Goal: Communication & Community: Answer question/provide support

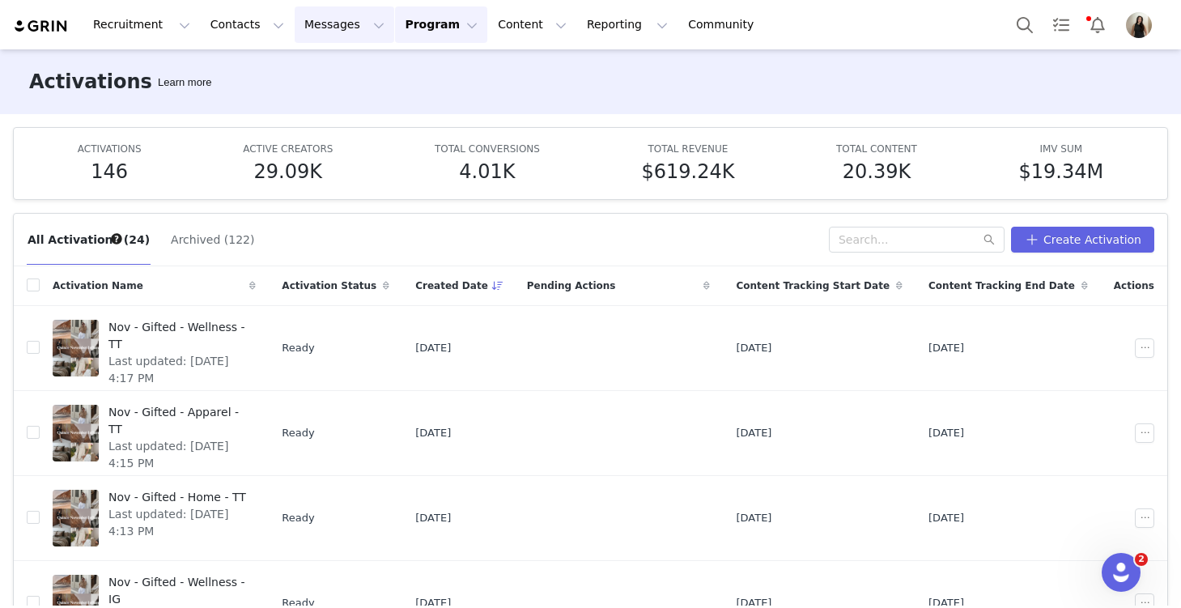
click at [321, 34] on button "Messages Messages" at bounding box center [345, 24] width 100 height 36
click at [320, 98] on div "Inbox" at bounding box center [341, 101] width 108 height 17
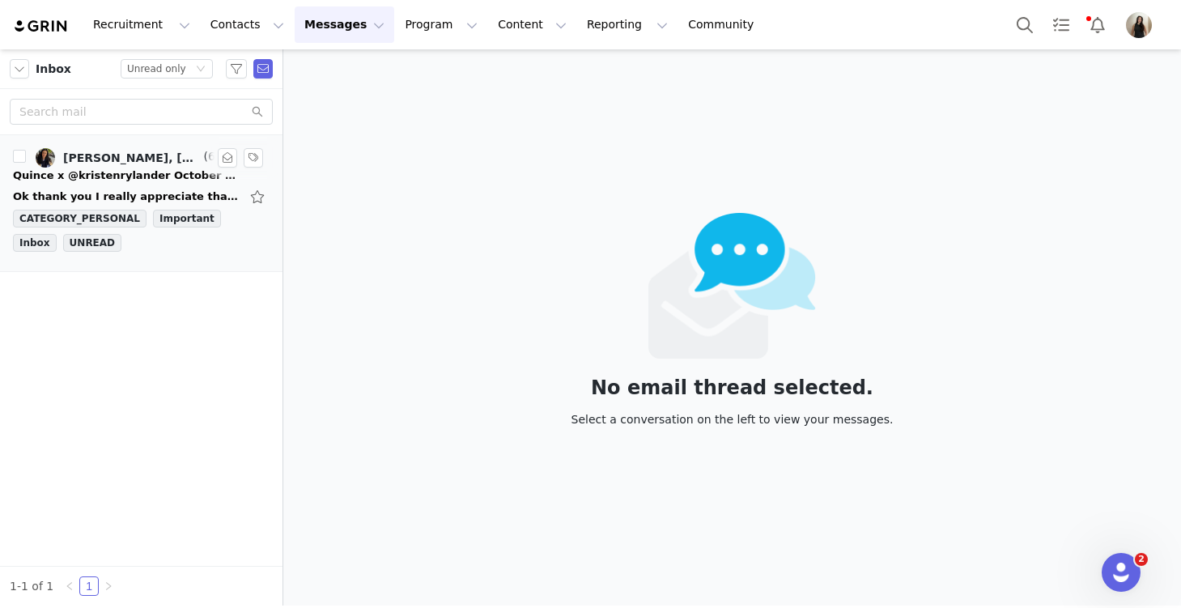
click at [112, 177] on div "Quince x @kristenrylander October Campaign!" at bounding box center [126, 176] width 227 height 16
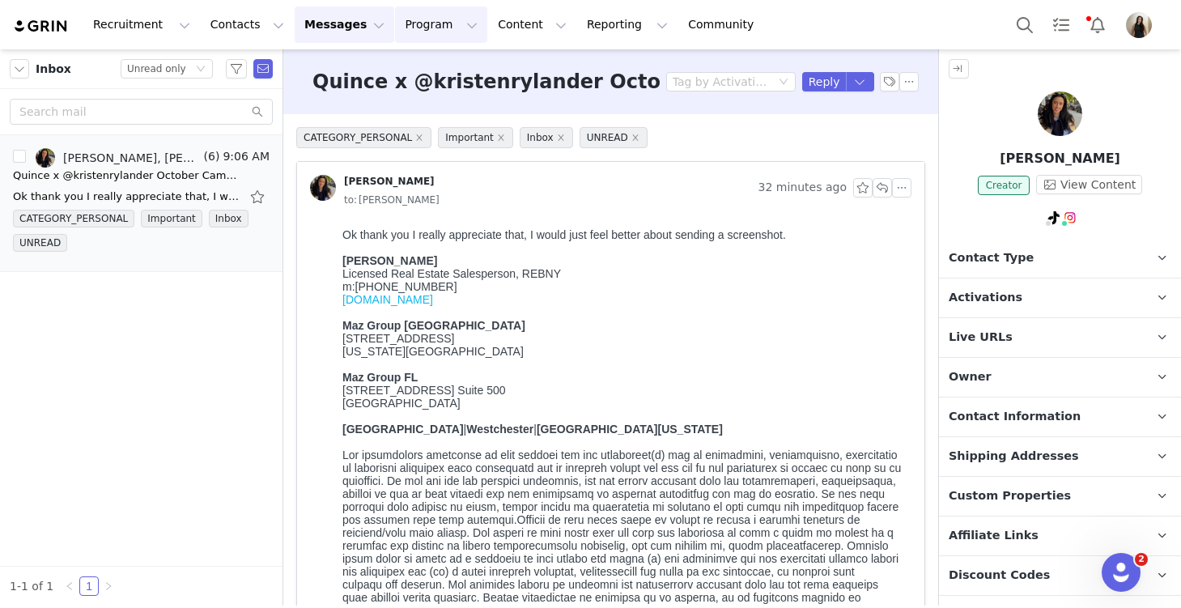
click at [422, 21] on button "Program Program" at bounding box center [441, 24] width 92 height 36
click at [425, 69] on p "Activations" at bounding box center [414, 71] width 62 height 17
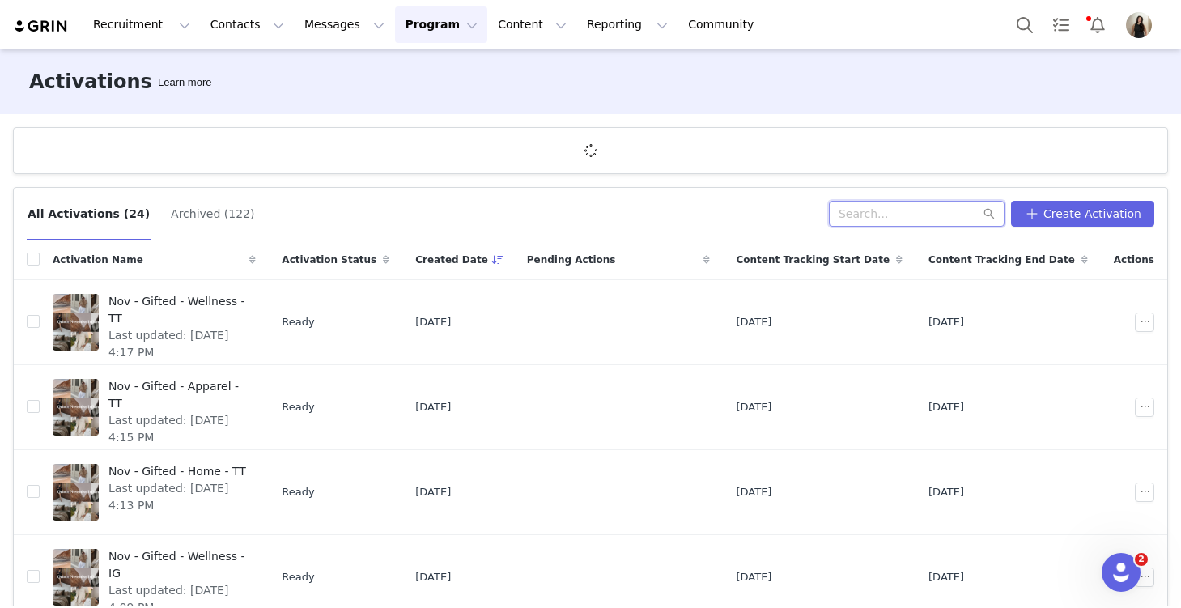
click at [882, 219] on input "text" at bounding box center [917, 214] width 176 height 26
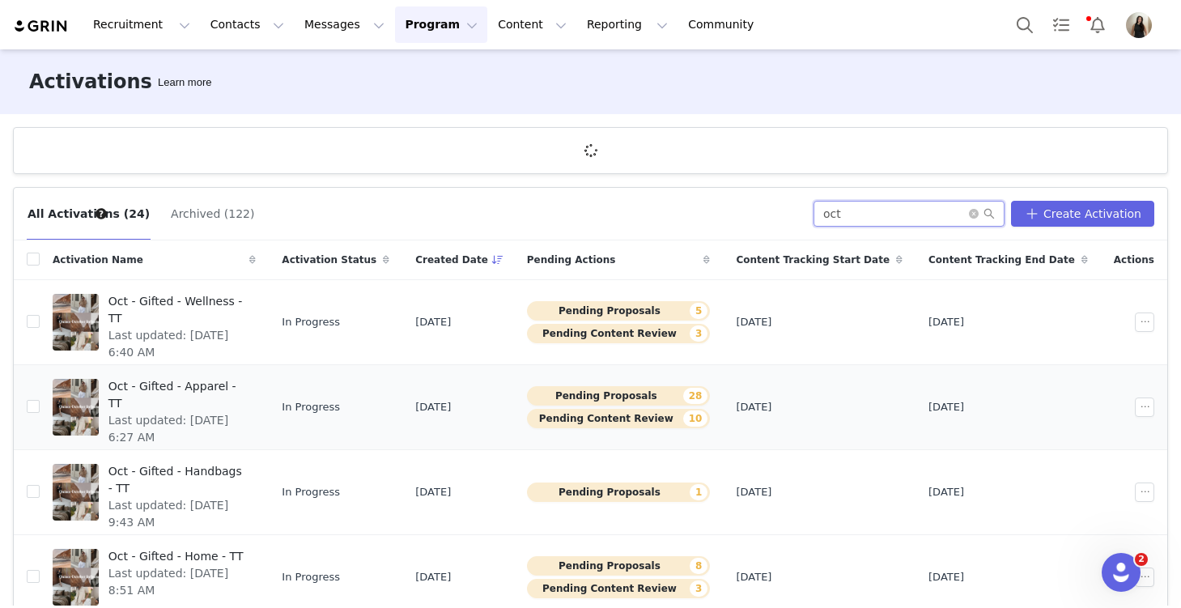
scroll to position [354, 0]
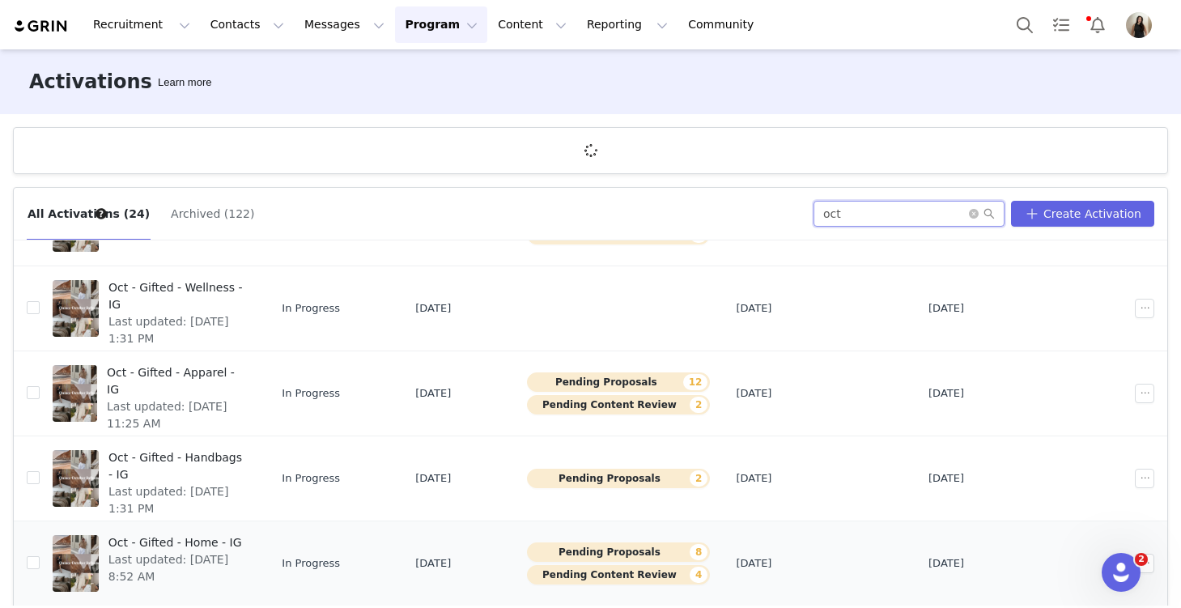
type input "oct"
click at [247, 537] on span "Oct - Gifted - Home - IG" at bounding box center [177, 542] width 138 height 17
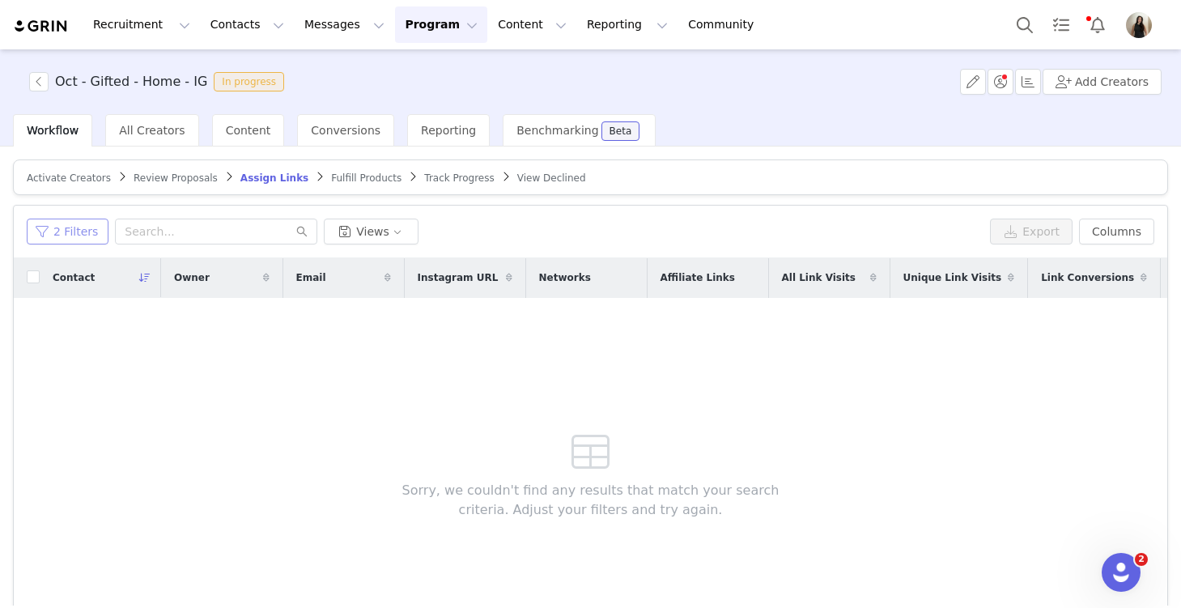
click at [67, 227] on button "2 Filters" at bounding box center [68, 232] width 82 height 26
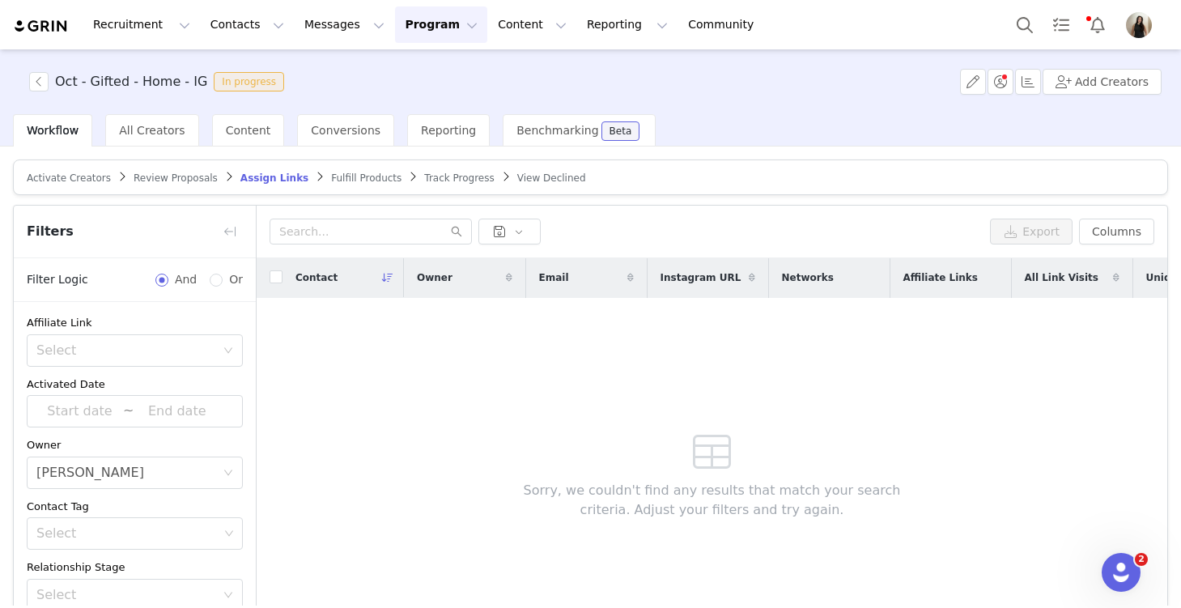
scroll to position [249, 0]
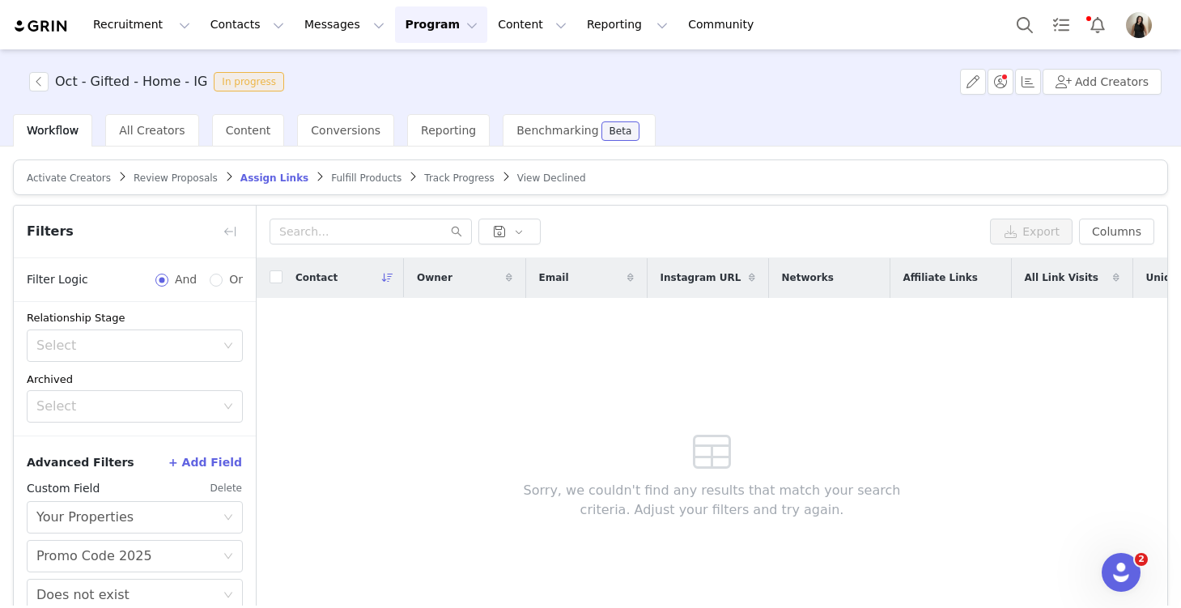
click at [232, 483] on button "Delete" at bounding box center [226, 488] width 33 height 26
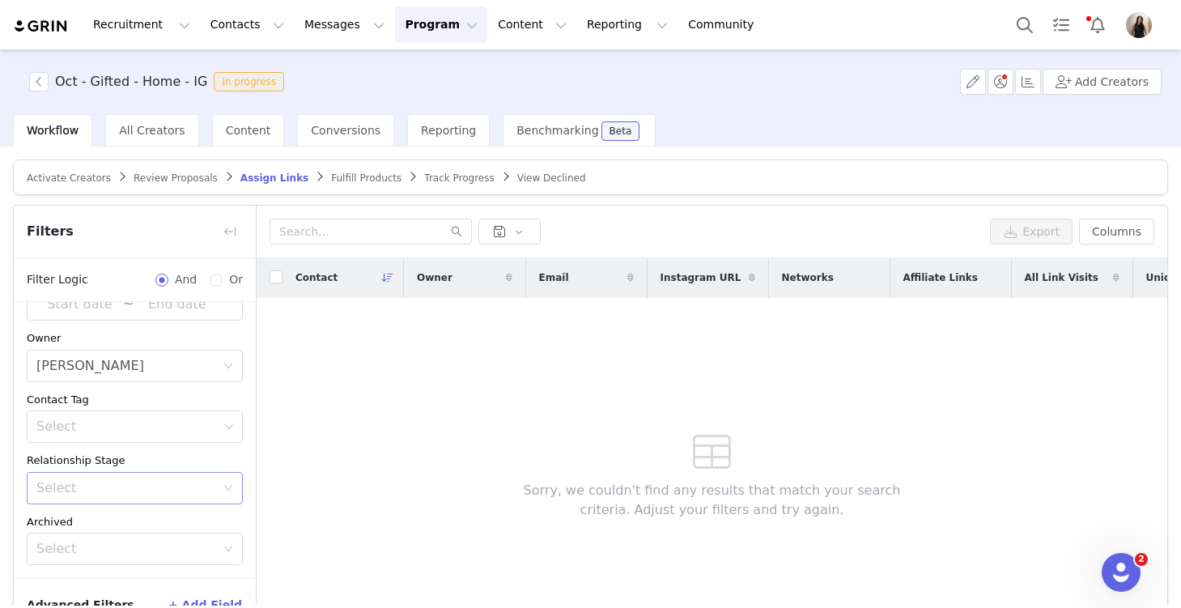
click at [94, 488] on div "Select" at bounding box center [125, 488] width 179 height 16
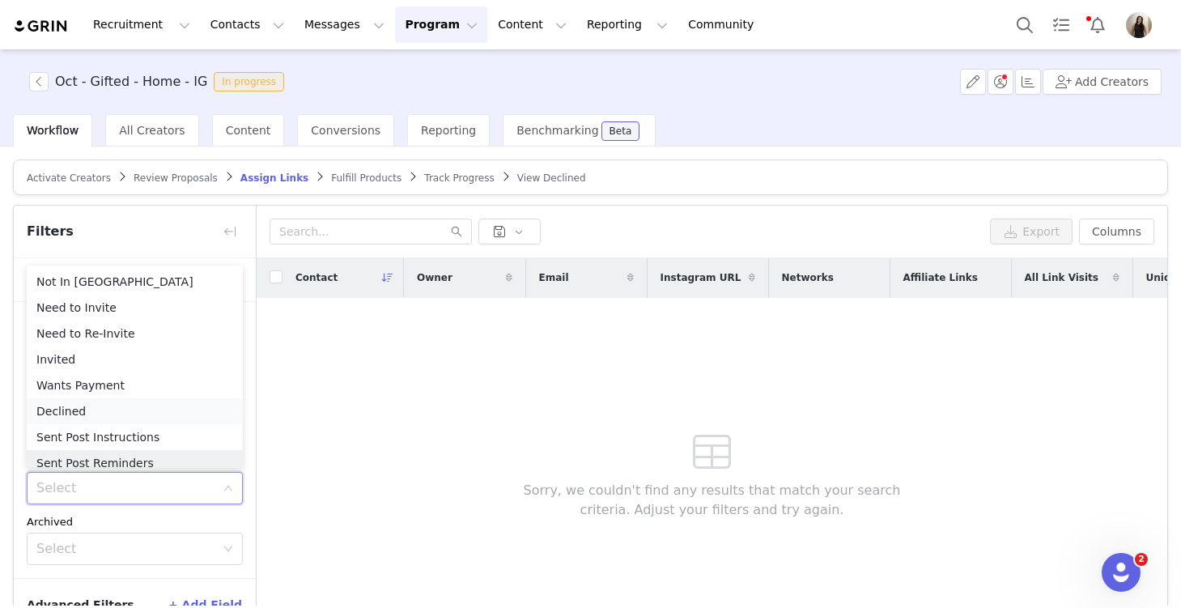
scroll to position [8, 0]
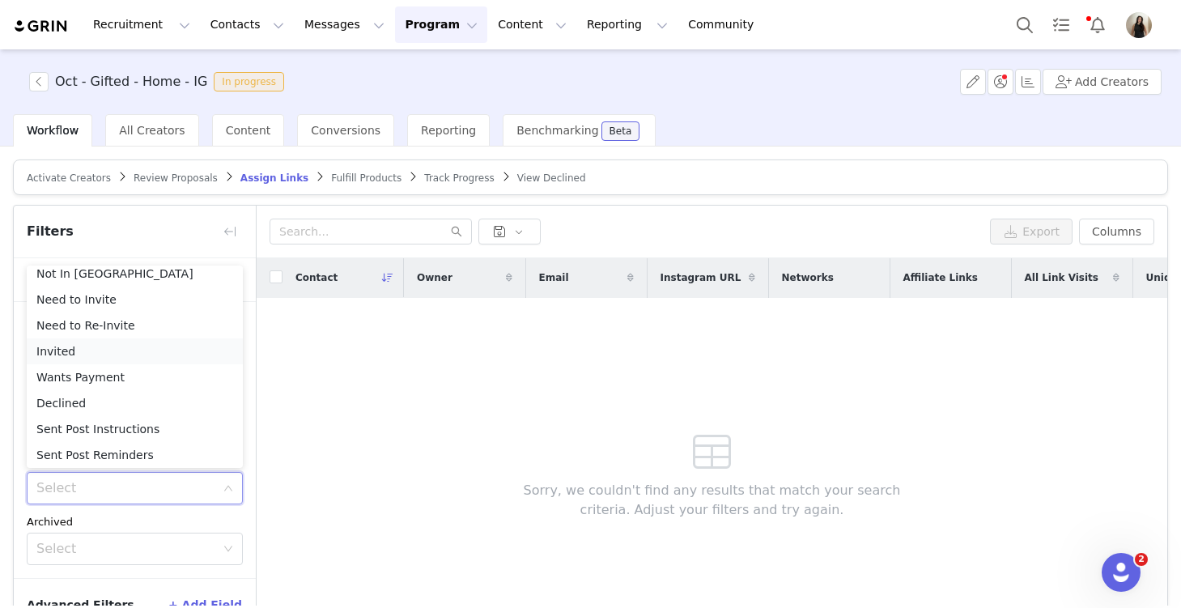
click at [53, 346] on li "Invited" at bounding box center [135, 351] width 216 height 26
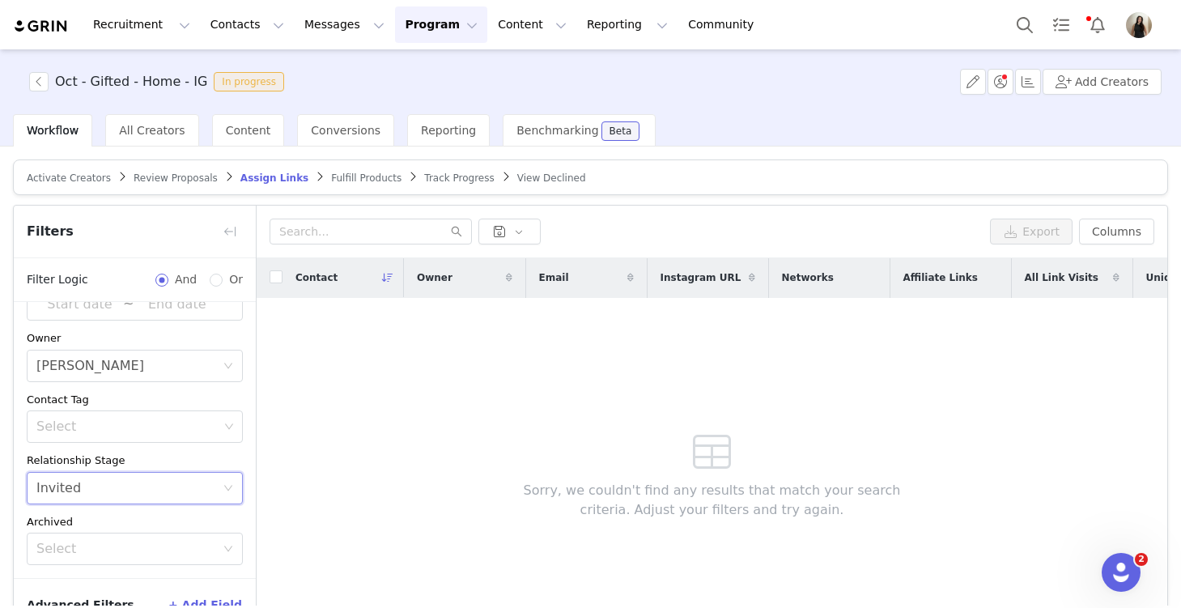
scroll to position [97, 0]
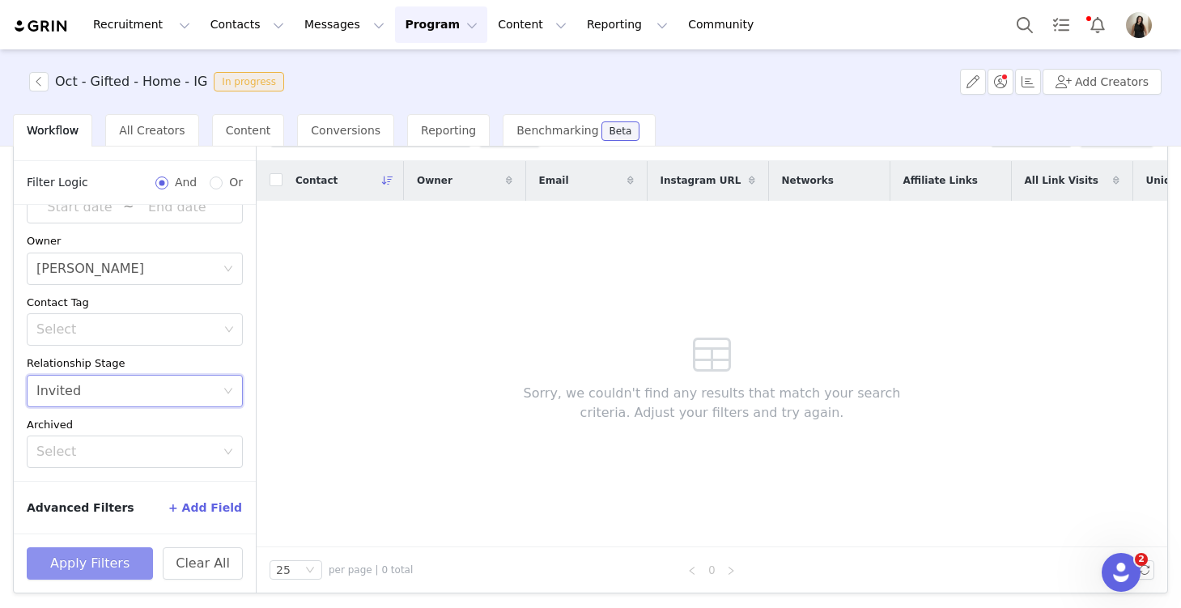
click at [113, 566] on button "Apply Filters" at bounding box center [90, 563] width 126 height 32
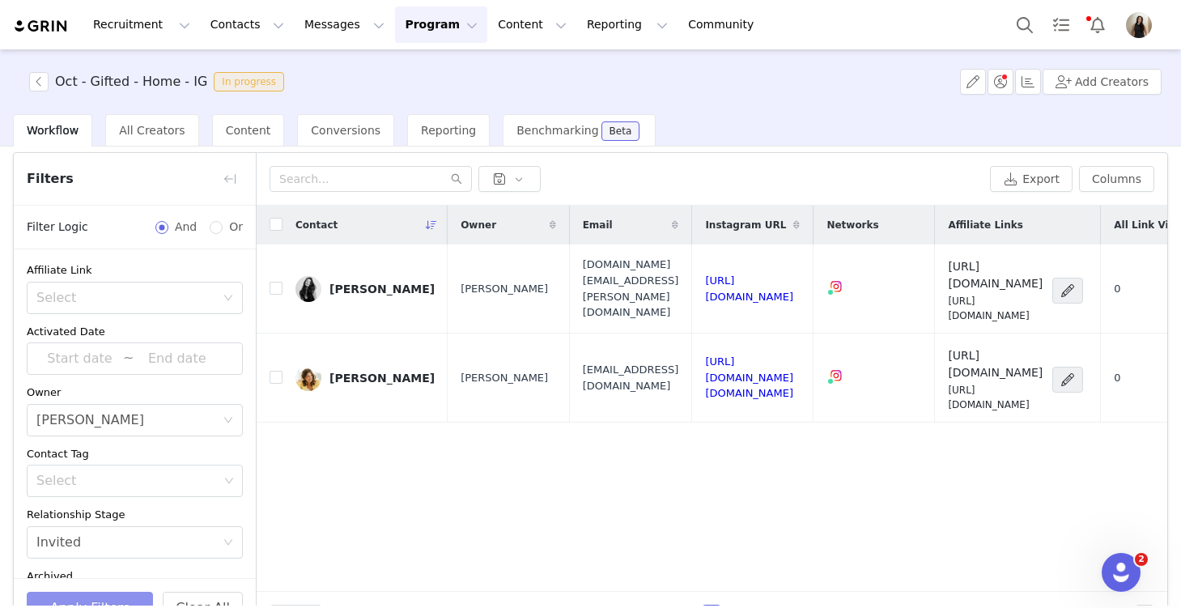
scroll to position [0, 0]
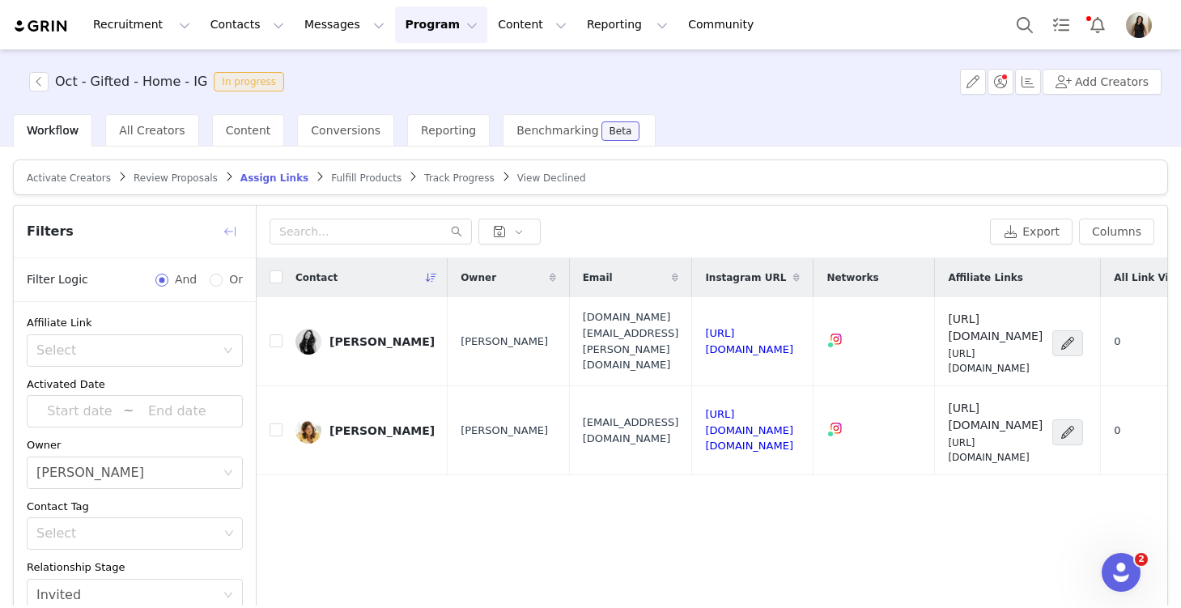
click at [234, 224] on button "button" at bounding box center [230, 232] width 26 height 26
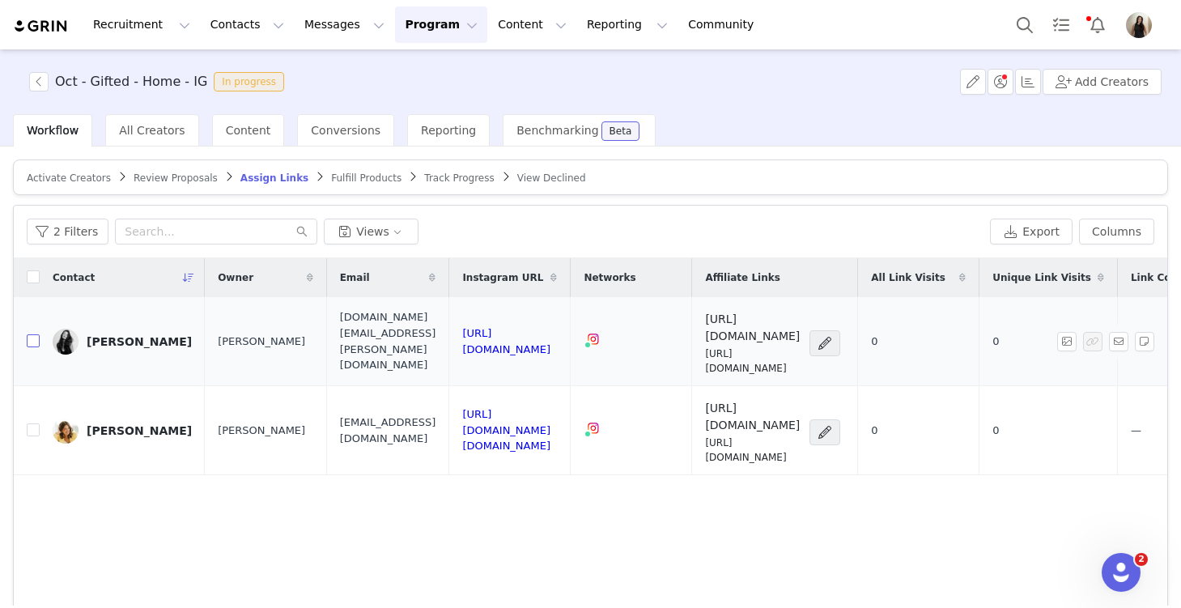
click at [33, 334] on input "checkbox" at bounding box center [33, 340] width 13 height 13
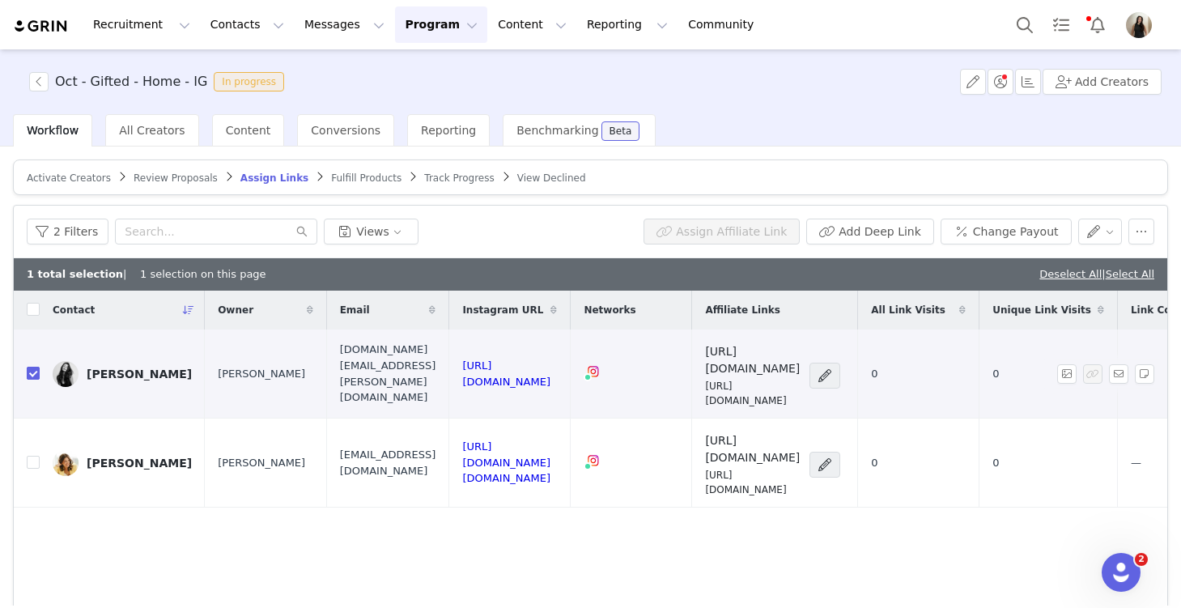
click at [31, 369] on input "checkbox" at bounding box center [33, 373] width 13 height 13
checkbox input "false"
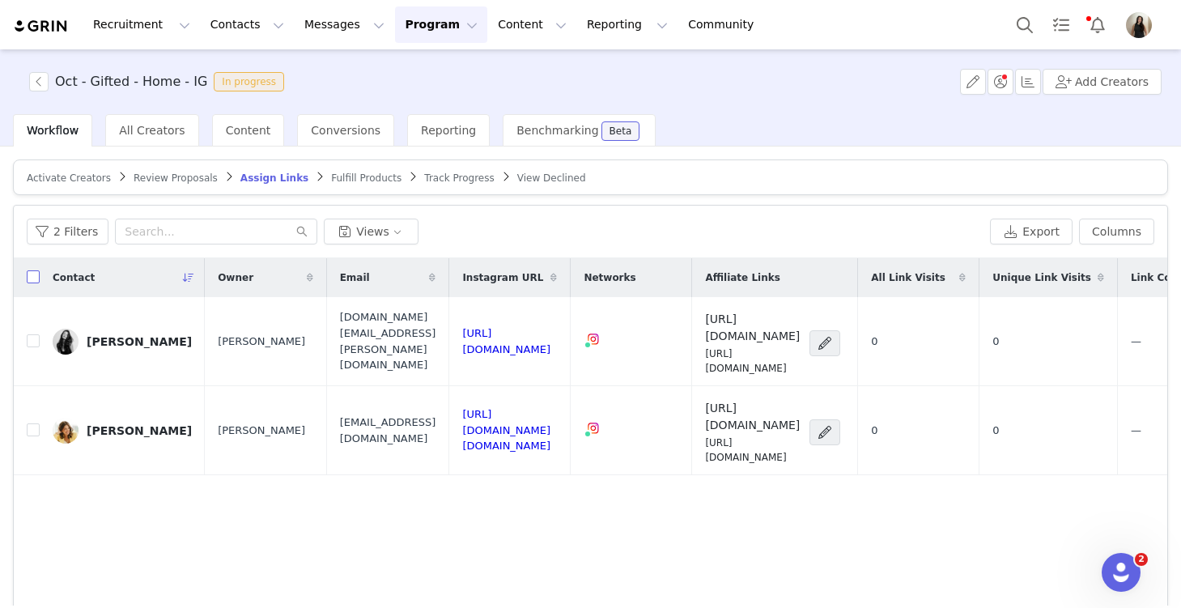
click at [30, 281] on input "checkbox" at bounding box center [33, 276] width 13 height 13
checkbox input "true"
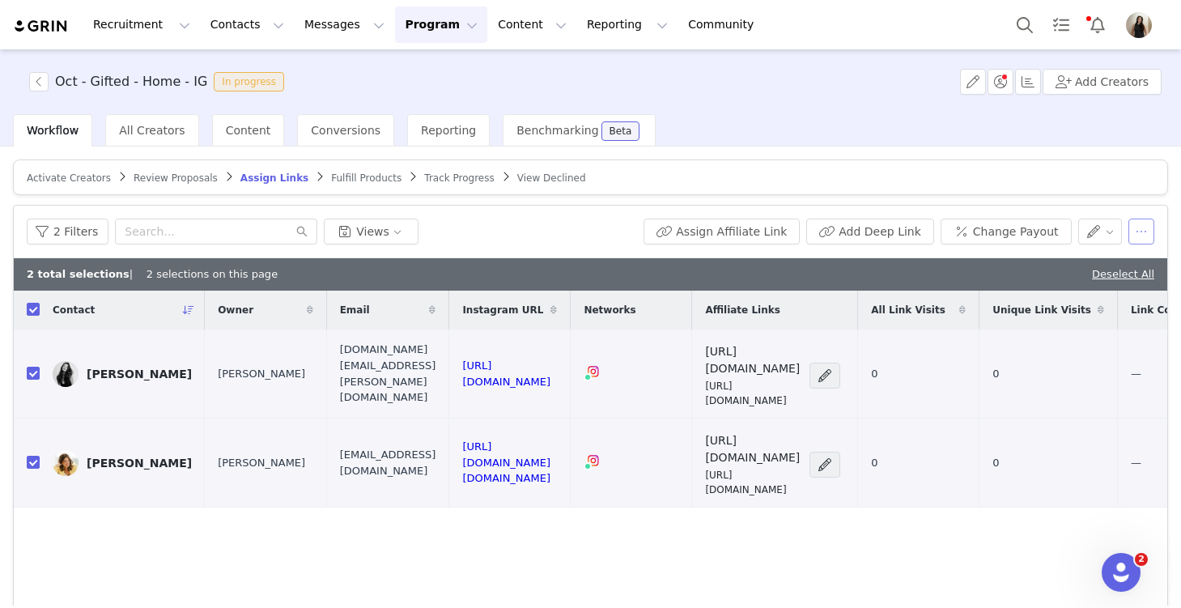
click at [1137, 225] on button "button" at bounding box center [1142, 232] width 26 height 26
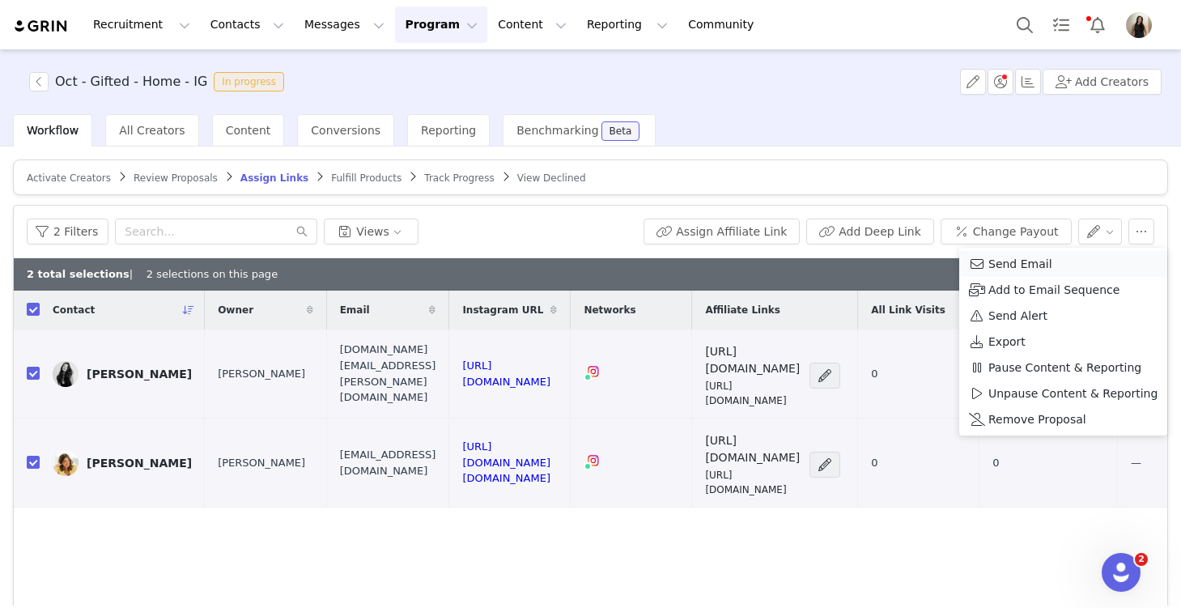
click at [1108, 263] on div "Send Email" at bounding box center [1063, 264] width 189 height 18
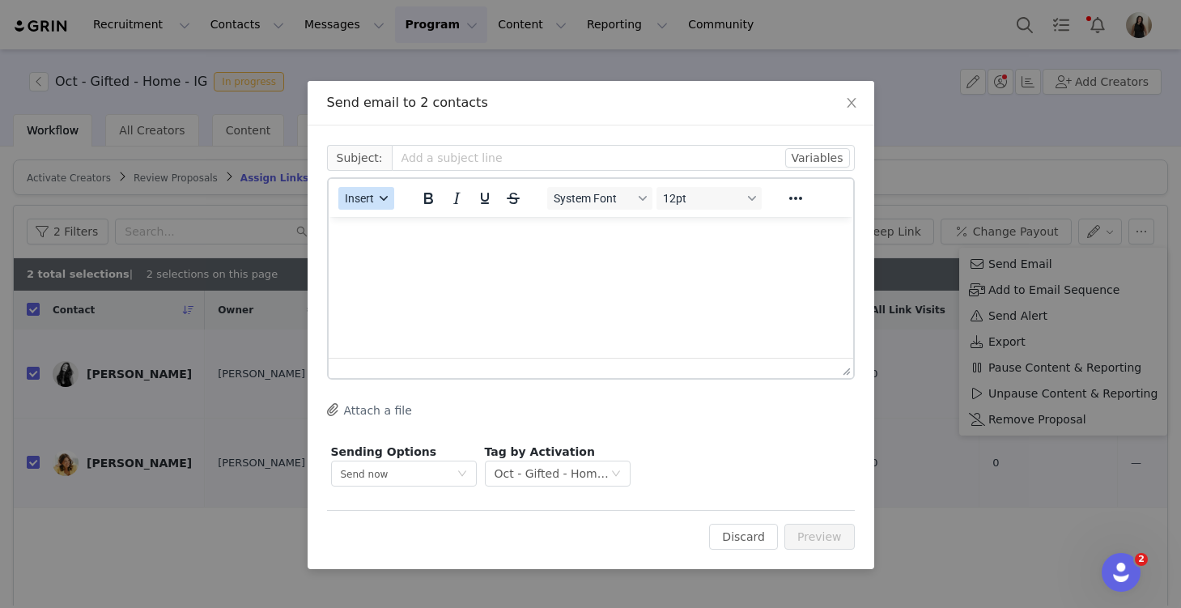
click at [368, 200] on span "Insert" at bounding box center [359, 198] width 29 height 13
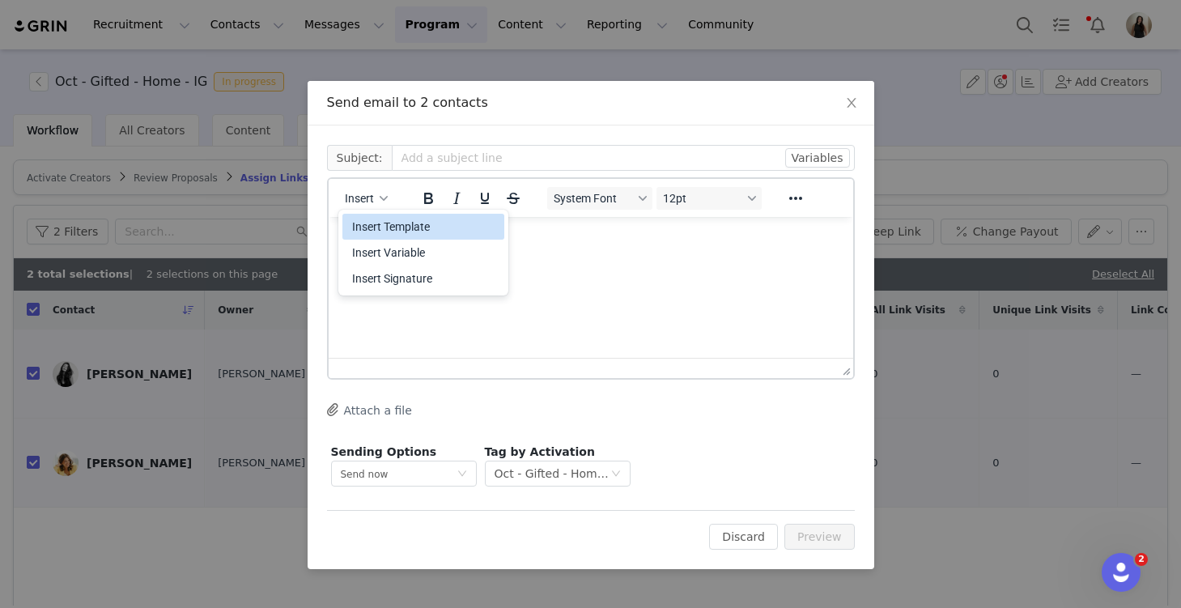
click at [379, 227] on div "Insert Template" at bounding box center [425, 226] width 146 height 19
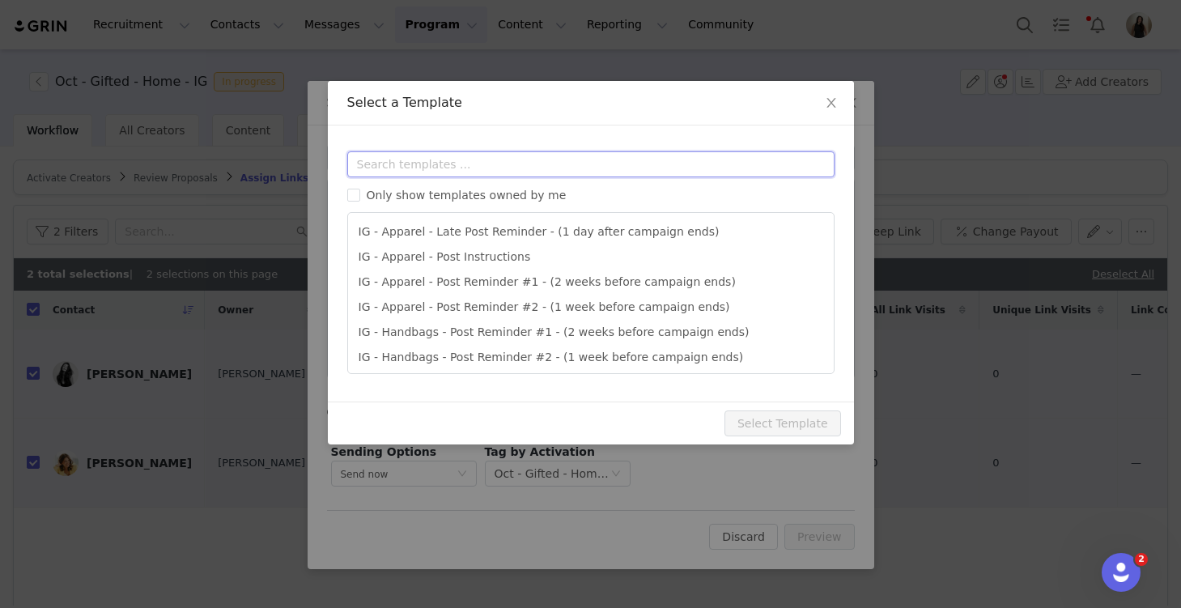
click at [372, 164] on input "text" at bounding box center [590, 164] width 487 height 26
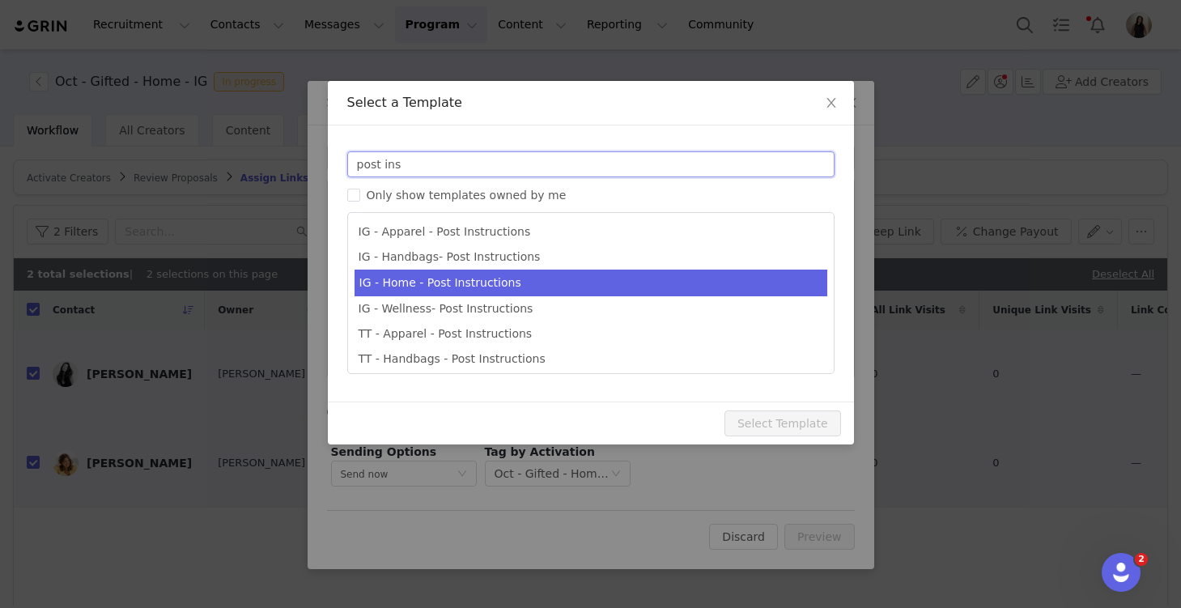
type input "post ins"
type input "Quince x @[instagram_username] Post Instructions!"
click at [429, 278] on li "IG - Home - Post Instructions" at bounding box center [591, 283] width 473 height 27
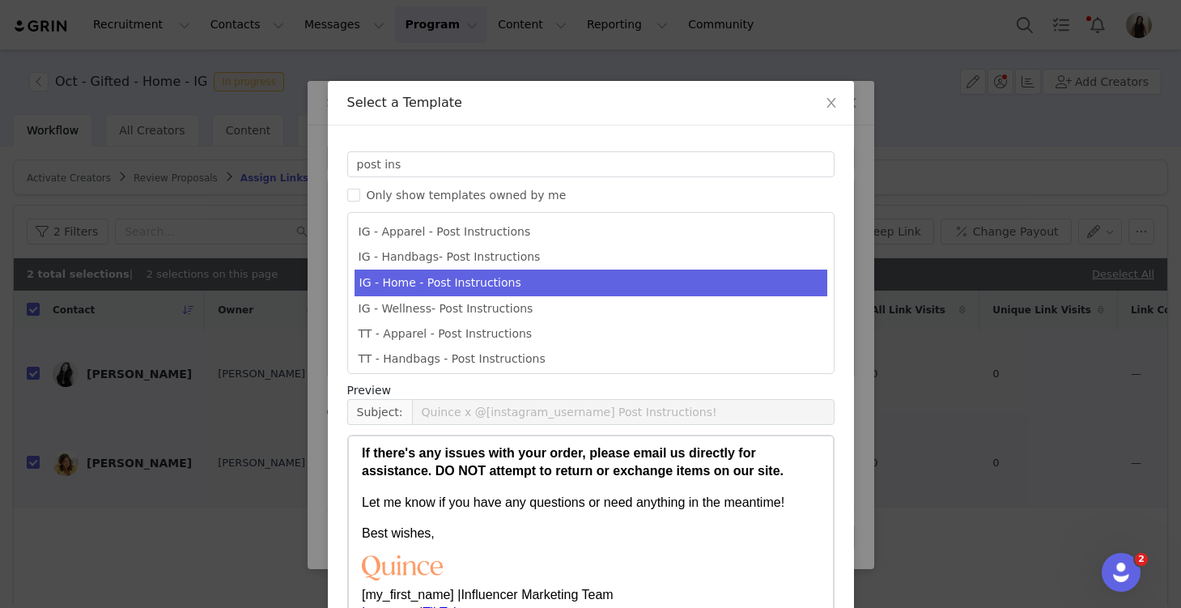
scroll to position [111, 0]
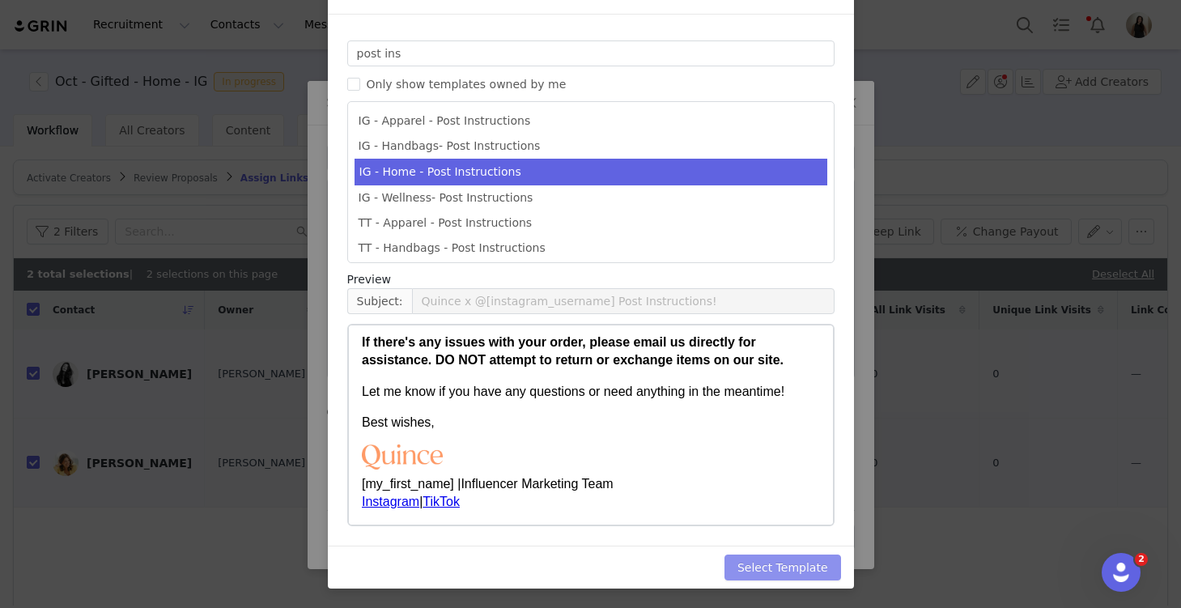
click at [780, 564] on button "Select Template" at bounding box center [783, 568] width 117 height 26
type input "Quince x @[instagram_username] Post Instructions!"
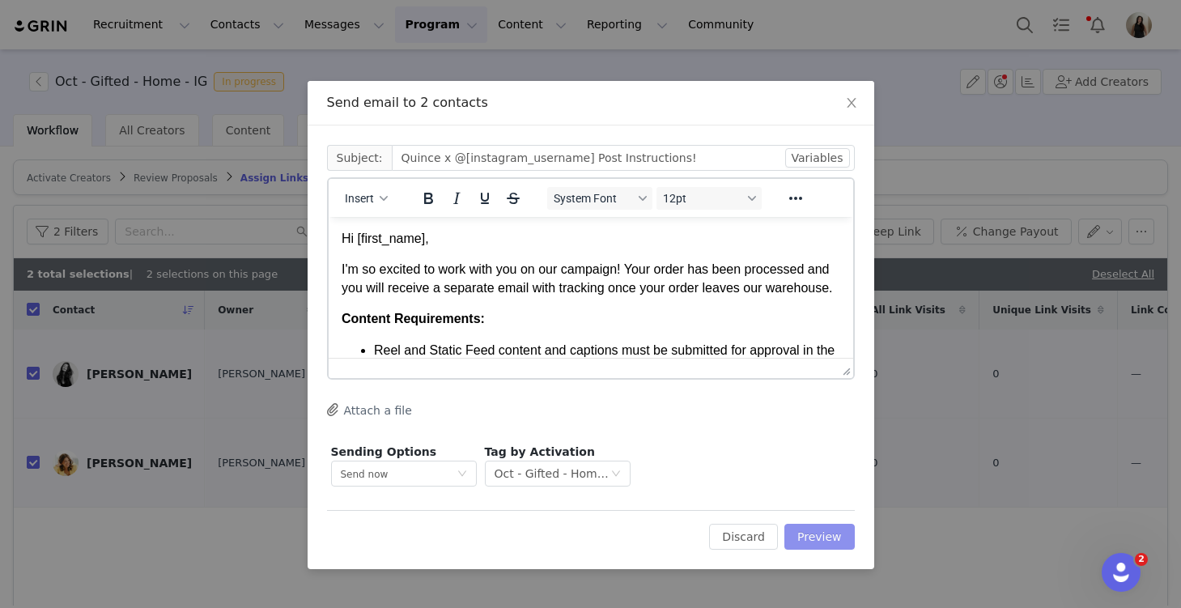
scroll to position [0, 0]
click at [832, 529] on button "Preview" at bounding box center [819, 537] width 70 height 26
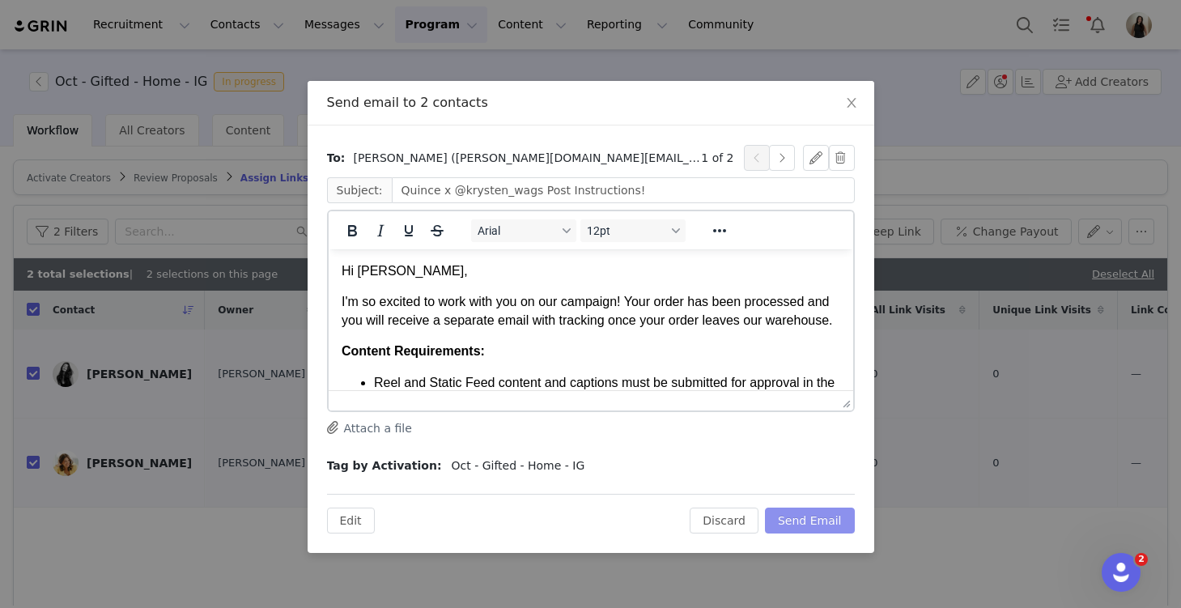
click at [832, 529] on button "Send Email" at bounding box center [810, 521] width 90 height 26
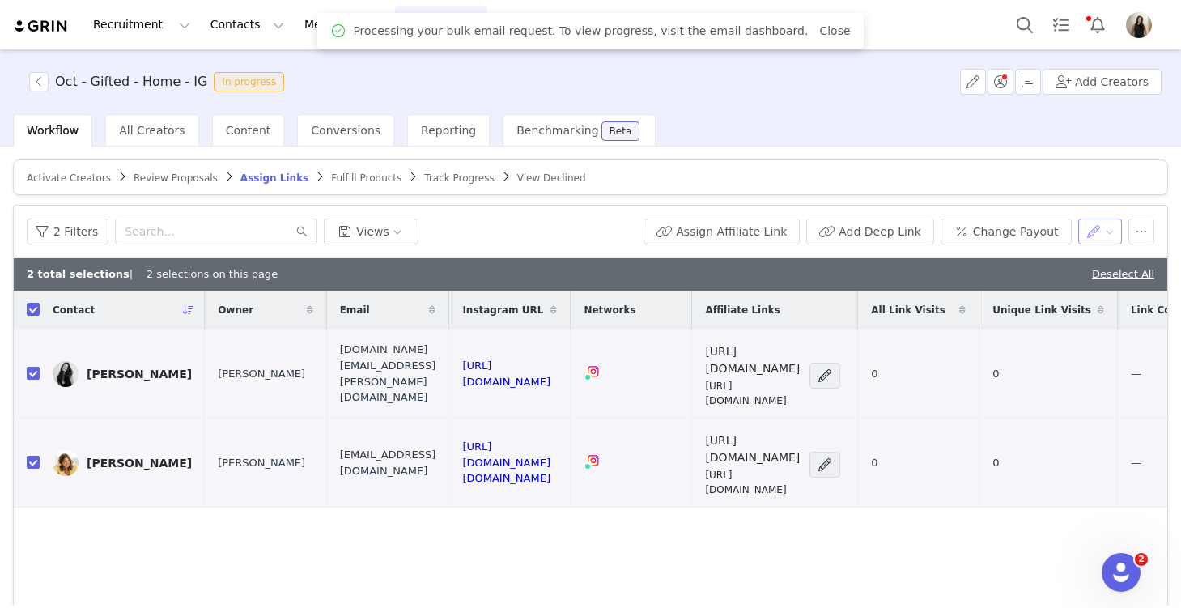
click at [1098, 233] on button "button" at bounding box center [1100, 232] width 45 height 26
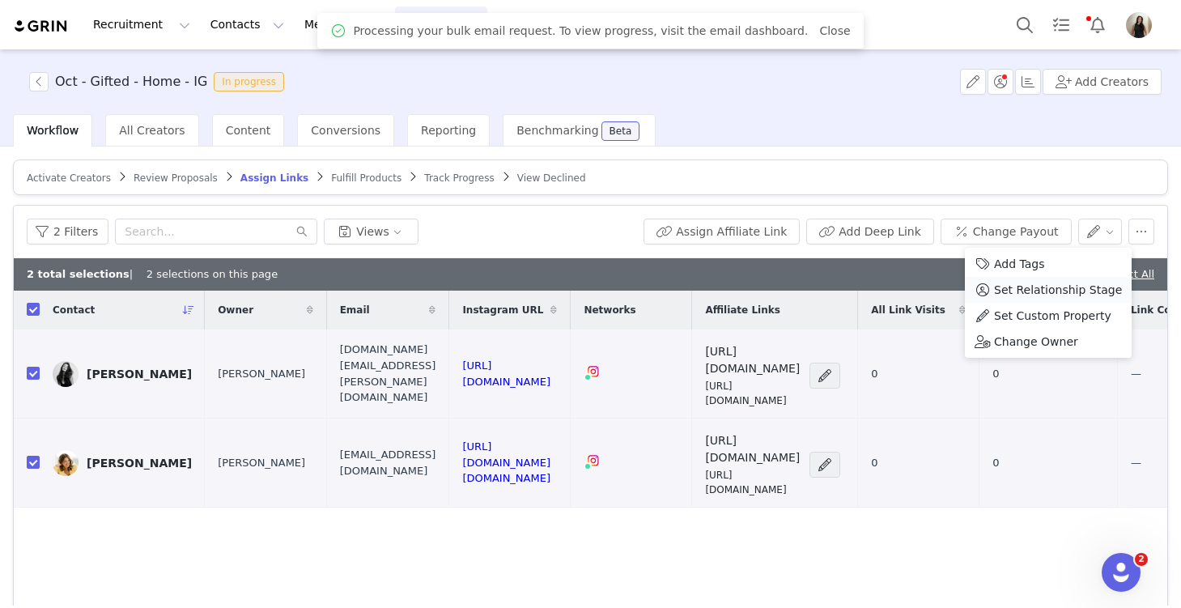
click at [1056, 290] on span "Set Relationship Stage" at bounding box center [1058, 290] width 128 height 18
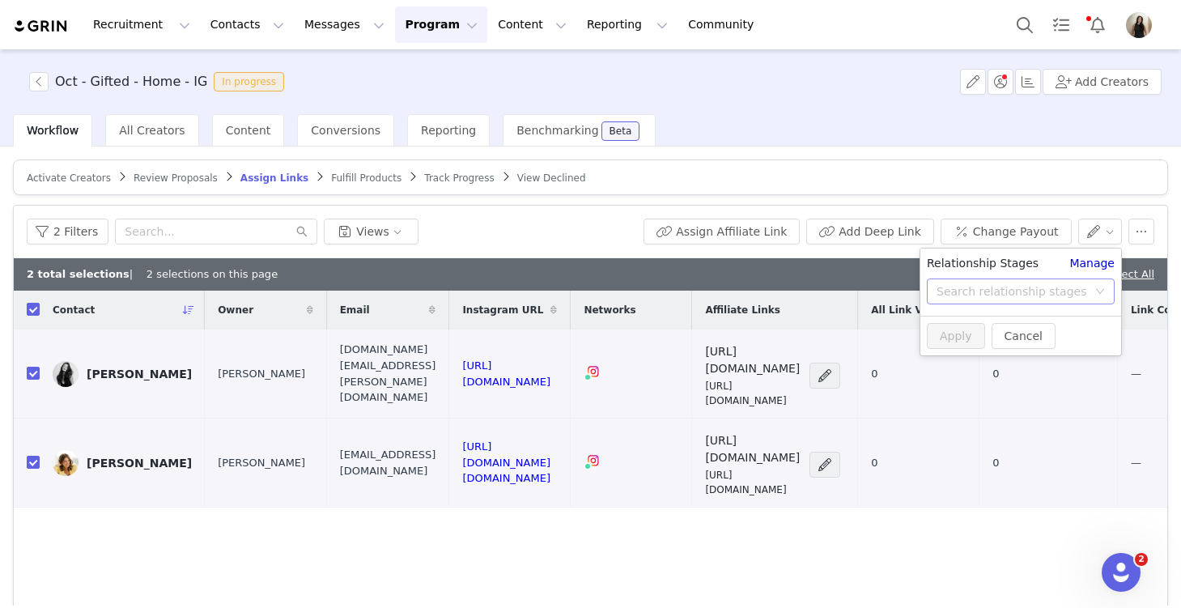
click at [1000, 285] on div "Search relationship stages" at bounding box center [1012, 291] width 151 height 16
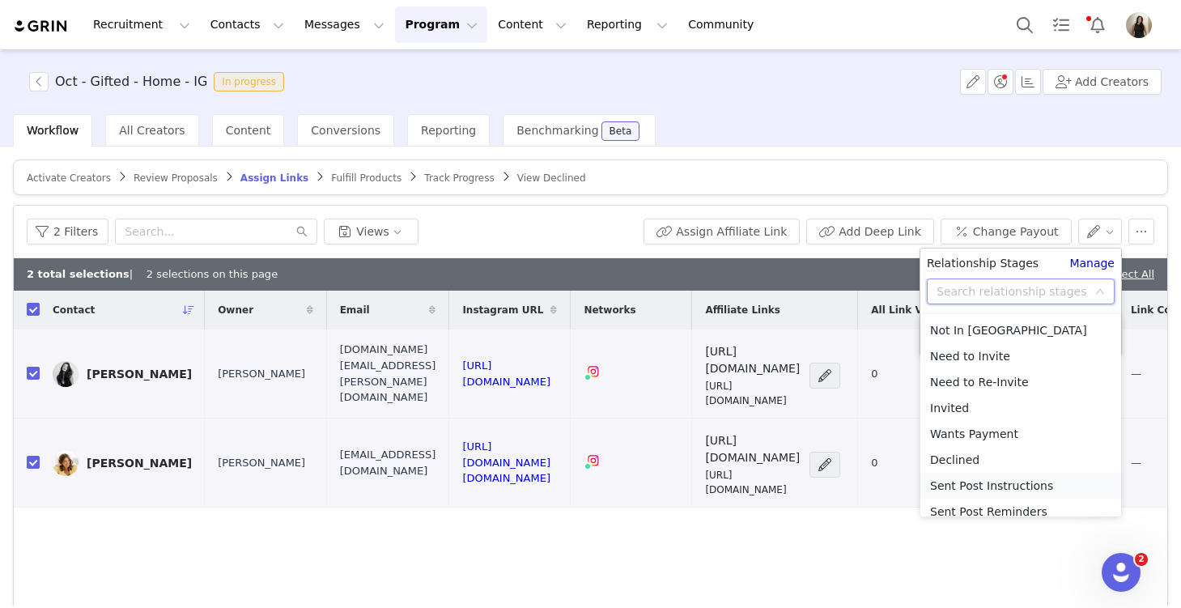
click at [990, 485] on li "Sent Post Instructions" at bounding box center [1020, 486] width 201 height 26
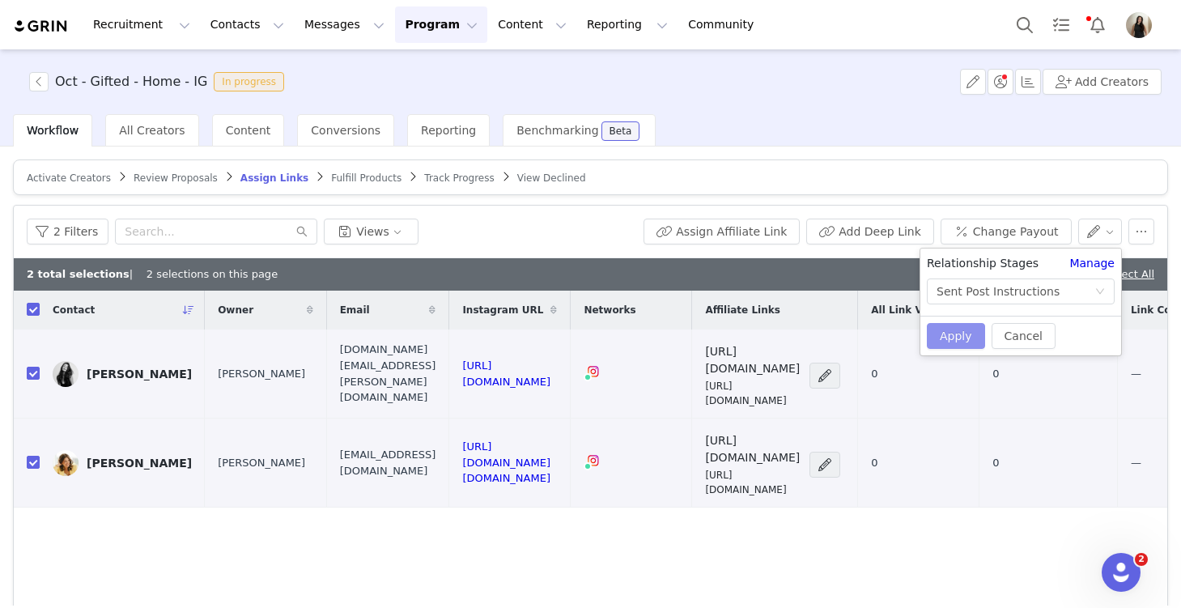
click at [950, 332] on button "Apply" at bounding box center [956, 336] width 58 height 26
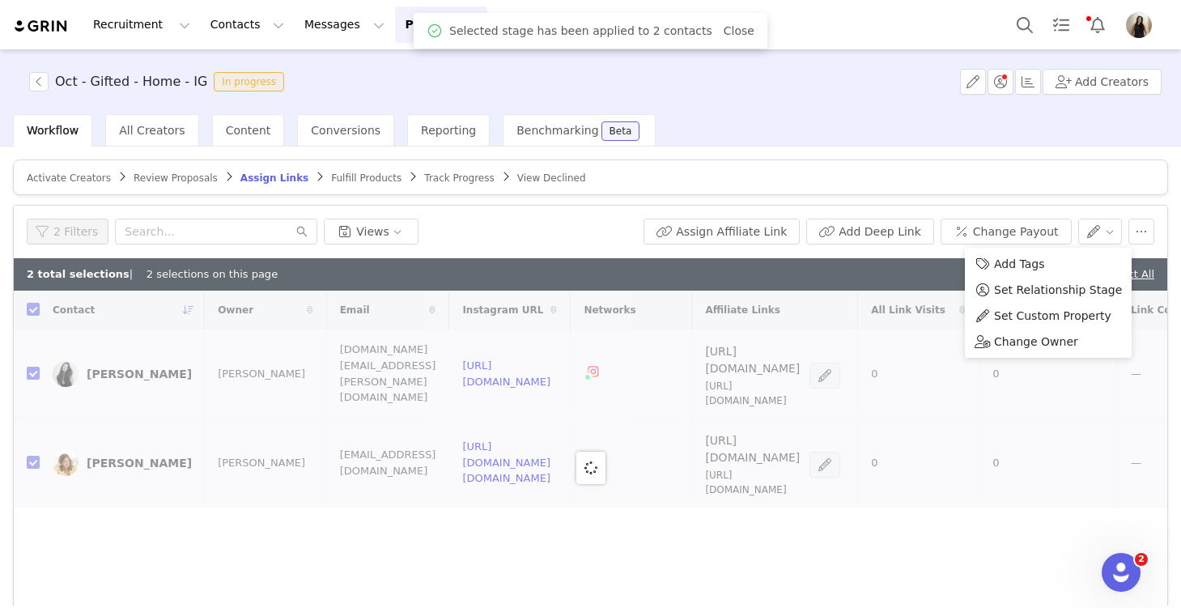
checkbox input "false"
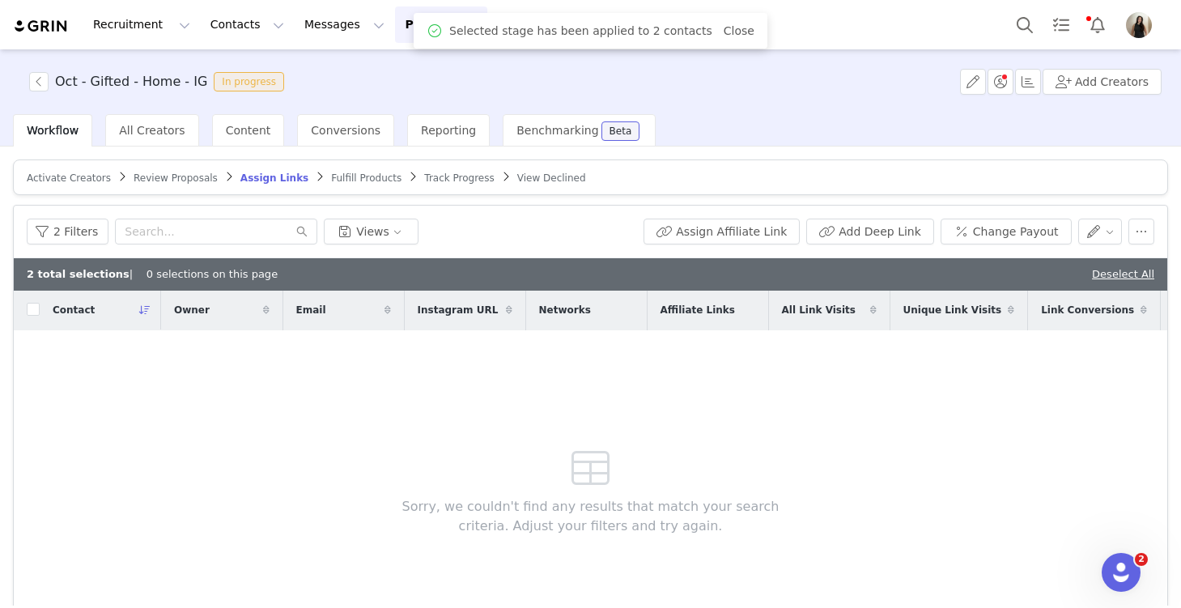
click at [866, 554] on div "Contact Owner Email Instagram URL Networks Affiliate Links All Link Visits Uniq…" at bounding box center [591, 468] width 1154 height 354
click at [1112, 276] on link "Deselect All" at bounding box center [1123, 274] width 62 height 12
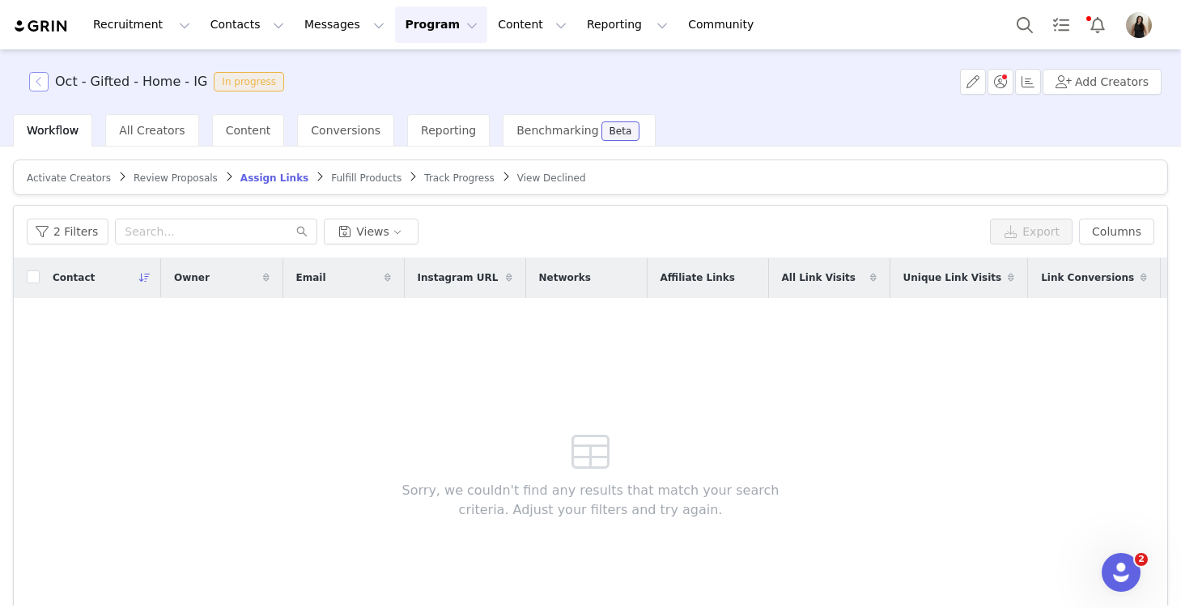
click at [33, 80] on button "button" at bounding box center [38, 81] width 19 height 19
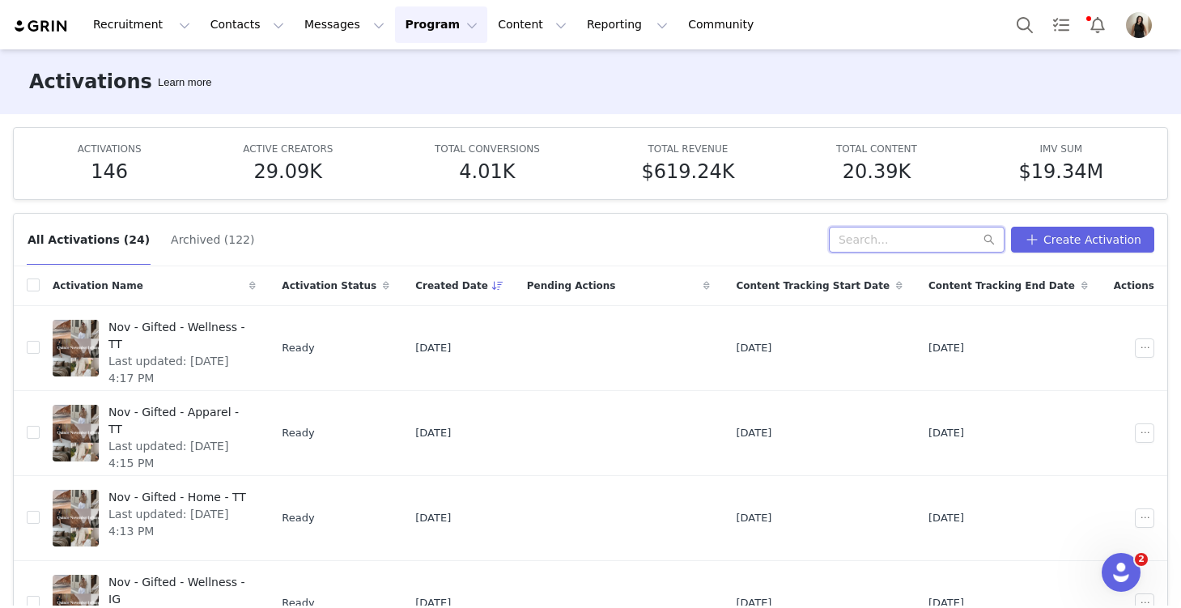
click at [884, 245] on input "text" at bounding box center [917, 240] width 176 height 26
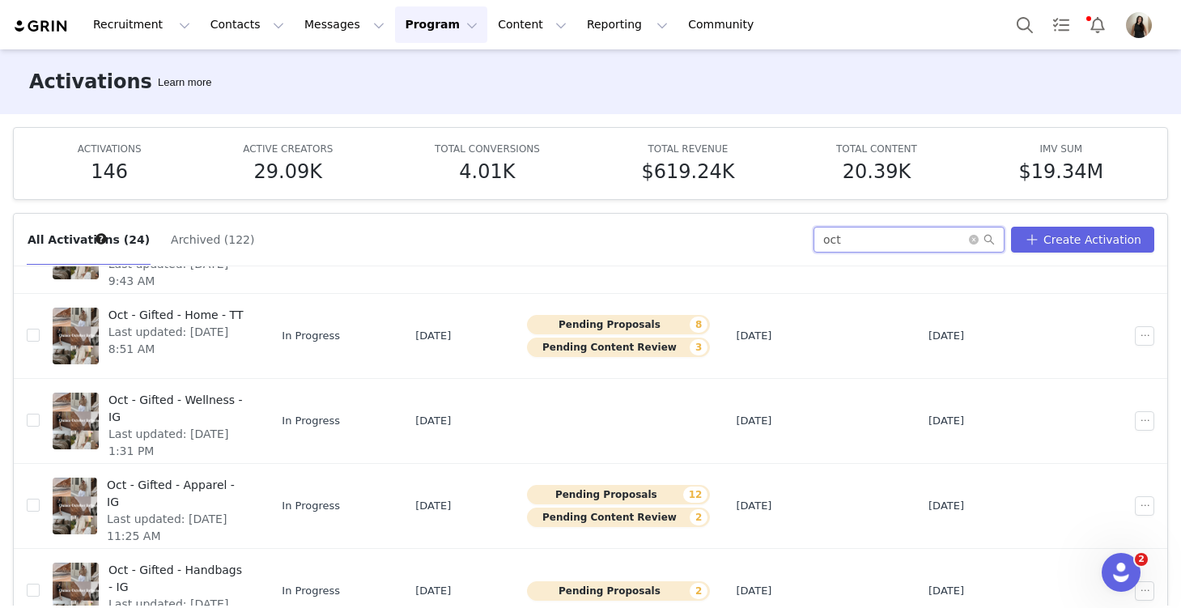
scroll to position [354, 0]
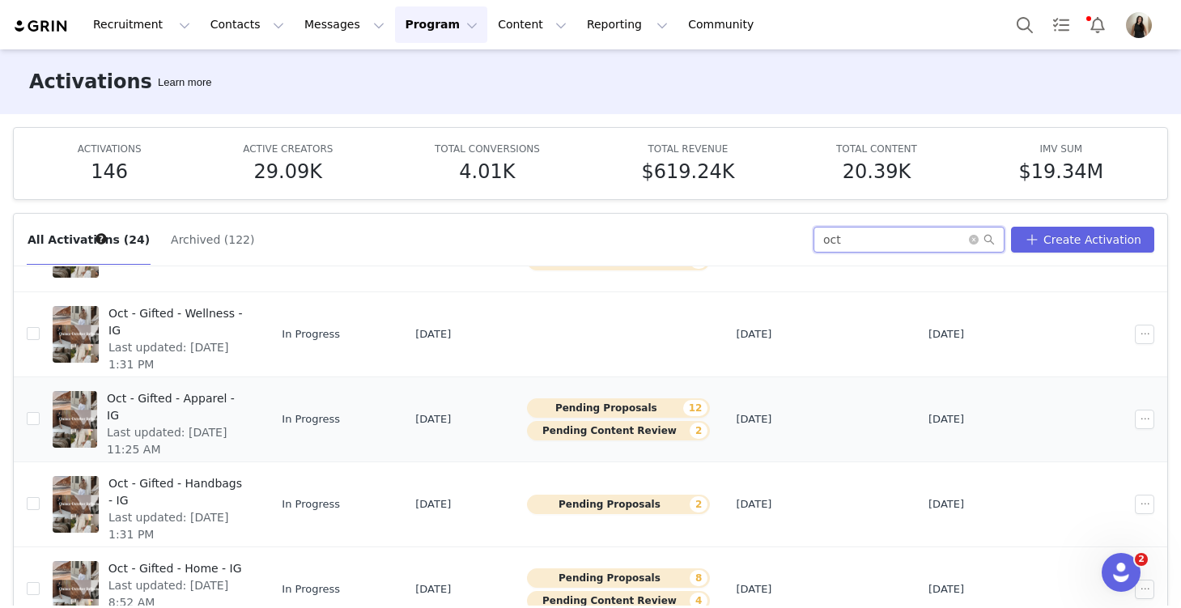
type input "oct"
click at [222, 443] on div "Oct - Gifted - Apparel - IG Last updated: [DATE] 11:25 AM" at bounding box center [176, 419] width 159 height 65
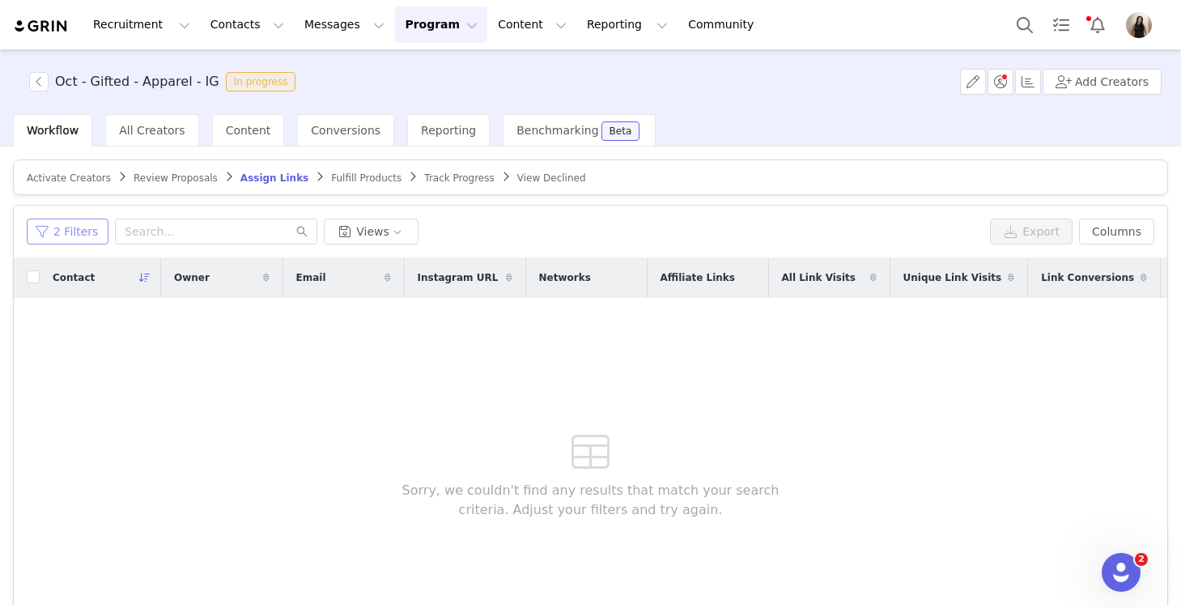
click at [72, 235] on button "2 Filters" at bounding box center [68, 232] width 82 height 26
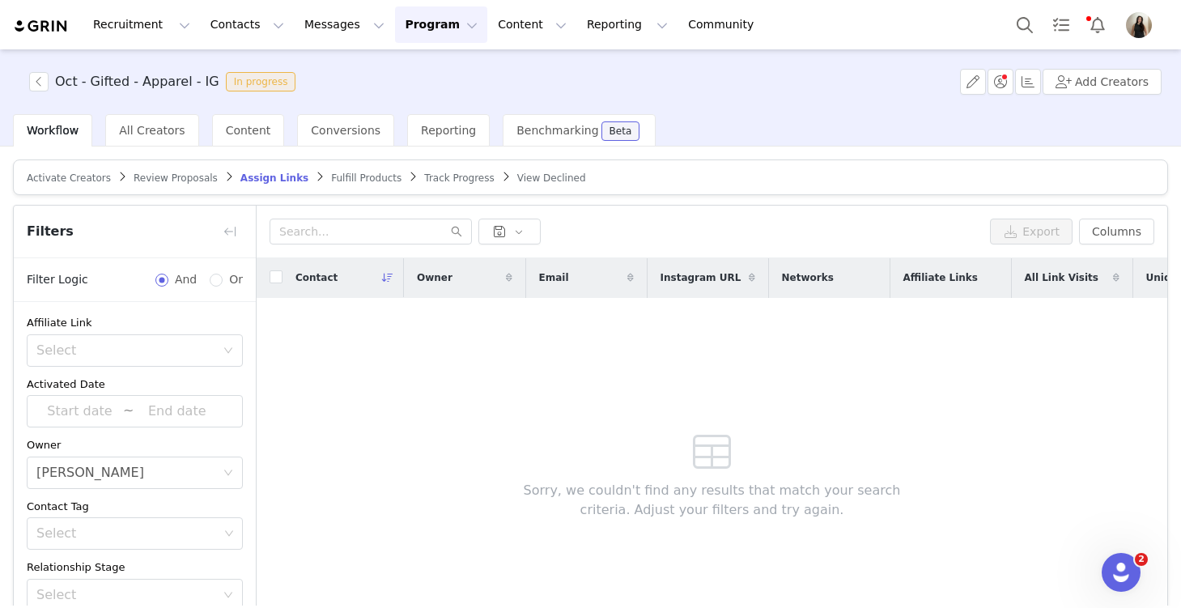
scroll to position [249, 0]
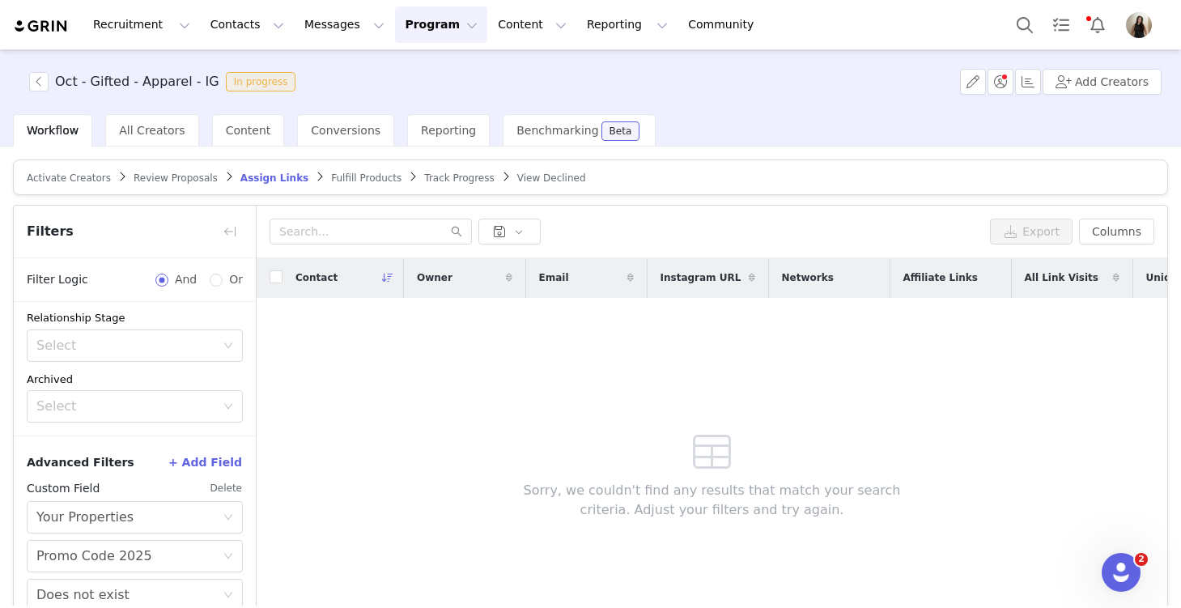
click at [231, 490] on button "Delete" at bounding box center [226, 488] width 33 height 26
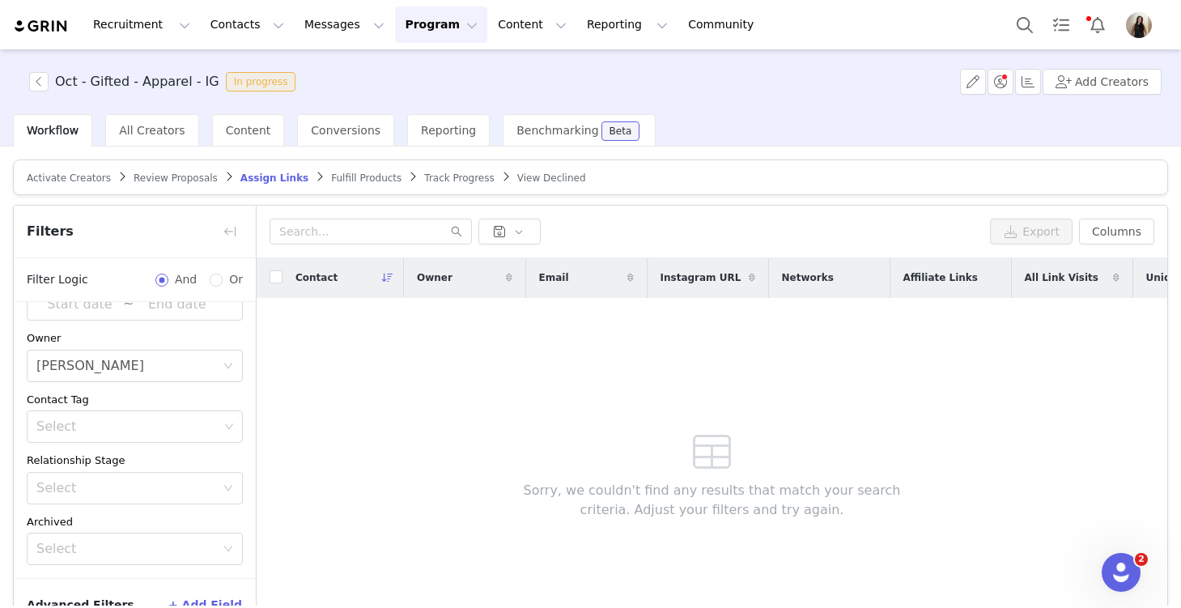
scroll to position [45, 0]
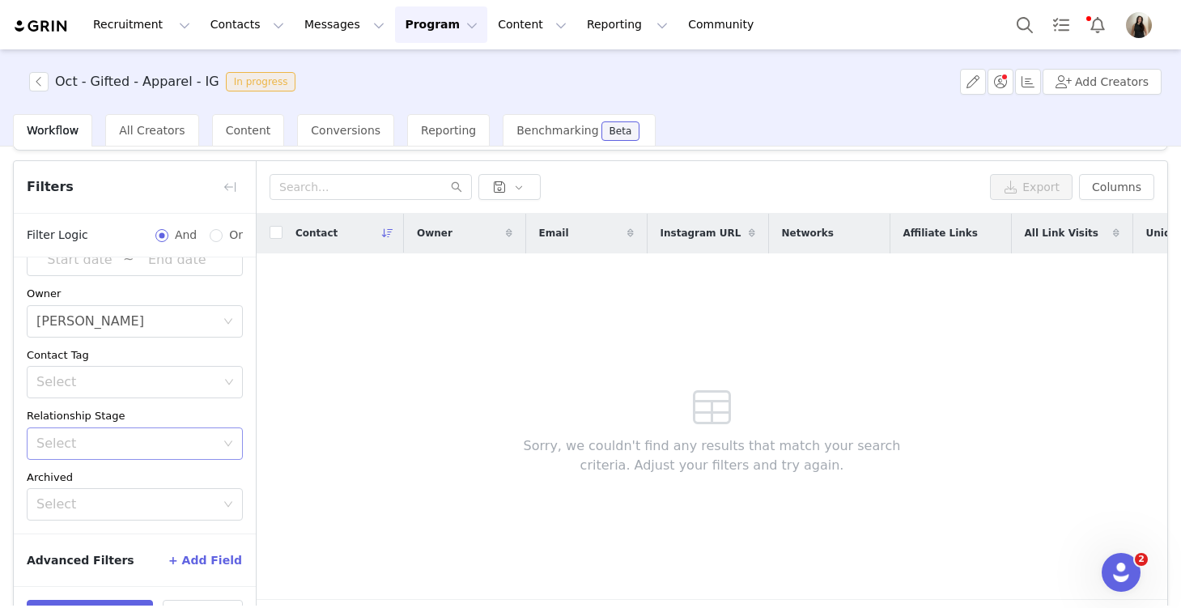
click at [127, 437] on div "Select" at bounding box center [125, 444] width 179 height 16
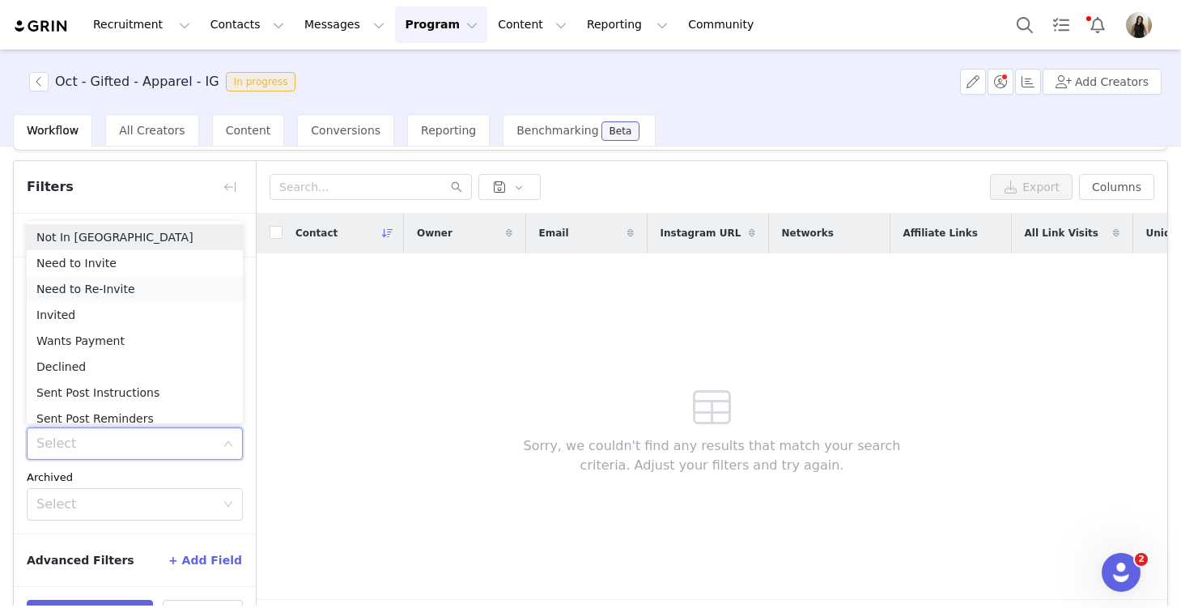
scroll to position [8, 0]
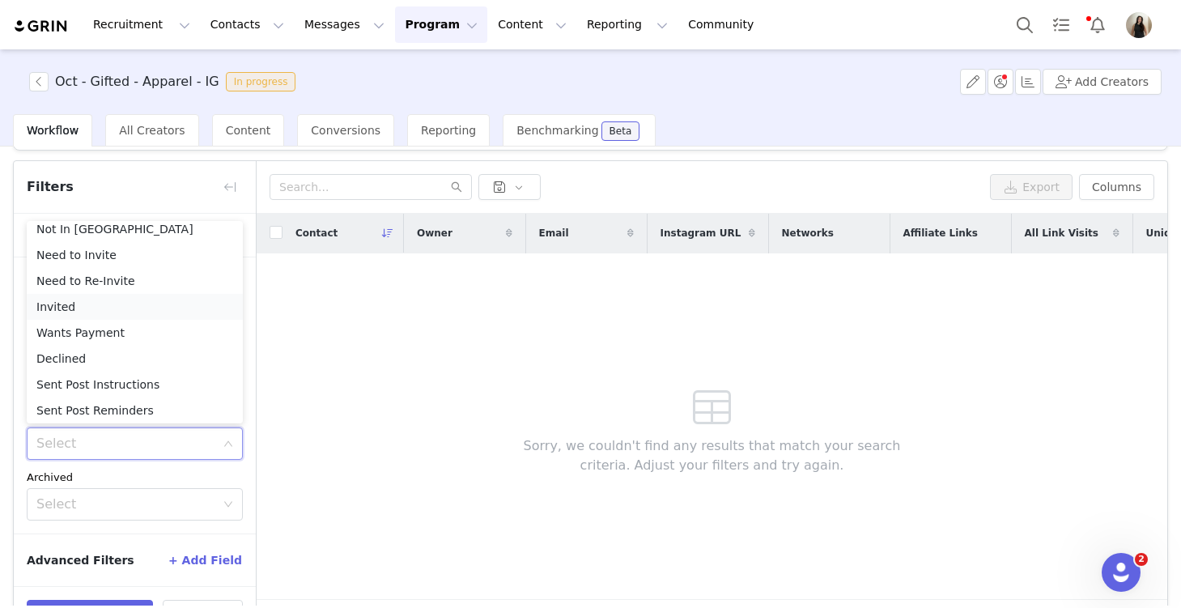
click at [113, 307] on li "Invited" at bounding box center [135, 307] width 216 height 26
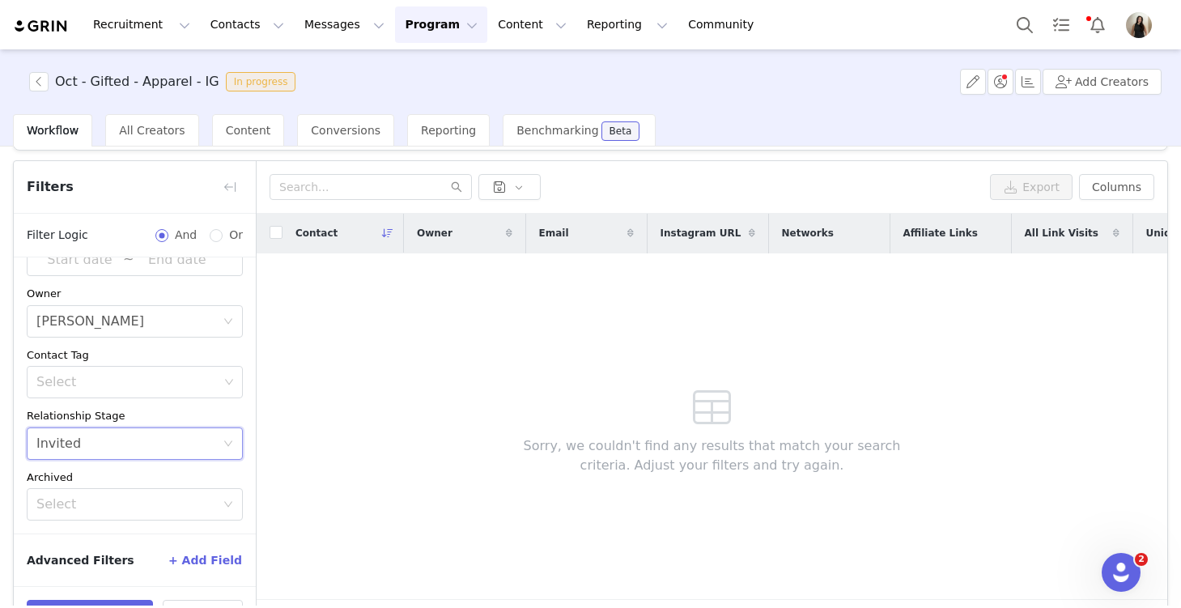
scroll to position [97, 0]
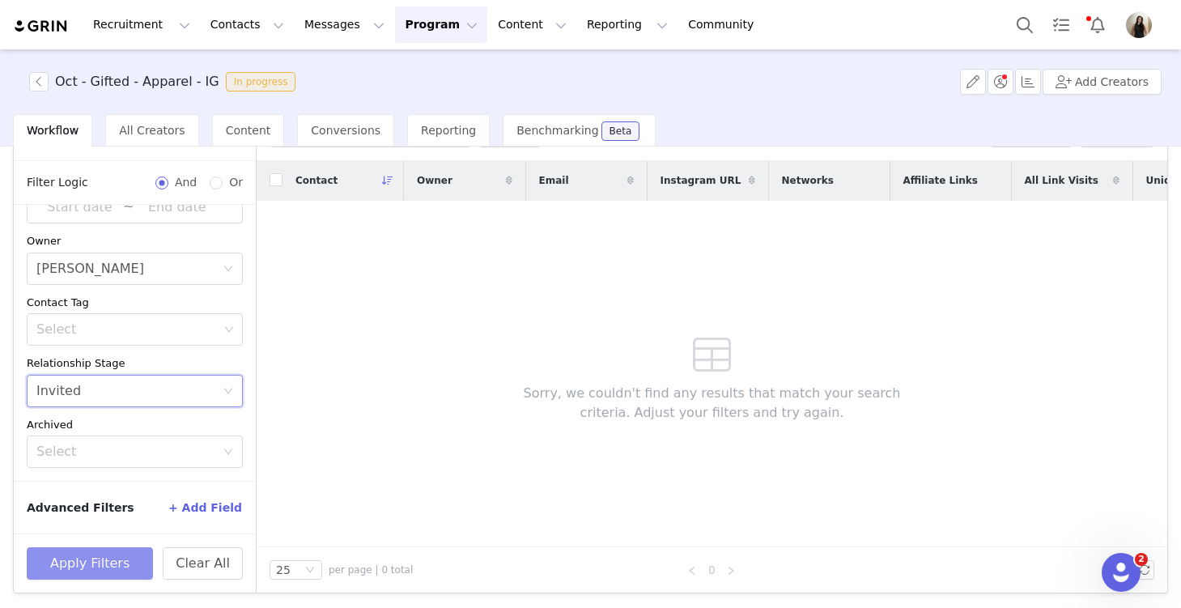
click at [87, 564] on button "Apply Filters" at bounding box center [90, 563] width 126 height 32
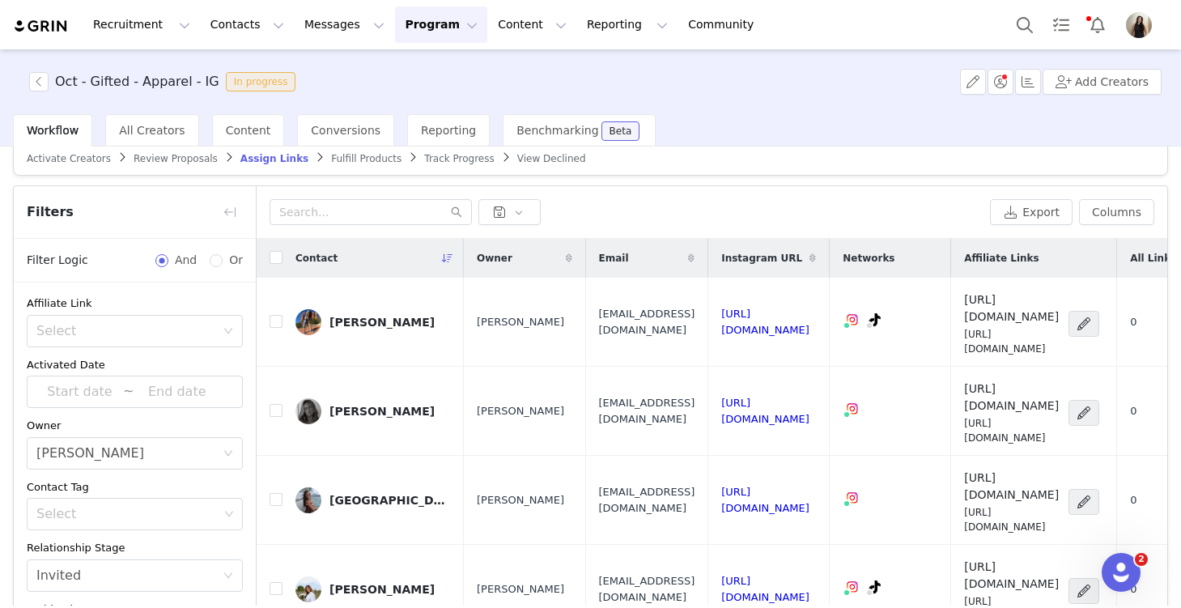
scroll to position [0, 0]
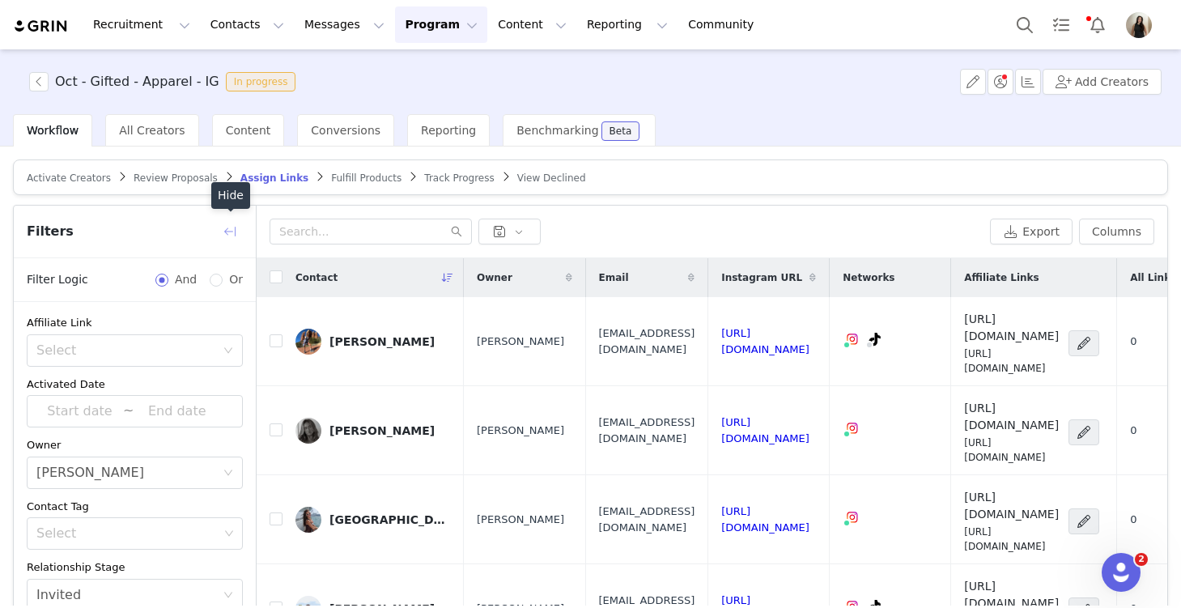
click at [234, 227] on button "button" at bounding box center [230, 232] width 26 height 26
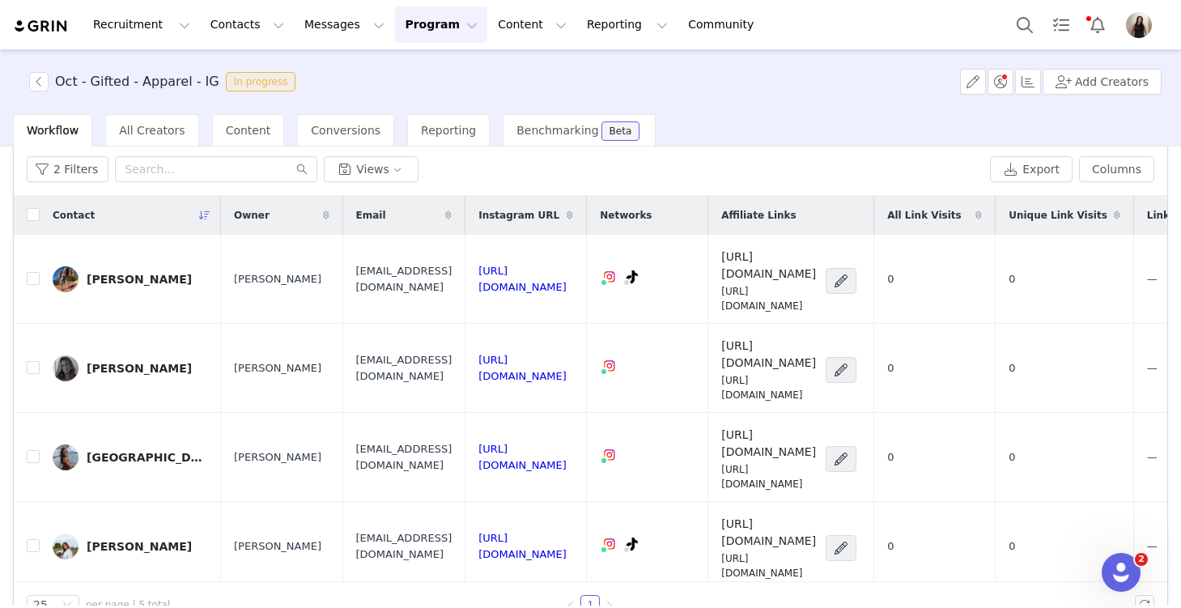
scroll to position [49, 0]
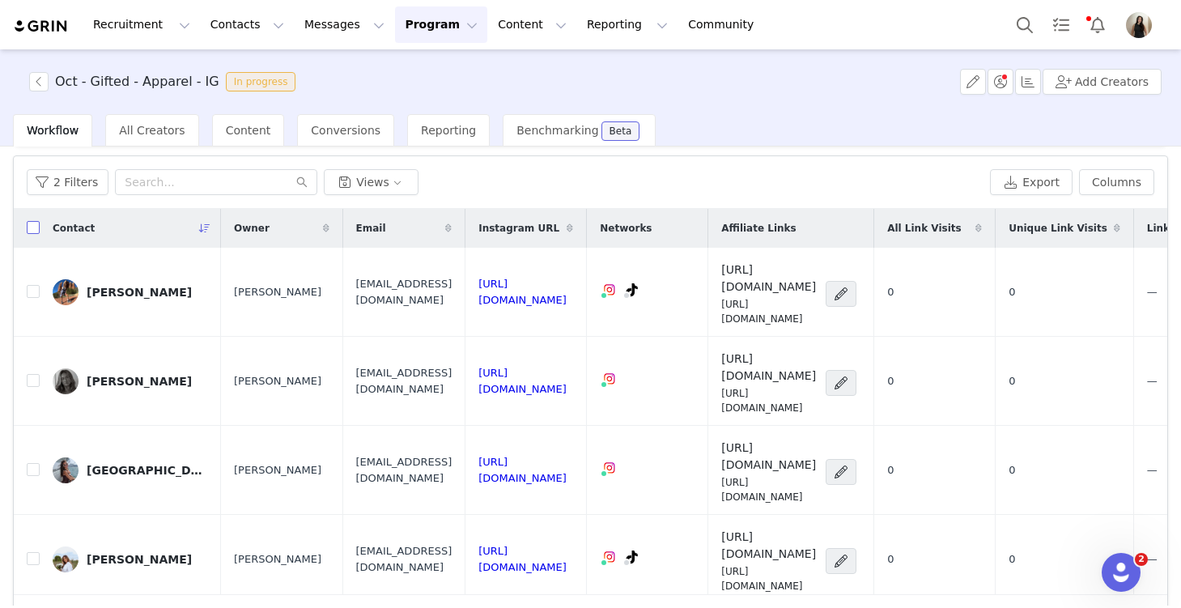
click at [32, 223] on input "checkbox" at bounding box center [33, 227] width 13 height 13
checkbox input "true"
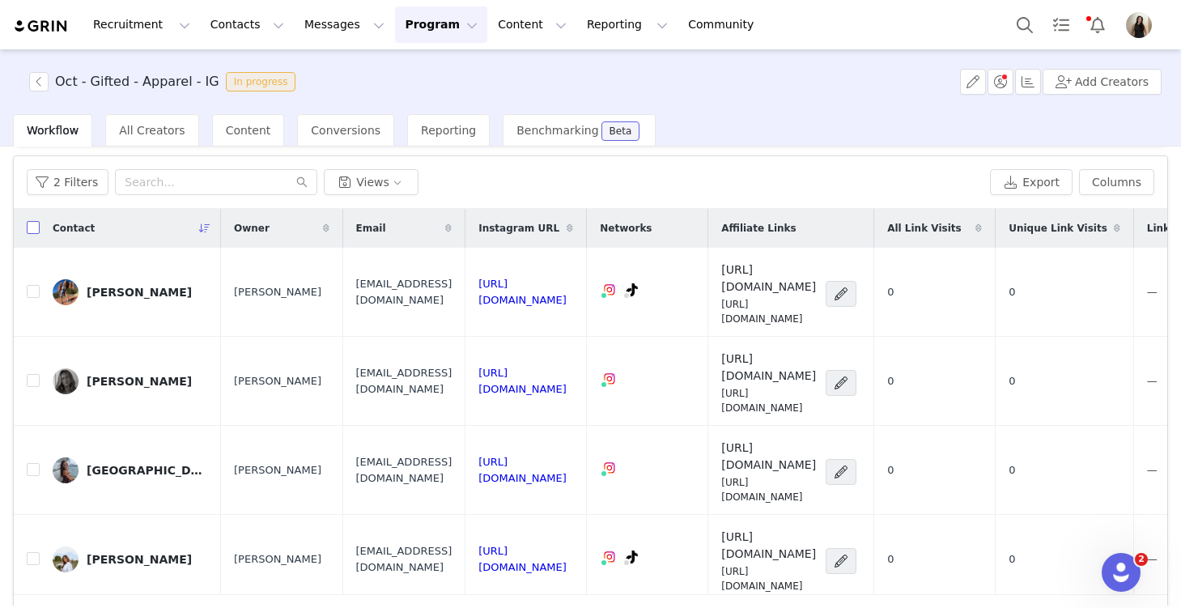
checkbox input "true"
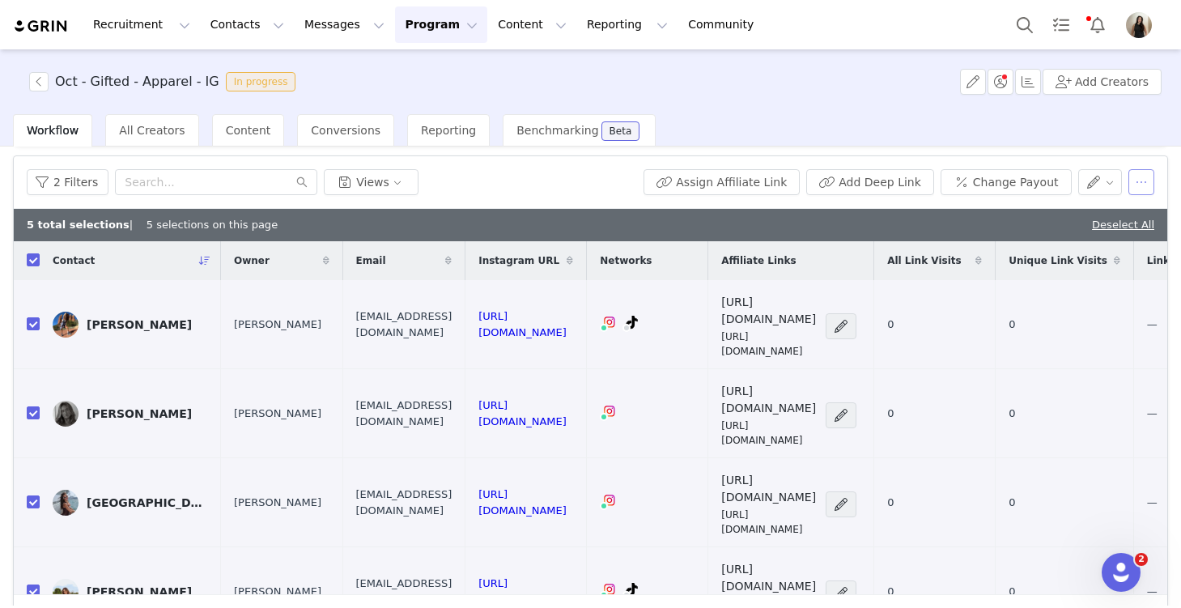
click at [1133, 175] on button "button" at bounding box center [1142, 182] width 26 height 26
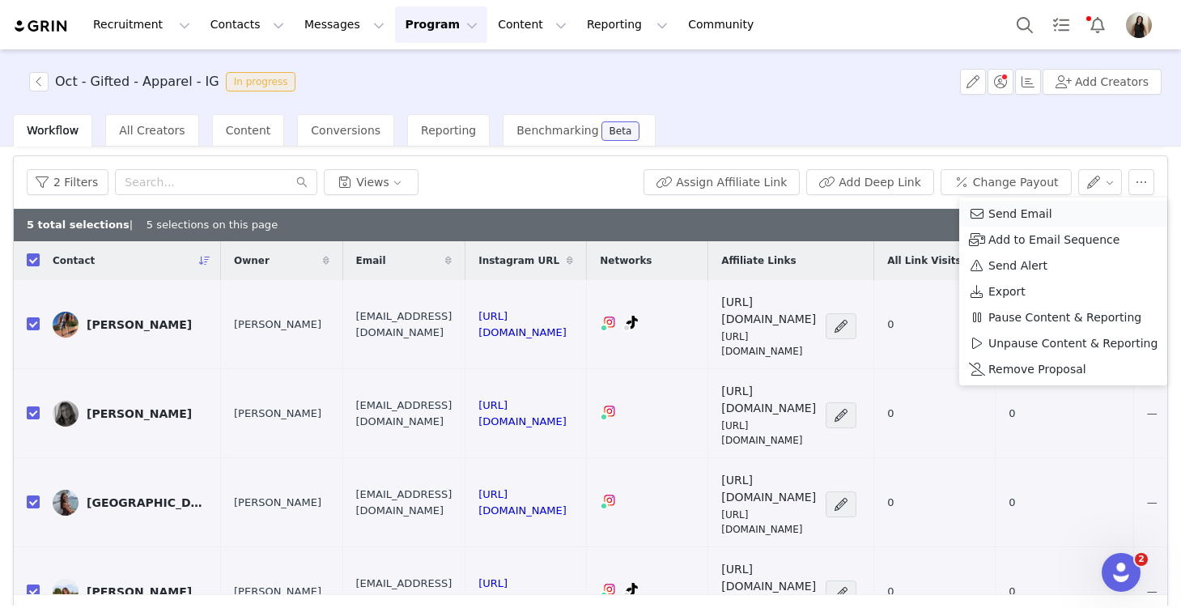
click at [1054, 206] on div "Send Email" at bounding box center [1063, 214] width 189 height 18
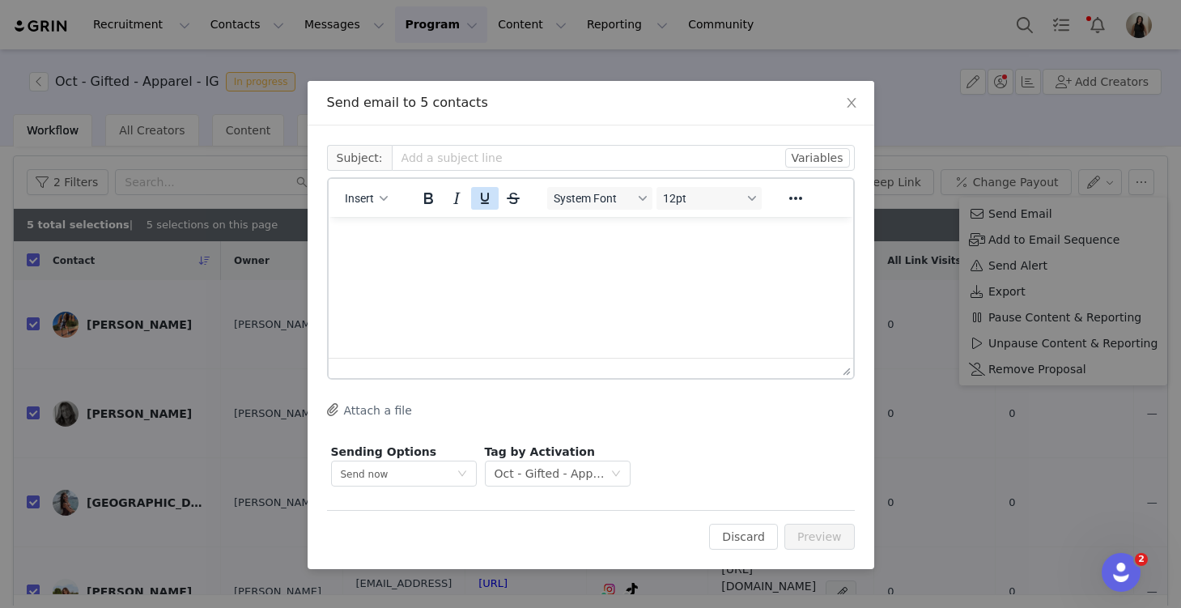
scroll to position [0, 0]
click at [381, 189] on button "Insert" at bounding box center [366, 198] width 56 height 23
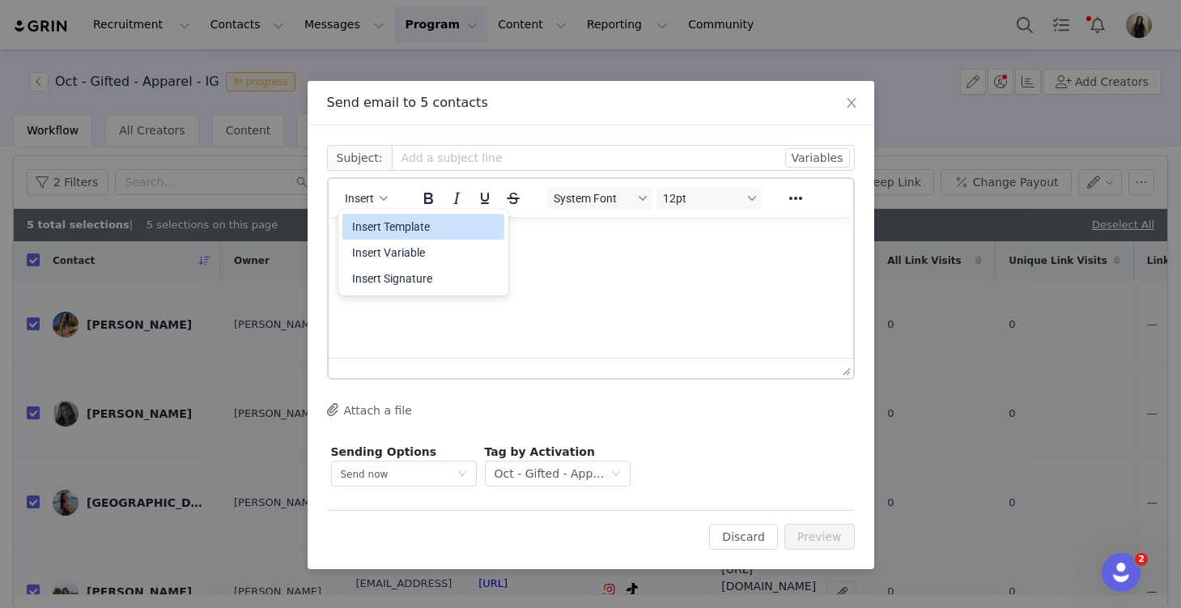
click at [398, 227] on div "Insert Template" at bounding box center [425, 226] width 146 height 19
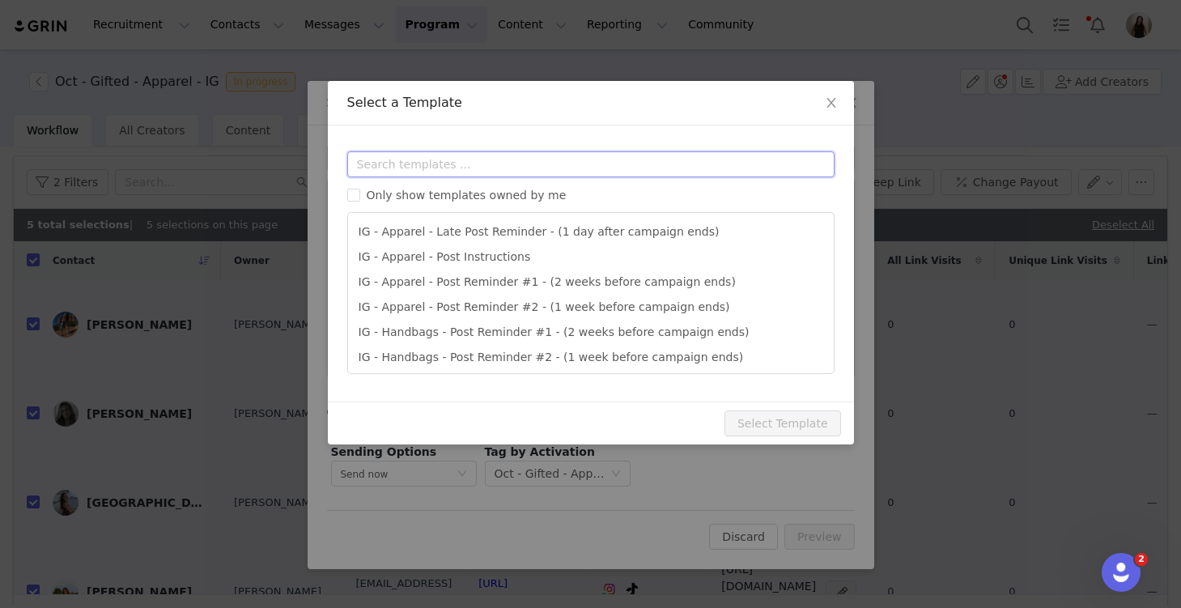
click at [390, 162] on input "text" at bounding box center [590, 164] width 487 height 26
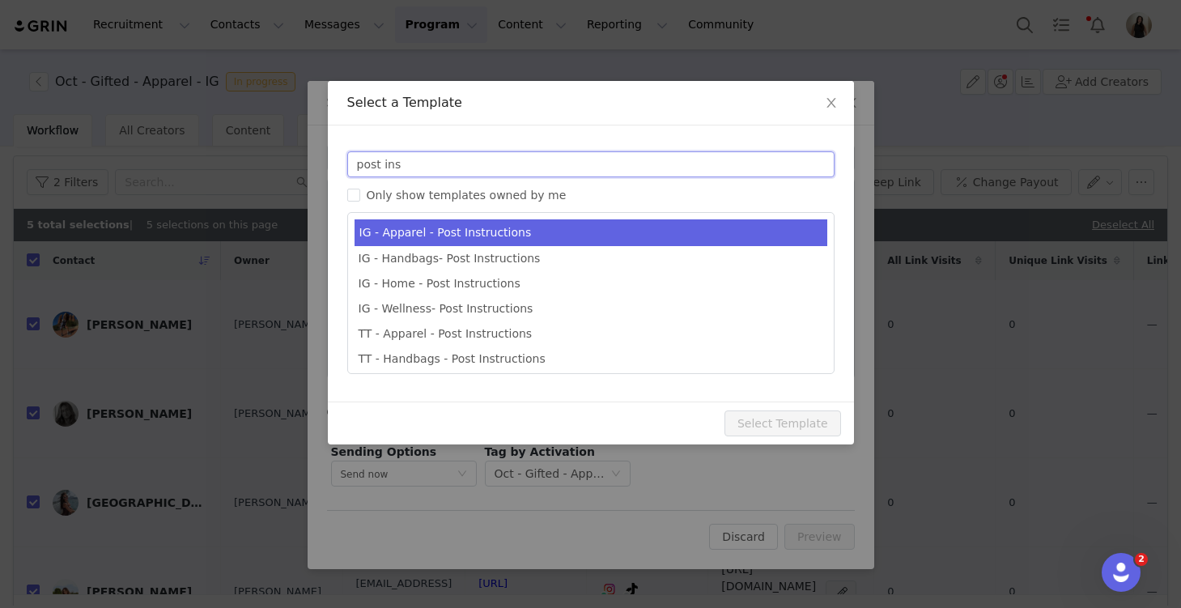
type input "post ins"
type input "Quince x @[instagram_username] Post Instructions!"
click at [432, 230] on li "IG - Apparel - Post Instructions" at bounding box center [591, 232] width 473 height 27
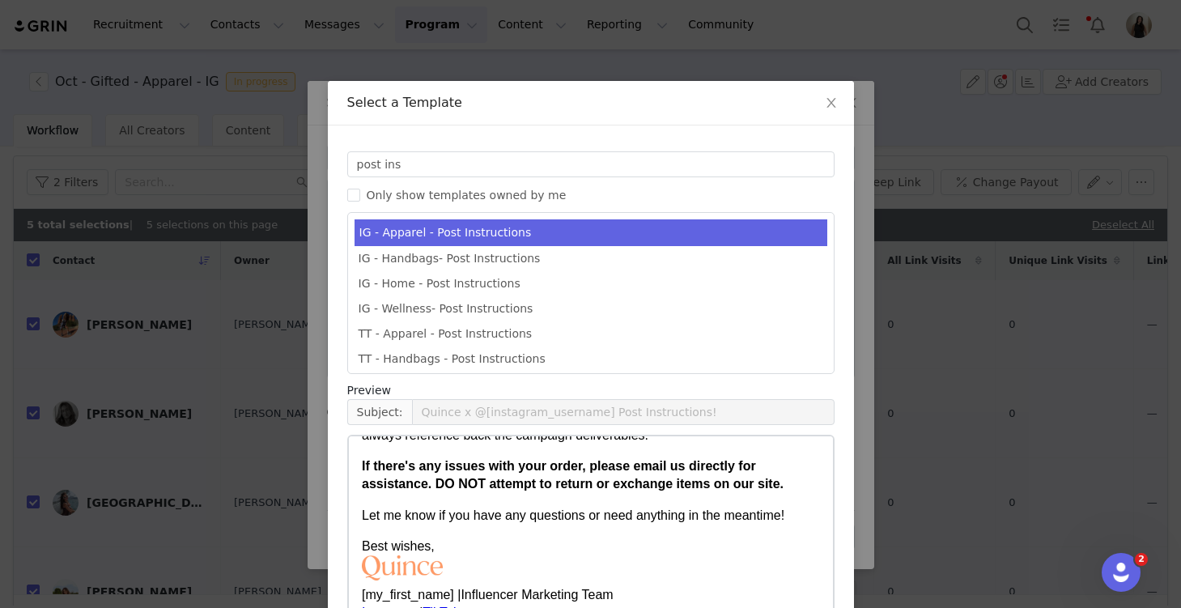
scroll to position [111, 0]
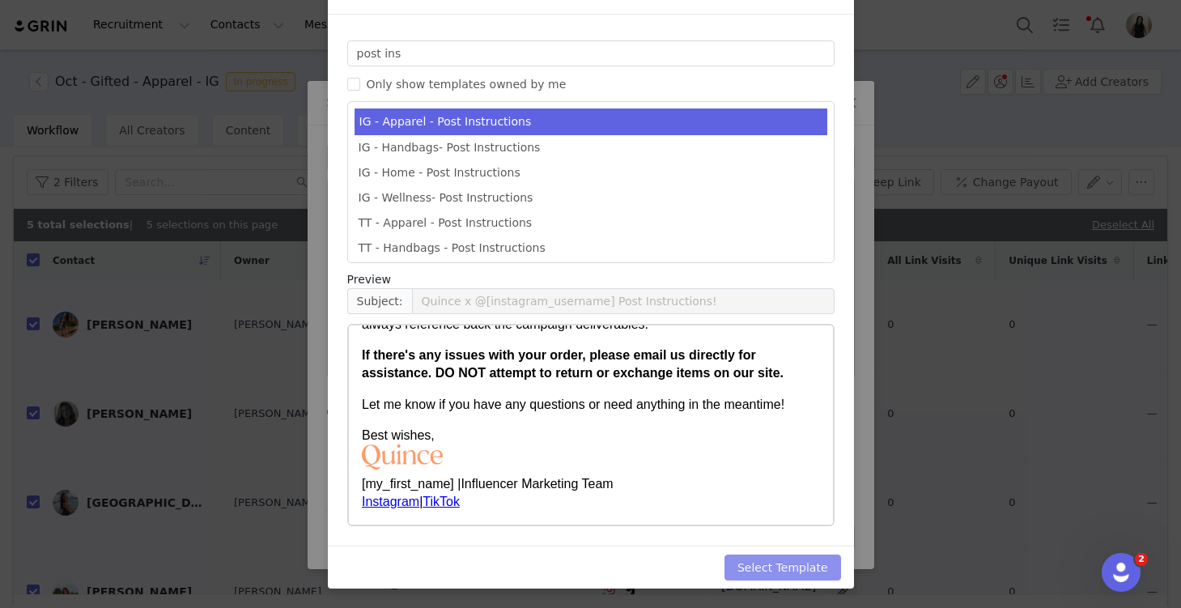
click at [754, 559] on button "Select Template" at bounding box center [783, 568] width 117 height 26
type input "Quince x @[instagram_username] Post Instructions!"
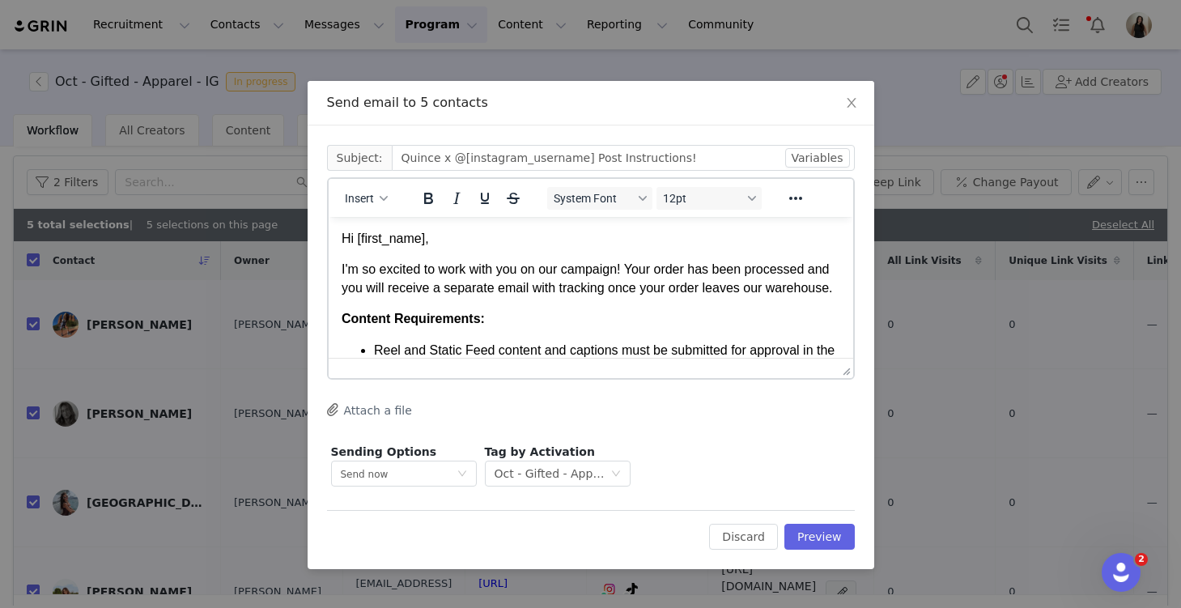
scroll to position [0, 0]
click at [806, 534] on button "Preview" at bounding box center [819, 537] width 70 height 26
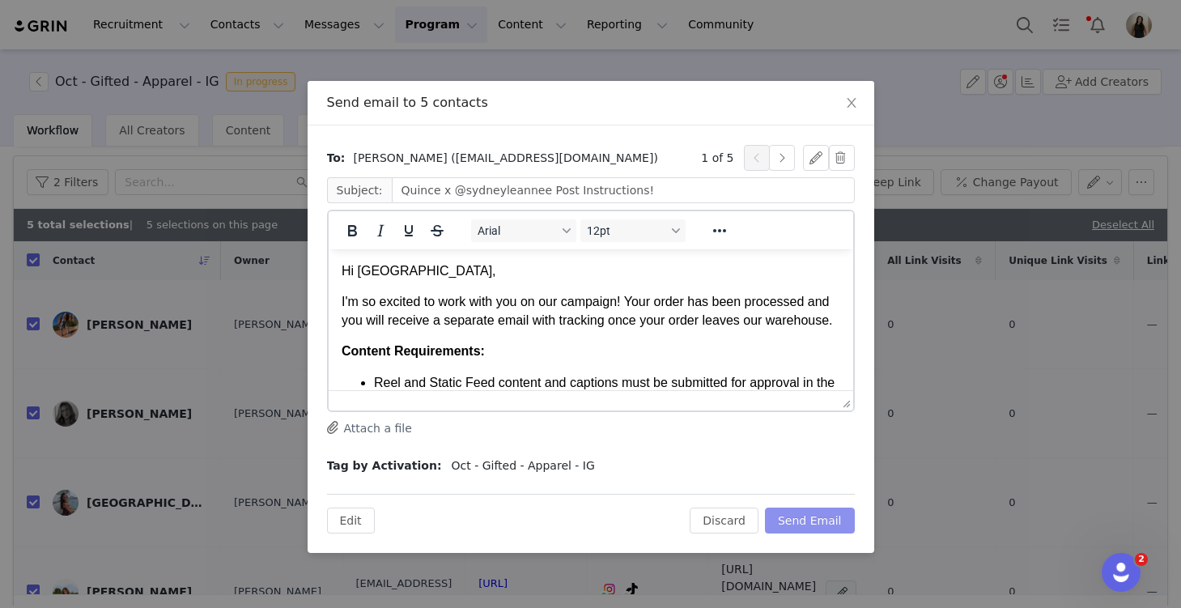
click at [807, 521] on button "Send Email" at bounding box center [810, 521] width 90 height 26
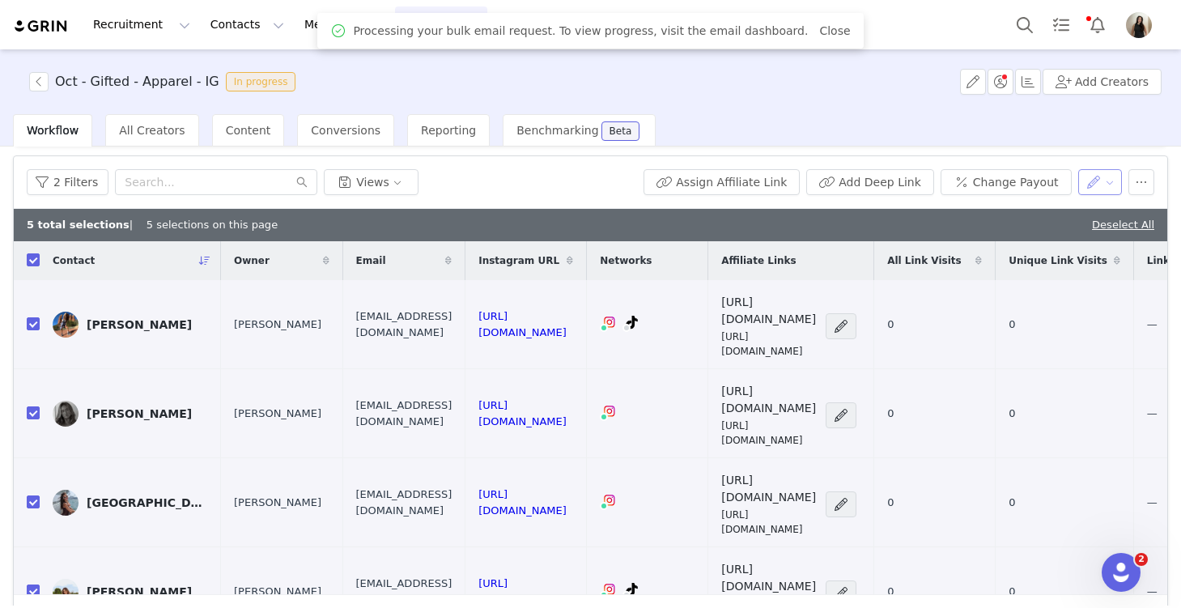
click at [1103, 176] on button "button" at bounding box center [1100, 182] width 45 height 26
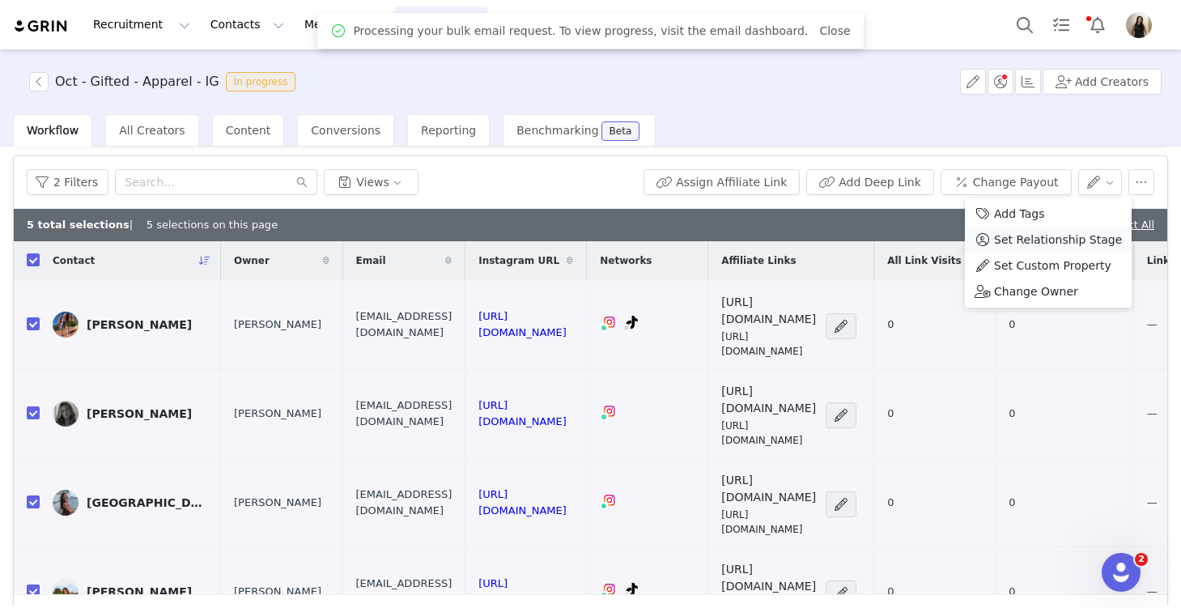
click at [1047, 240] on span "Set Relationship Stage" at bounding box center [1058, 240] width 128 height 18
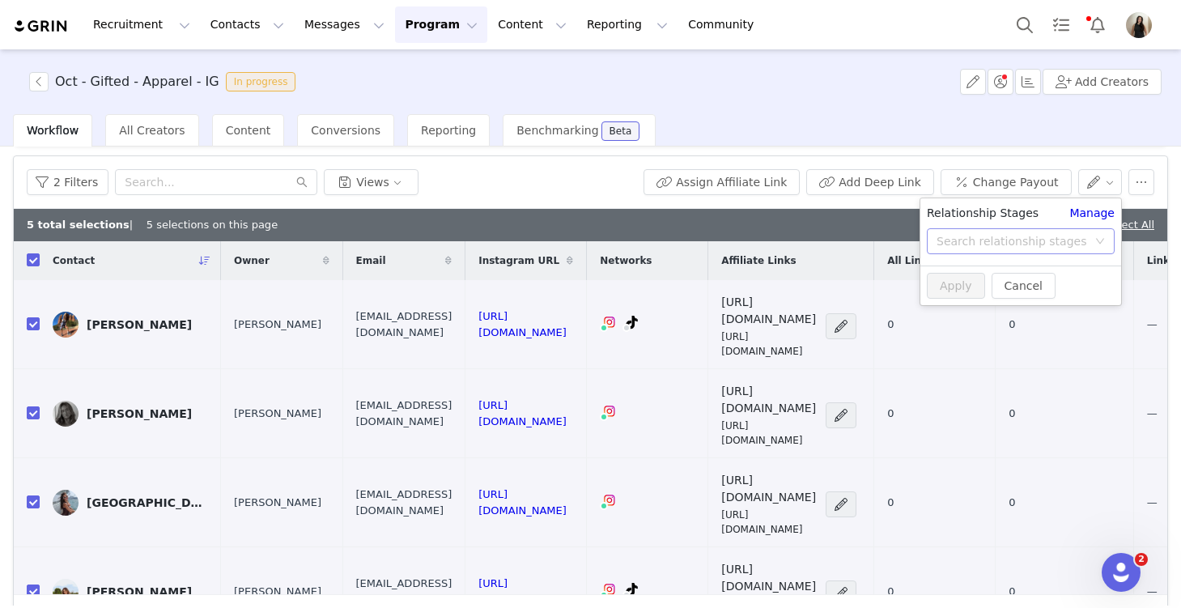
click at [1019, 235] on div "Search relationship stages" at bounding box center [1012, 241] width 151 height 16
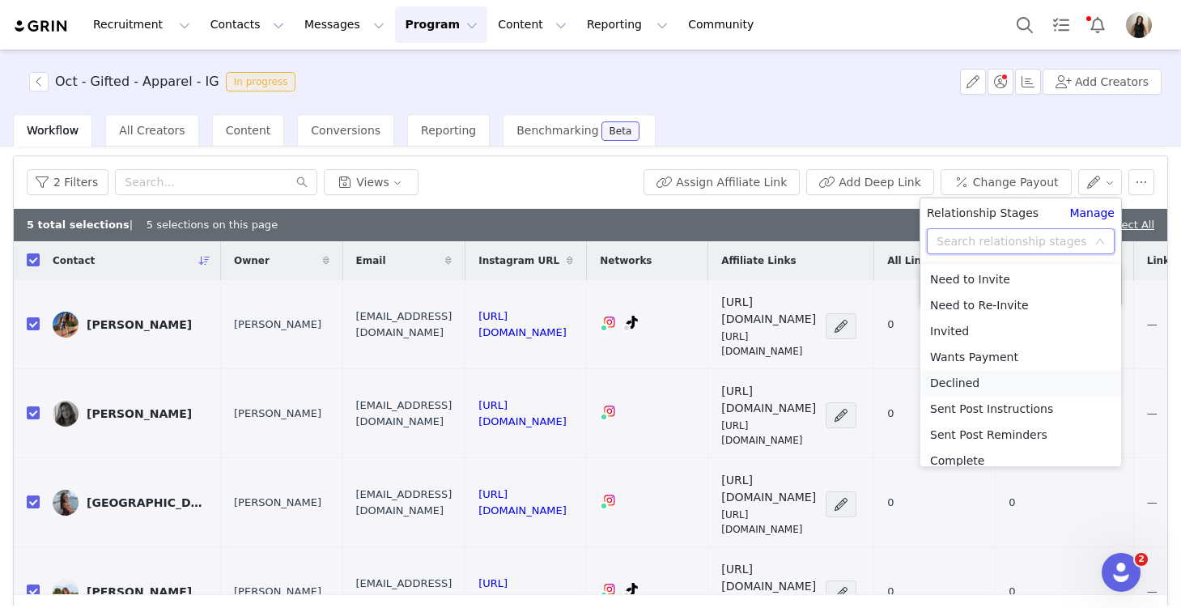
scroll to position [35, 0]
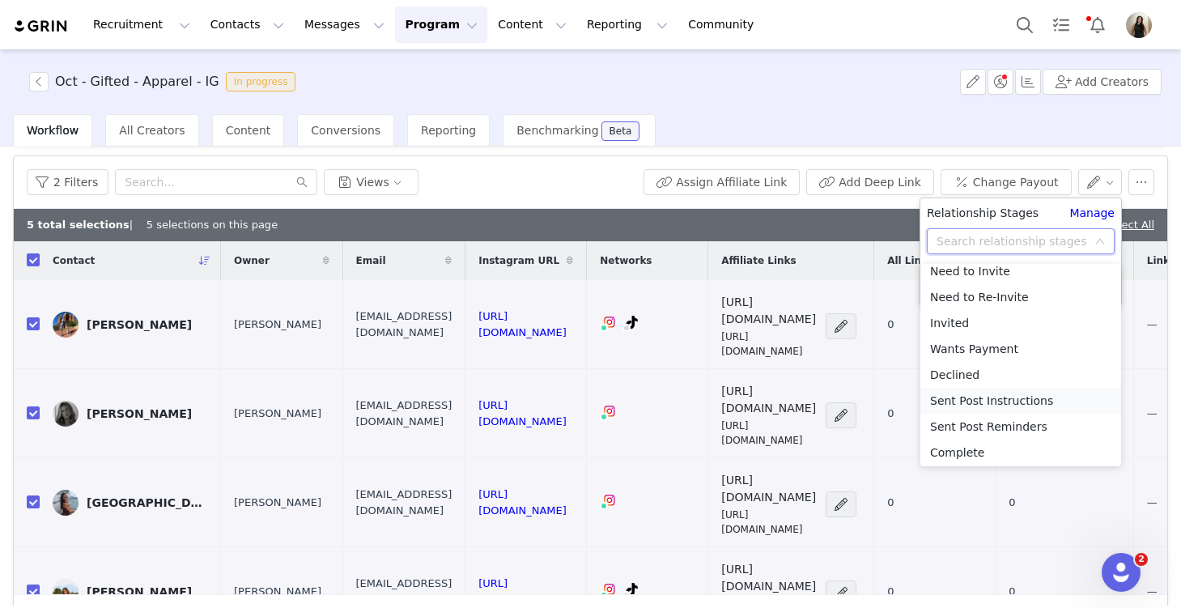
click at [991, 402] on li "Sent Post Instructions" at bounding box center [1020, 401] width 201 height 26
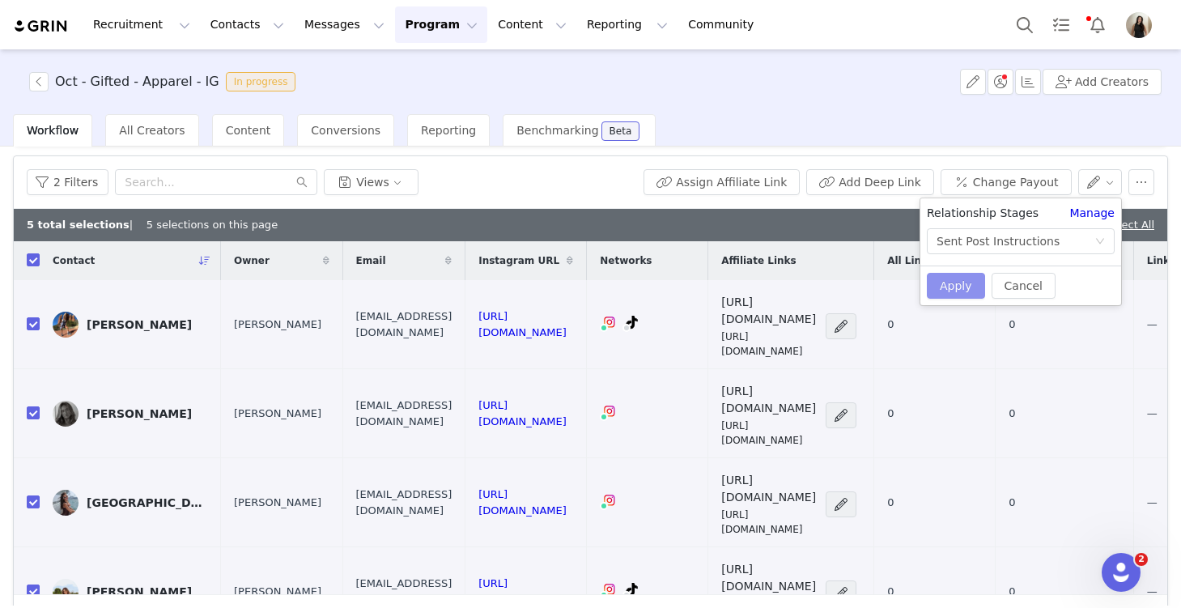
click at [949, 283] on button "Apply" at bounding box center [956, 286] width 58 height 26
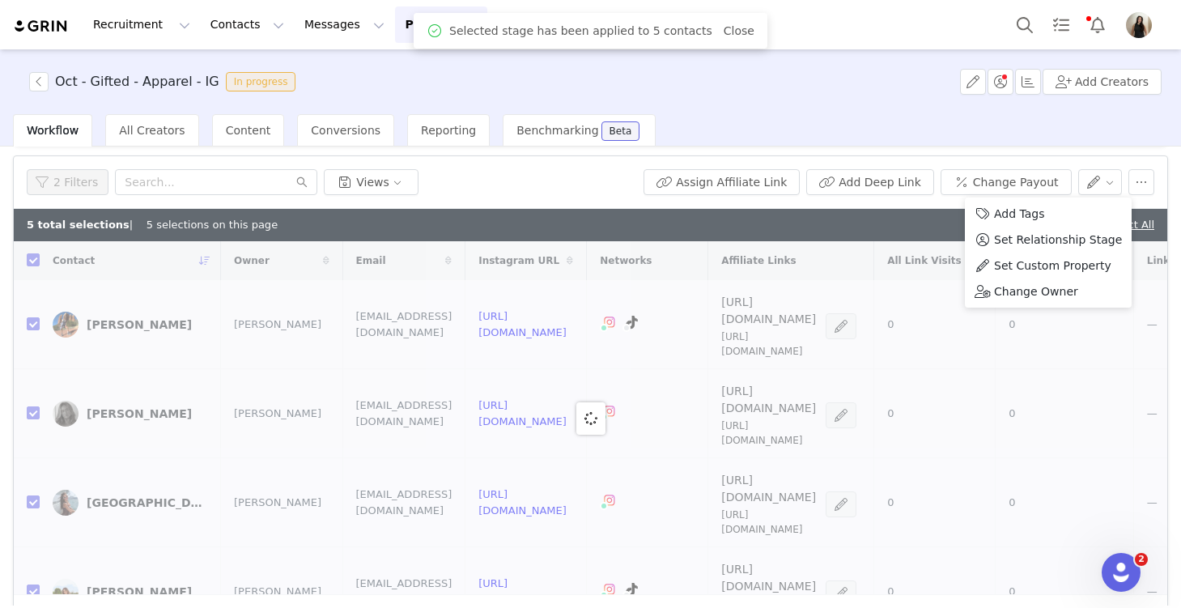
checkbox input "false"
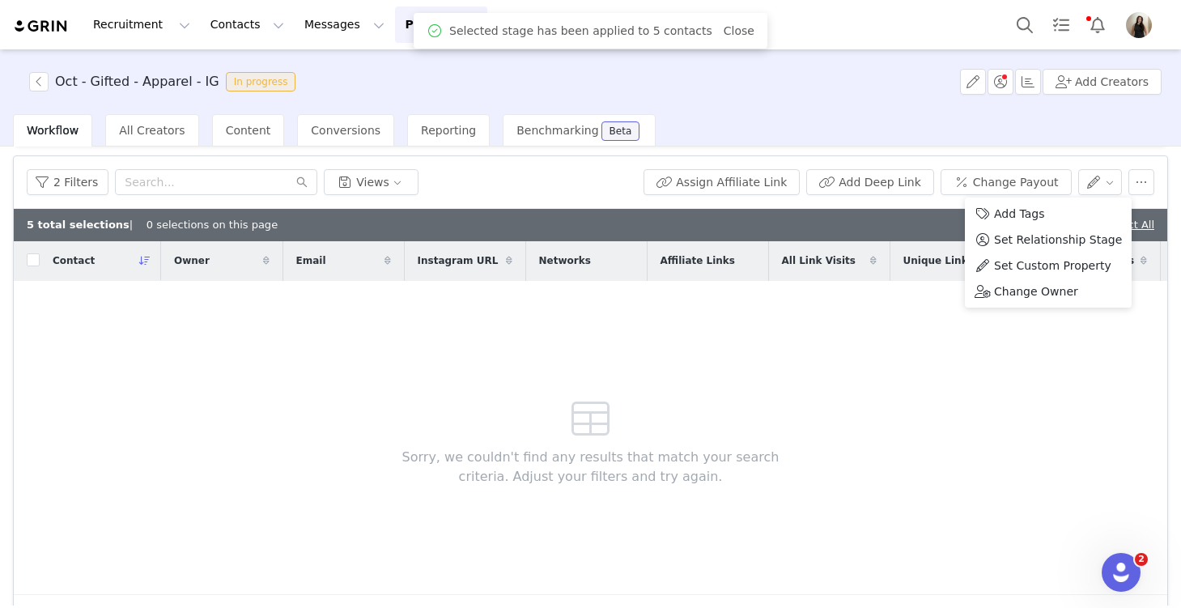
click at [925, 309] on div "Contact Owner Email Instagram URL Networks Affiliate Links All Link Visits Uniq…" at bounding box center [591, 418] width 1154 height 354
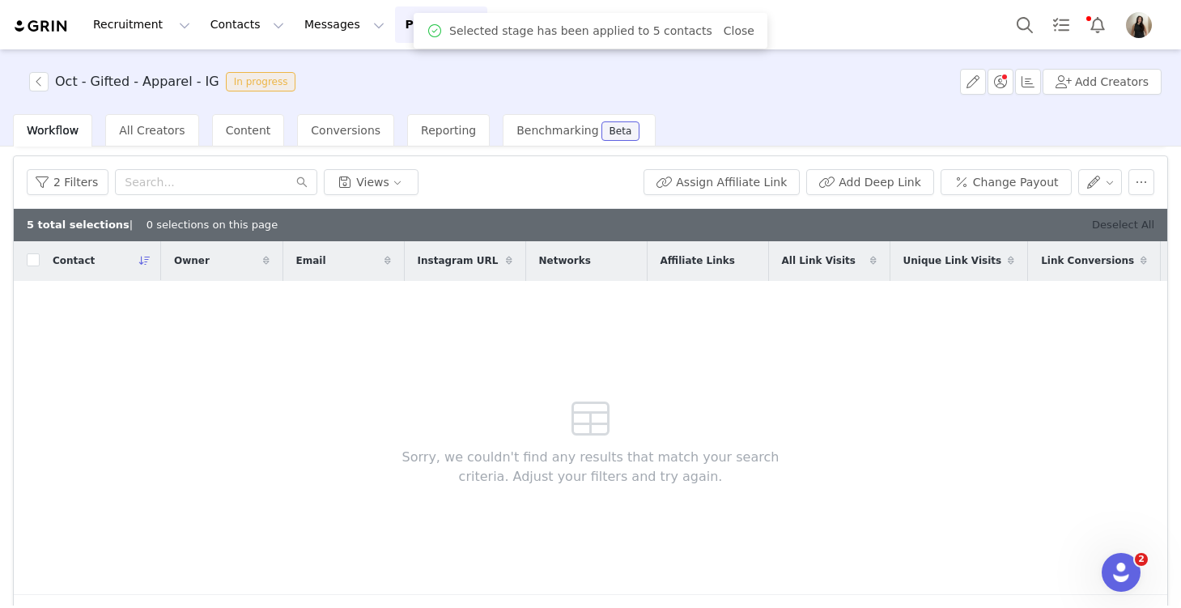
click at [1121, 224] on link "Deselect All" at bounding box center [1123, 225] width 62 height 12
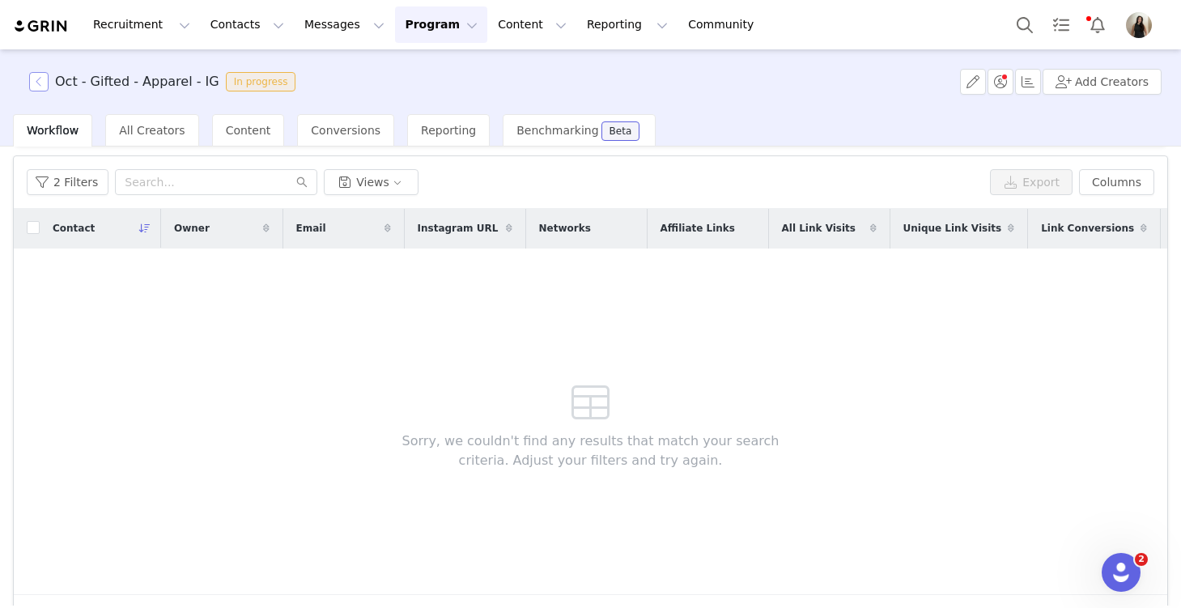
click at [40, 77] on button "button" at bounding box center [38, 81] width 19 height 19
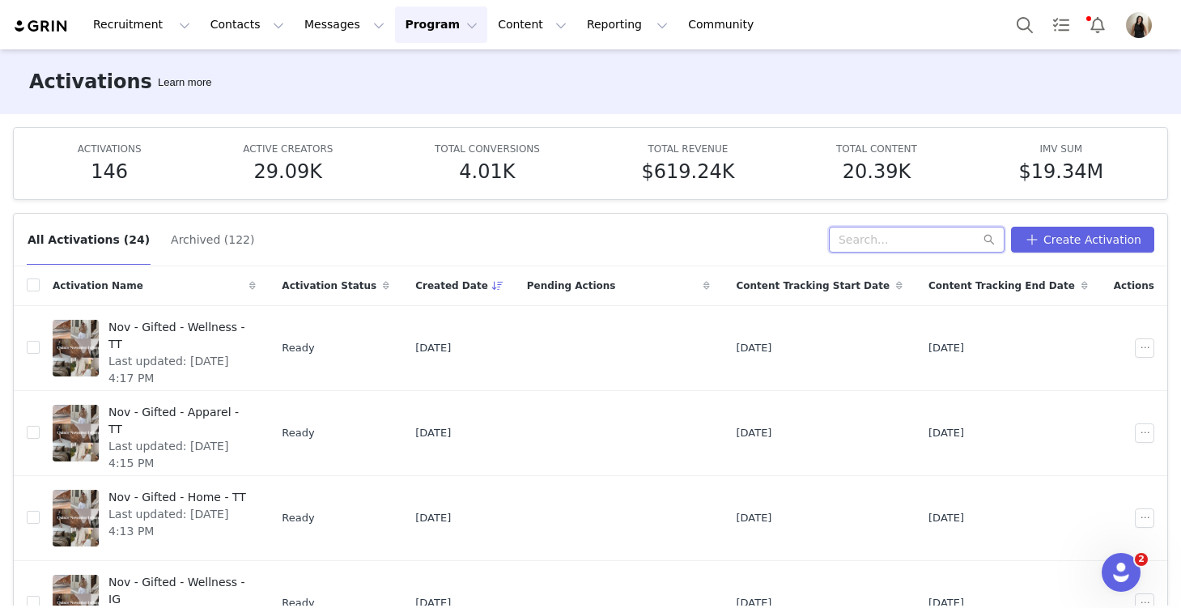
click at [903, 243] on input "text" at bounding box center [917, 240] width 176 height 26
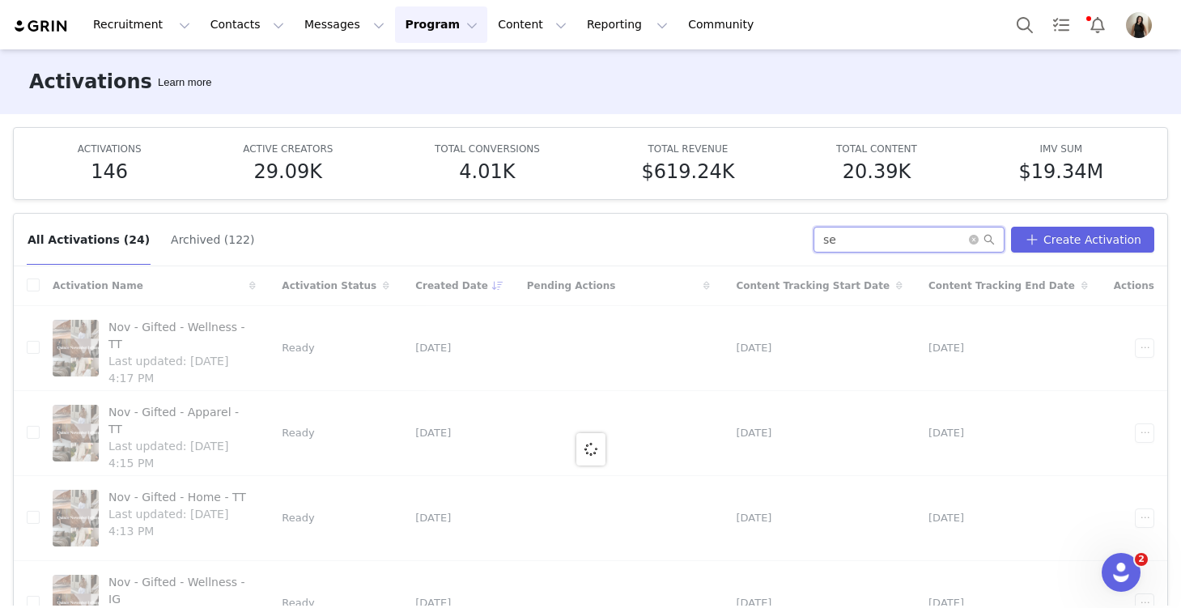
type input "s"
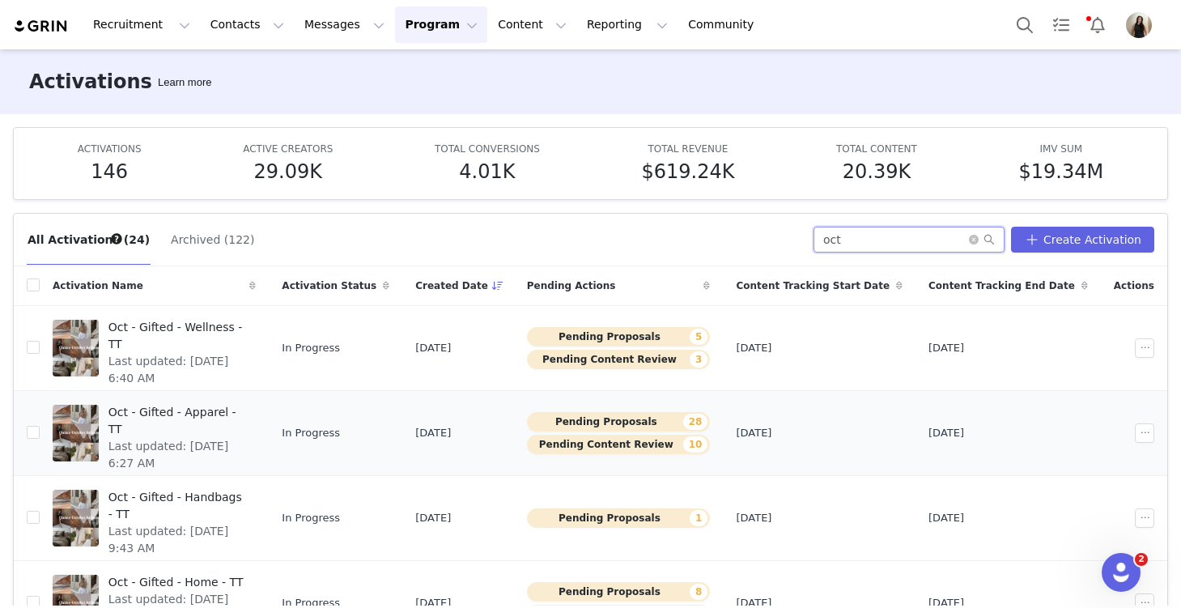
type input "oct"
click at [223, 443] on div "Oct - Gifted - Apparel - TT Last updated: [DATE] 6:27 AM" at bounding box center [178, 433] width 158 height 65
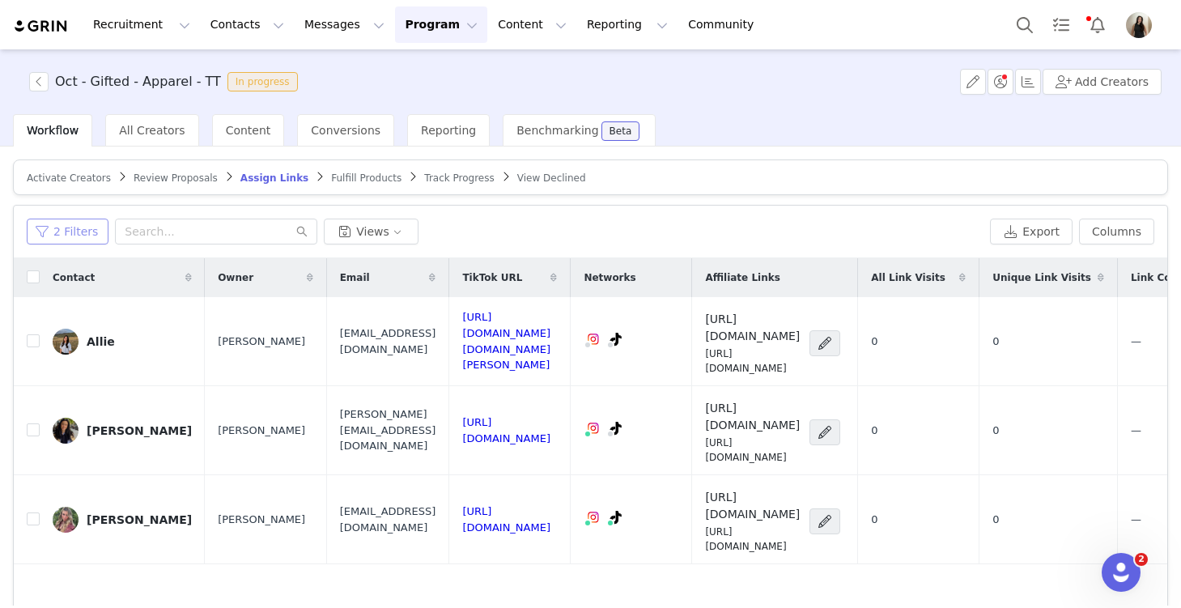
click at [79, 231] on button "2 Filters" at bounding box center [68, 232] width 82 height 26
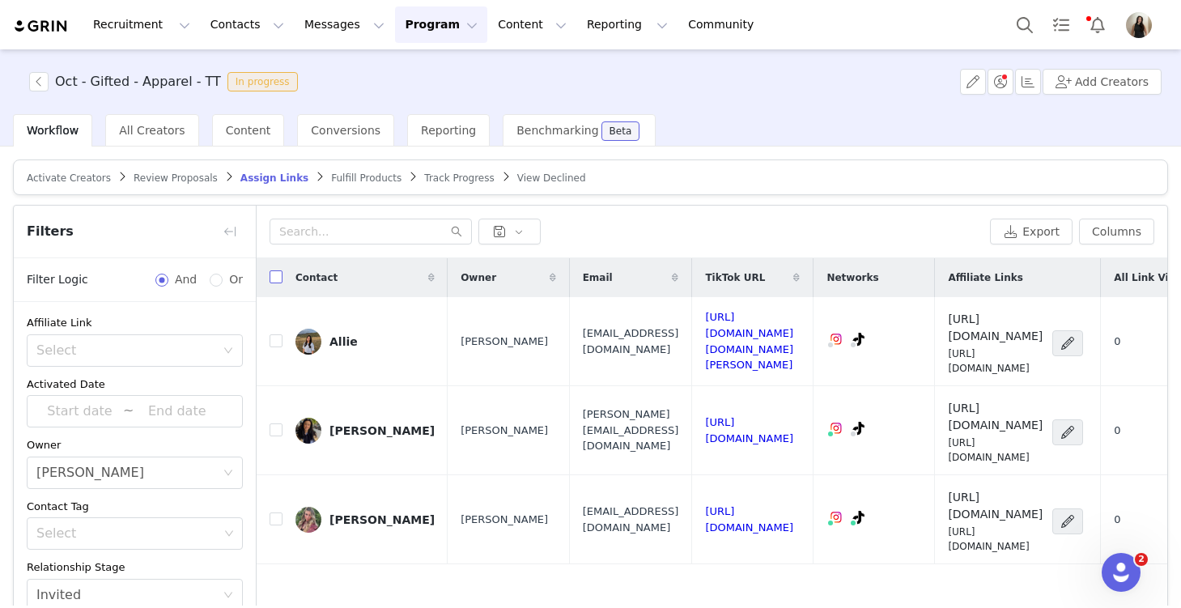
click at [280, 274] on input "checkbox" at bounding box center [276, 276] width 13 height 13
checkbox input "true"
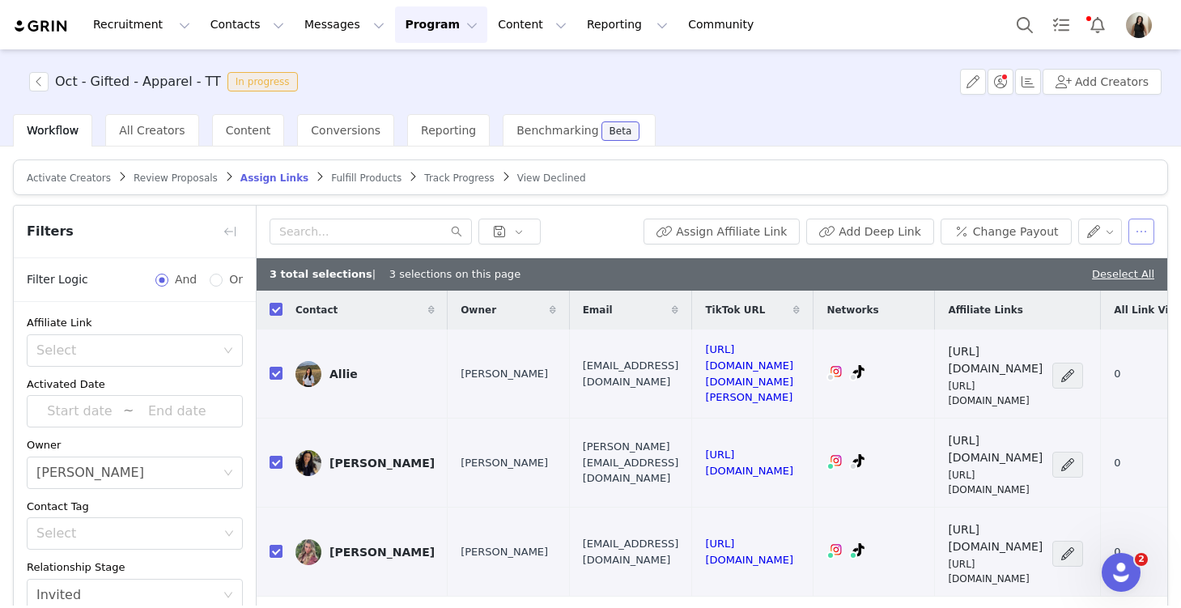
click at [1149, 228] on button "button" at bounding box center [1142, 232] width 26 height 26
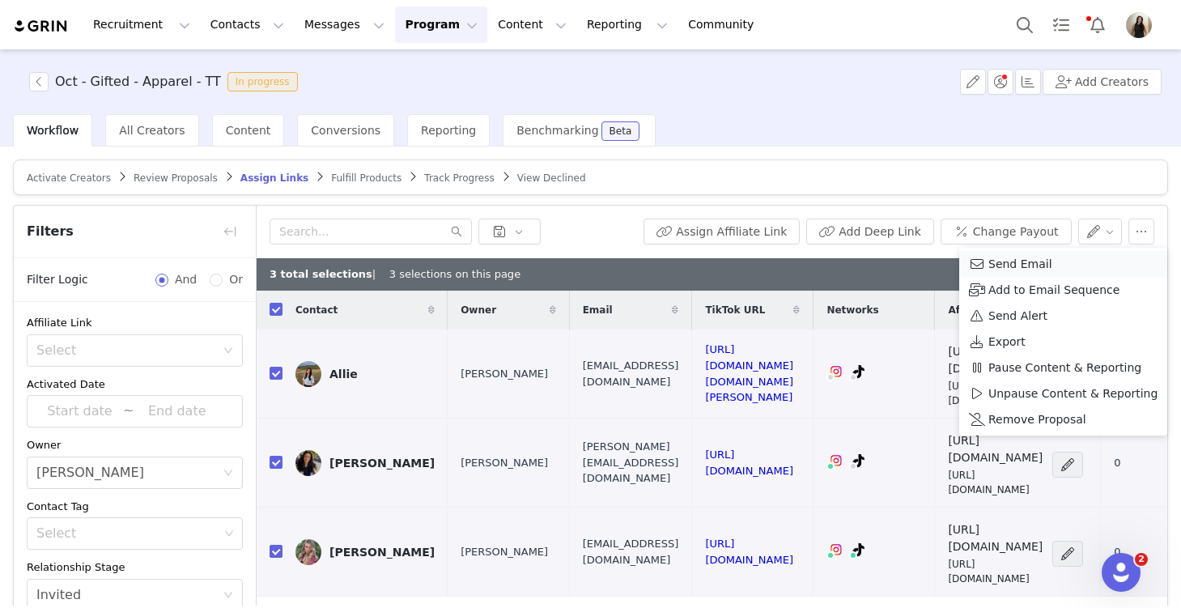
click at [1023, 261] on span "Send Email" at bounding box center [1020, 264] width 64 height 18
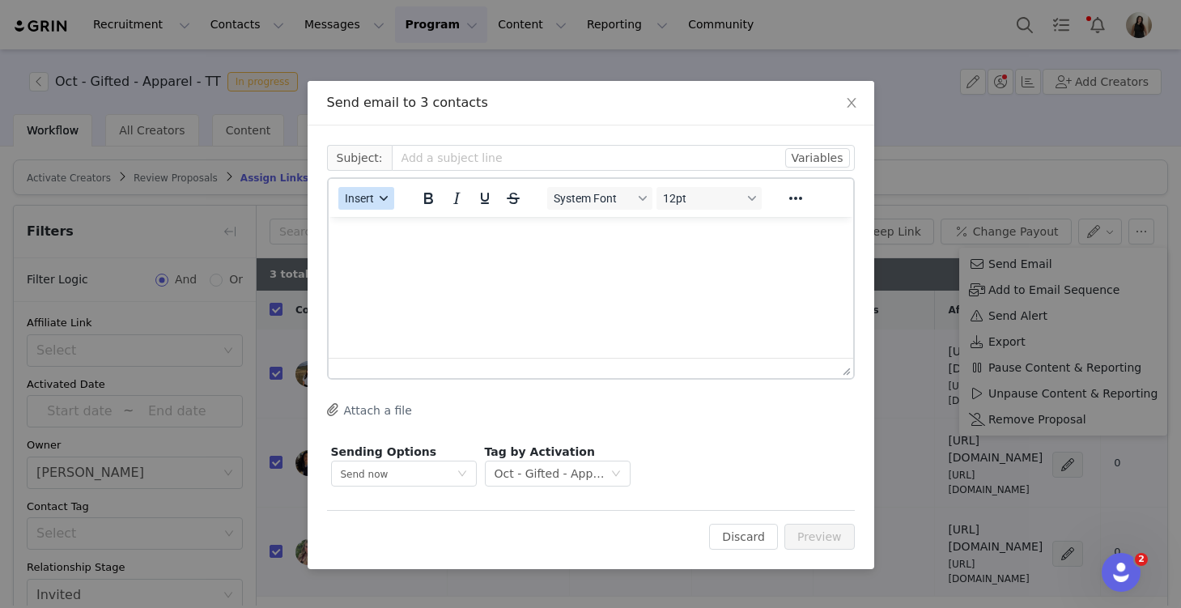
click at [357, 202] on span "Insert" at bounding box center [359, 198] width 29 height 13
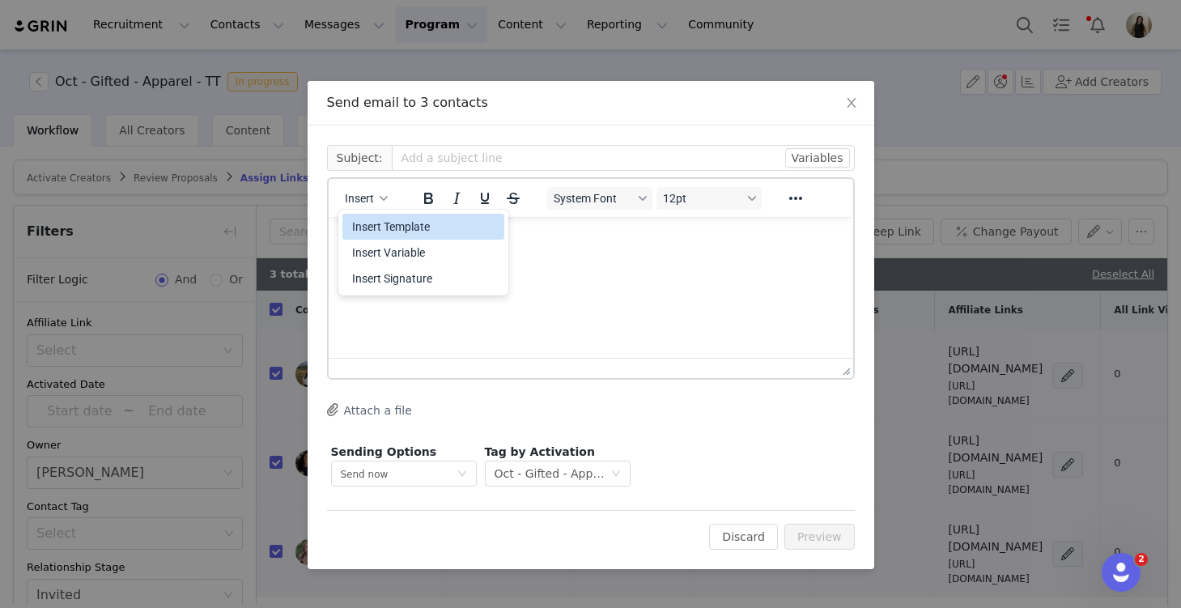
click at [375, 225] on div "Insert Template" at bounding box center [425, 226] width 146 height 19
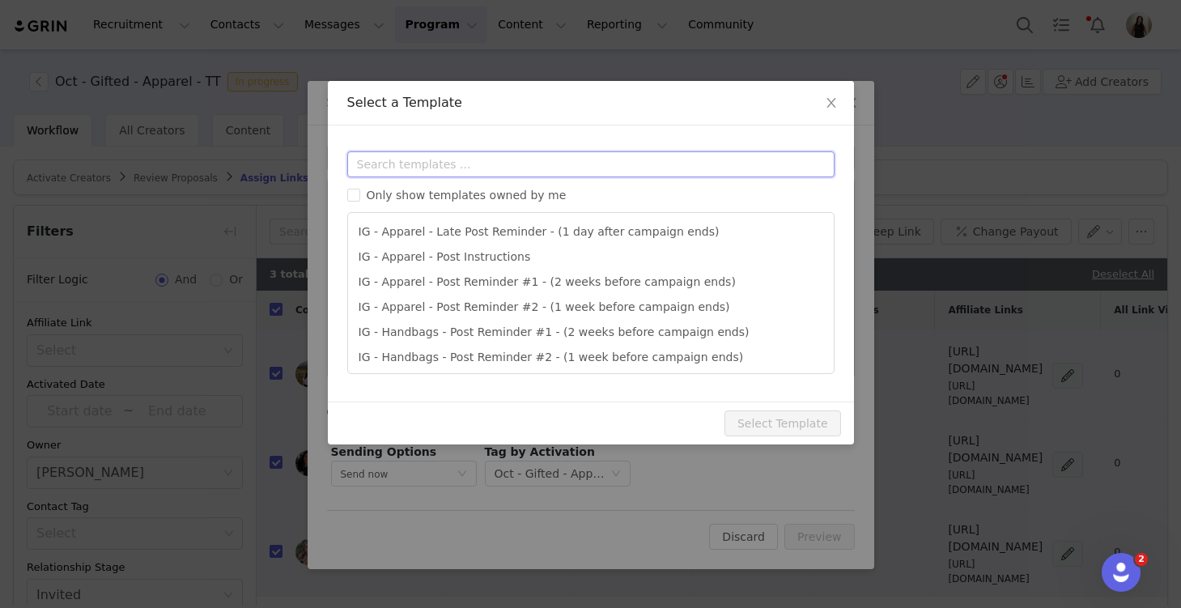
click at [419, 164] on input "text" at bounding box center [590, 164] width 487 height 26
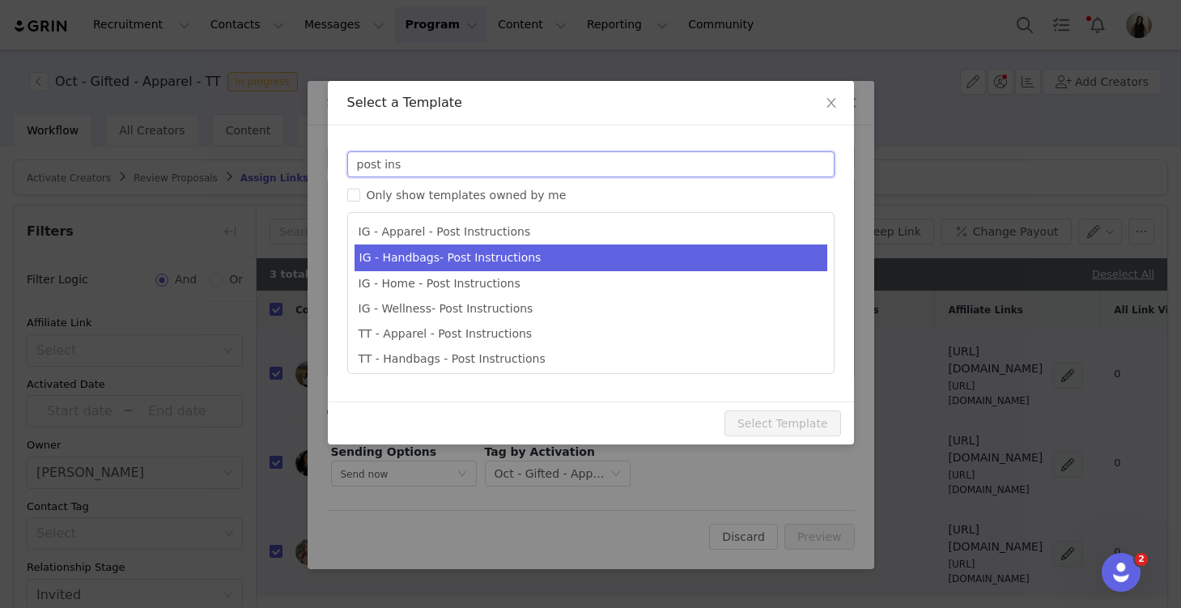
scroll to position [55, 0]
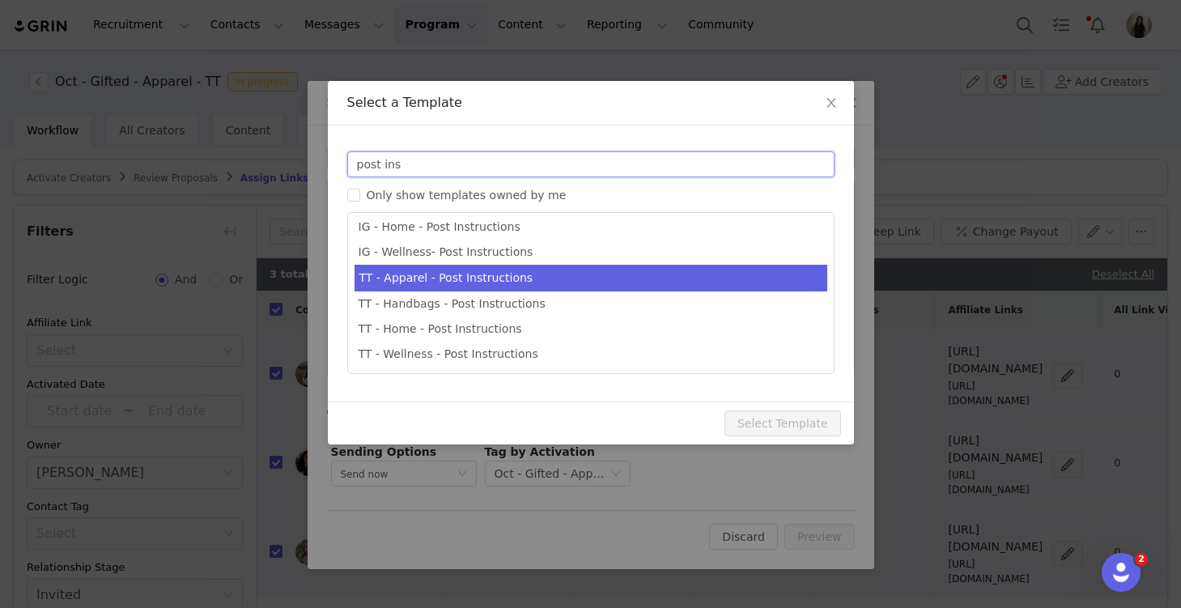
type input "post ins"
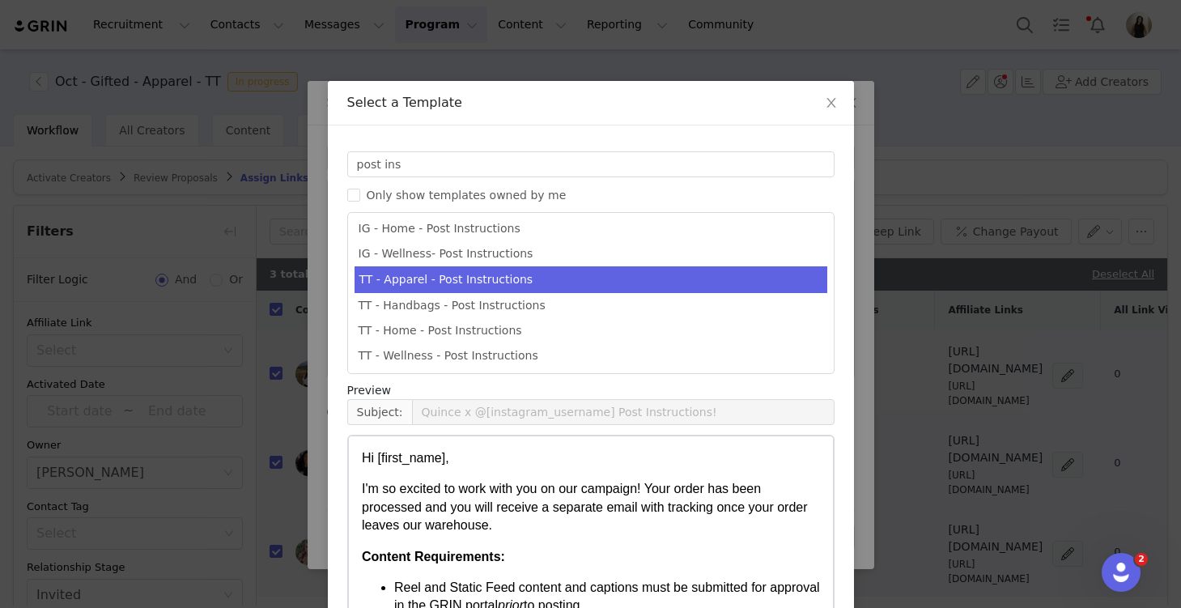
click at [466, 285] on li "TT - Apparel - Post Instructions" at bounding box center [591, 279] width 473 height 27
type input "Quince x @[tiktok_username] Post Instructions!"
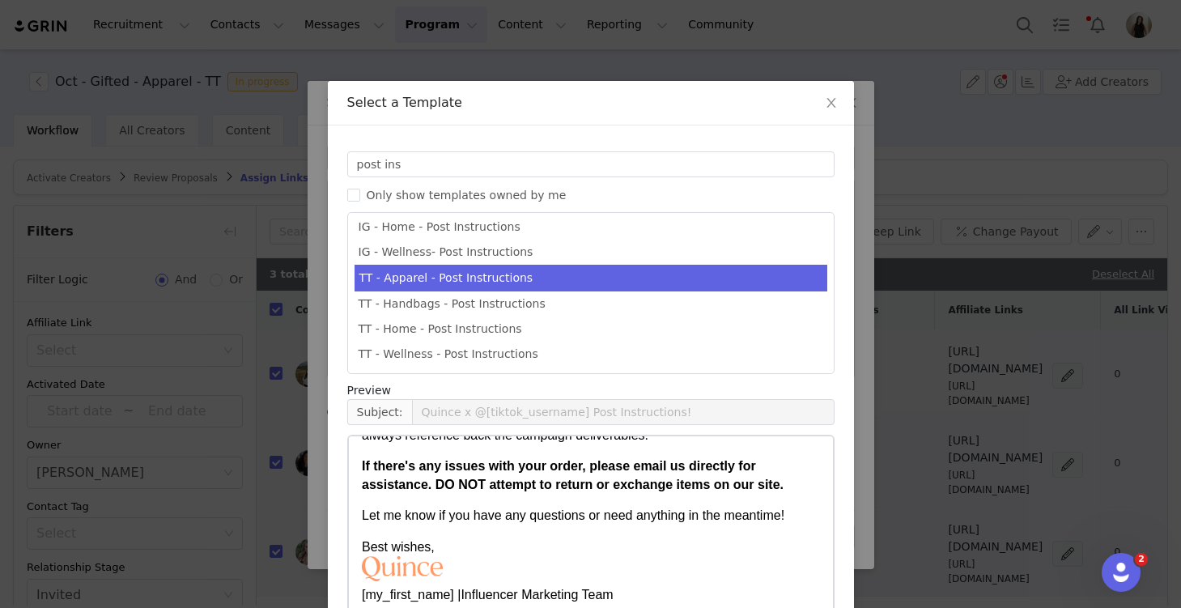
scroll to position [111, 0]
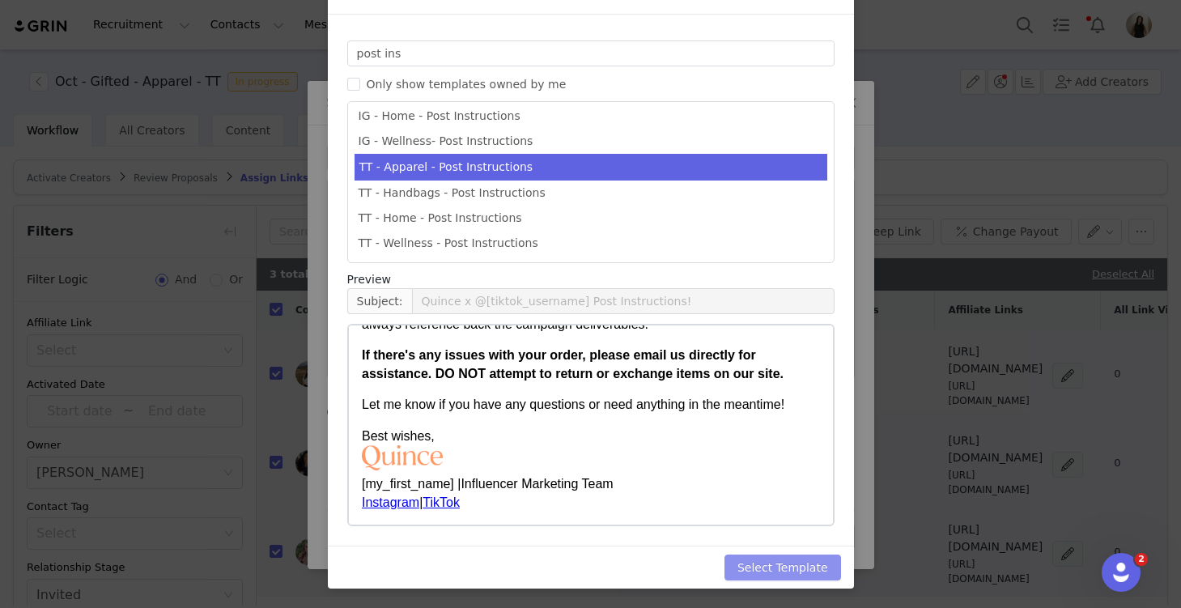
click at [801, 567] on button "Select Template" at bounding box center [783, 568] width 117 height 26
type input "Quince x @[tiktok_username] Post Instructions!"
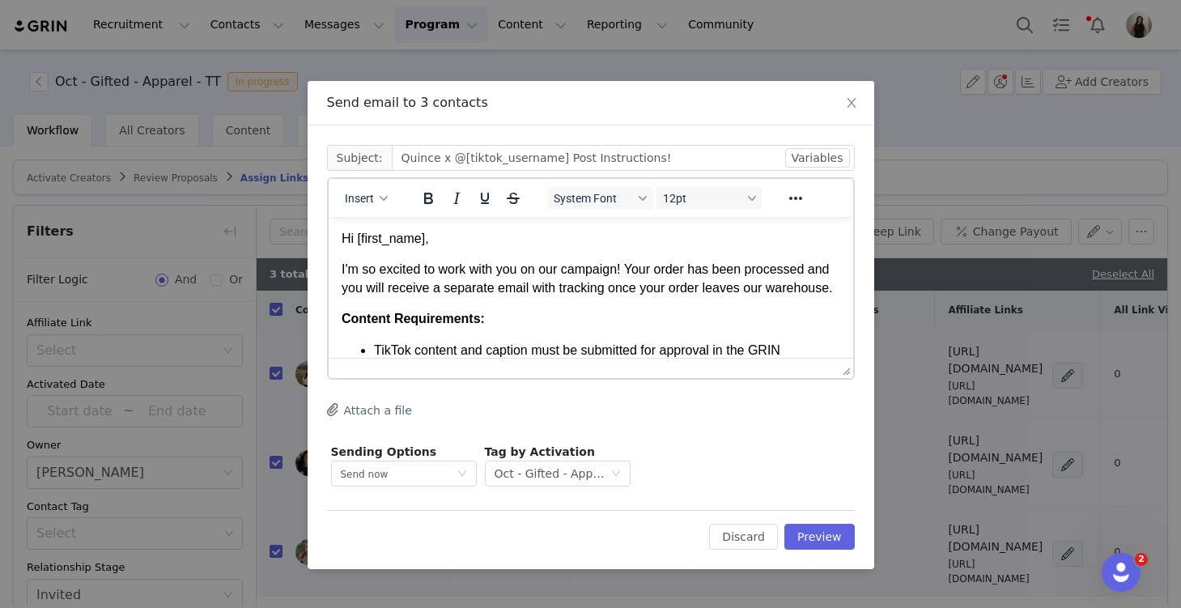
scroll to position [0, 0]
click at [827, 532] on button "Preview" at bounding box center [819, 537] width 70 height 26
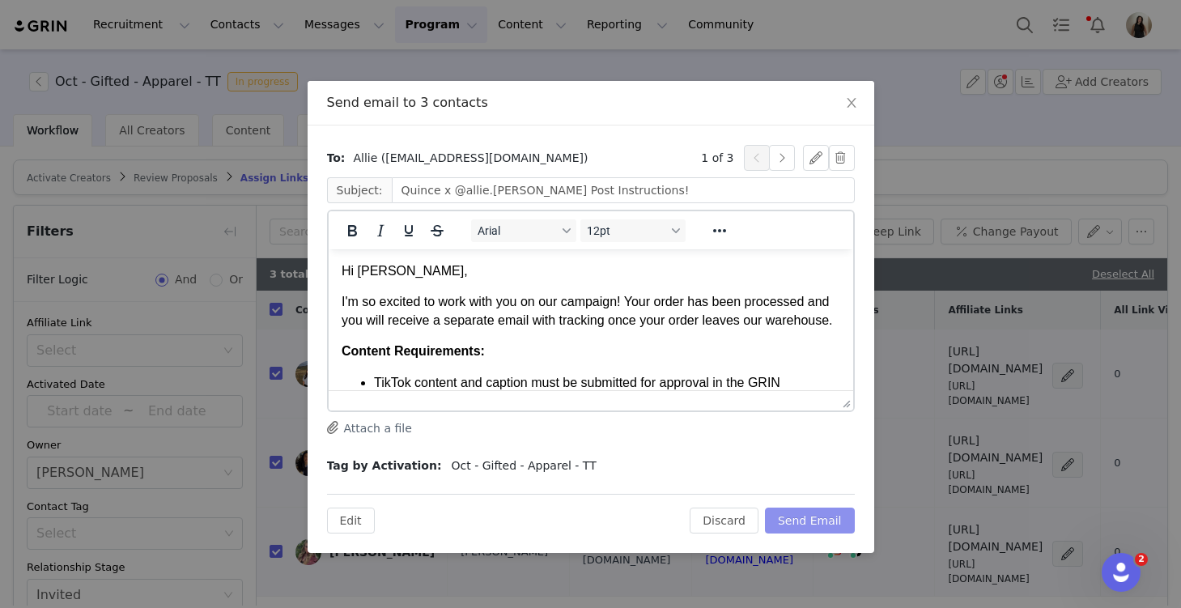
click at [823, 516] on button "Send Email" at bounding box center [810, 521] width 90 height 26
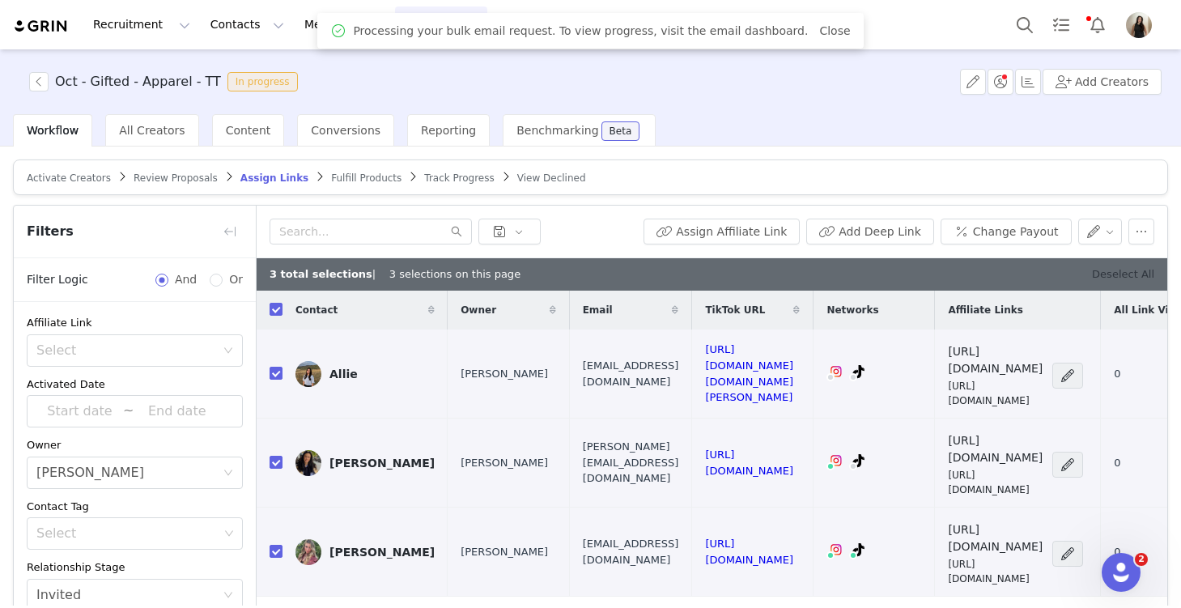
click at [1117, 274] on link "Deselect All" at bounding box center [1123, 274] width 62 height 12
checkbox input "false"
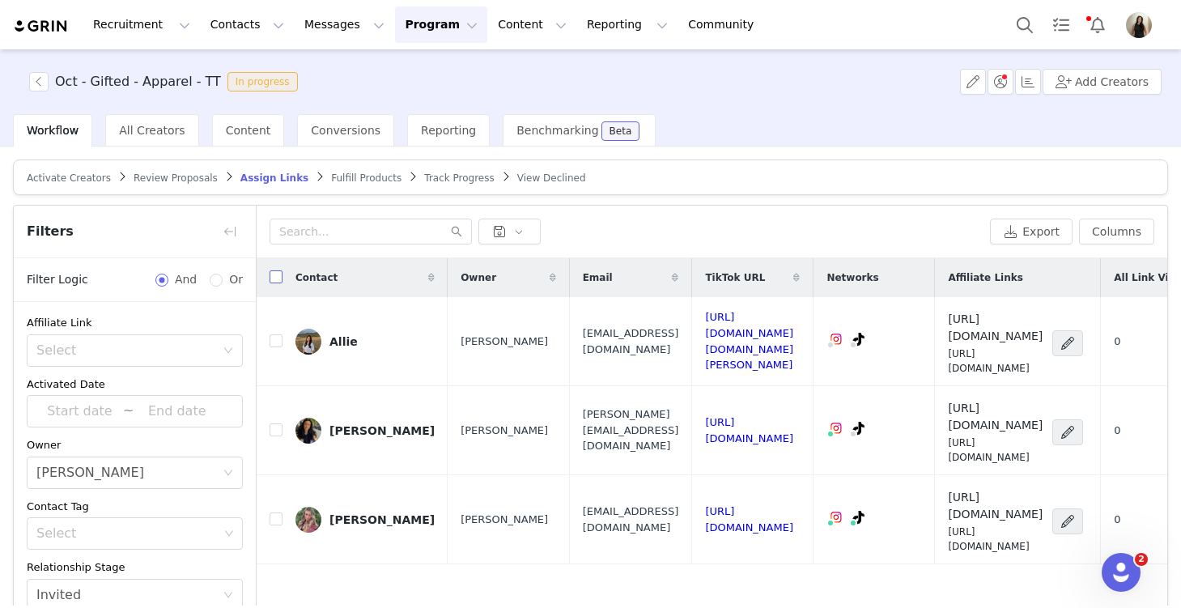
click at [276, 274] on input "checkbox" at bounding box center [276, 276] width 13 height 13
checkbox input "true"
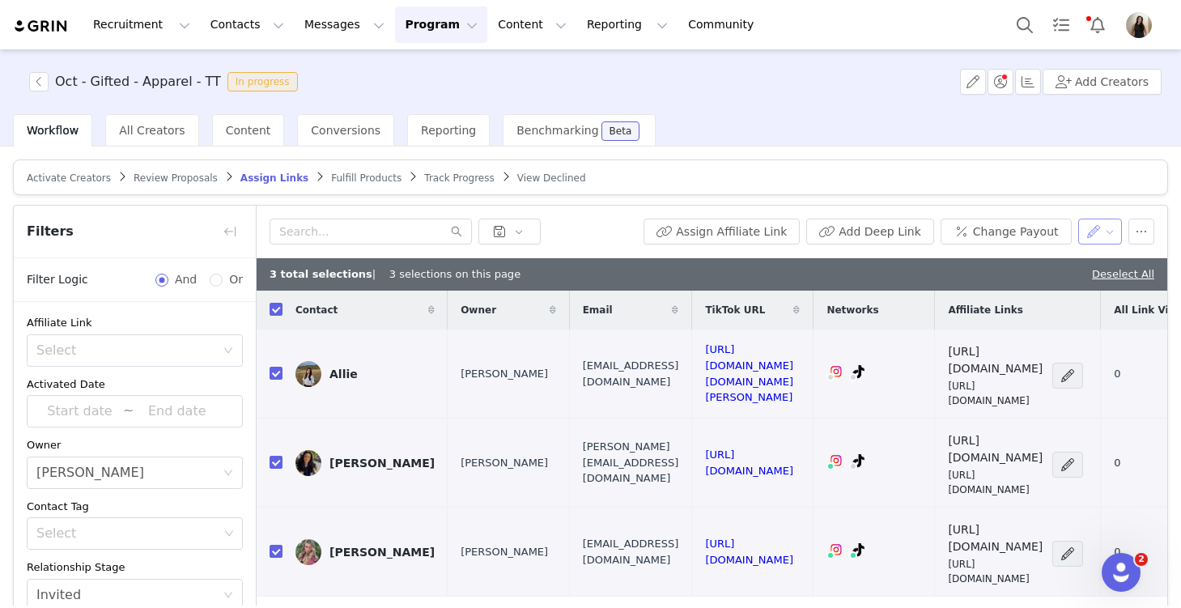
click at [1092, 235] on button "button" at bounding box center [1100, 232] width 45 height 26
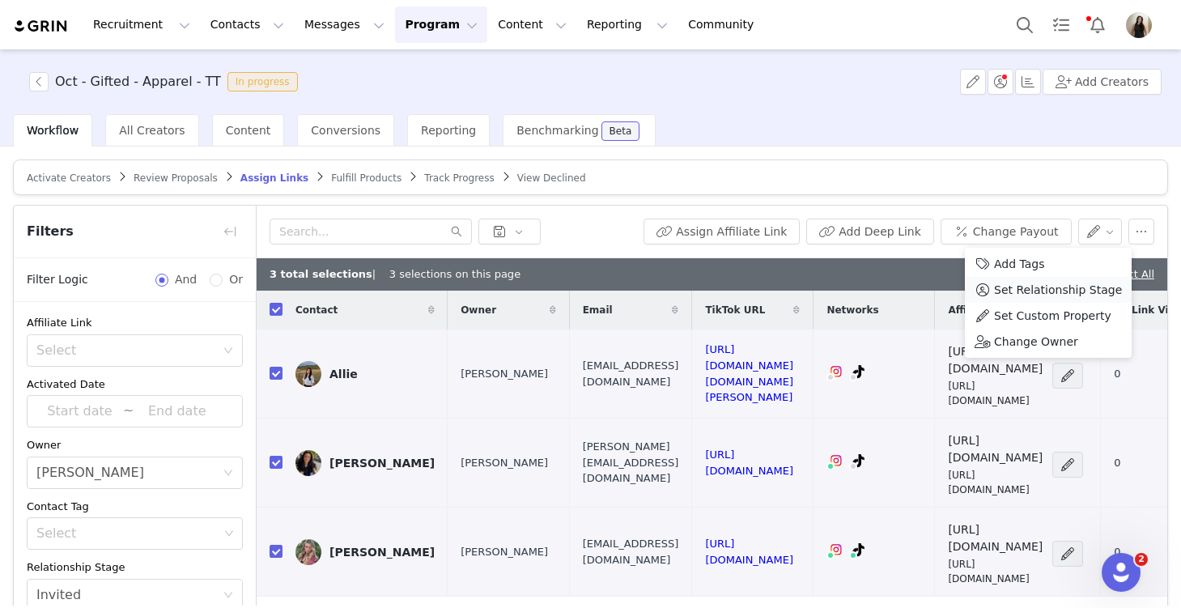
click at [1085, 291] on span "Set Relationship Stage" at bounding box center [1058, 290] width 128 height 18
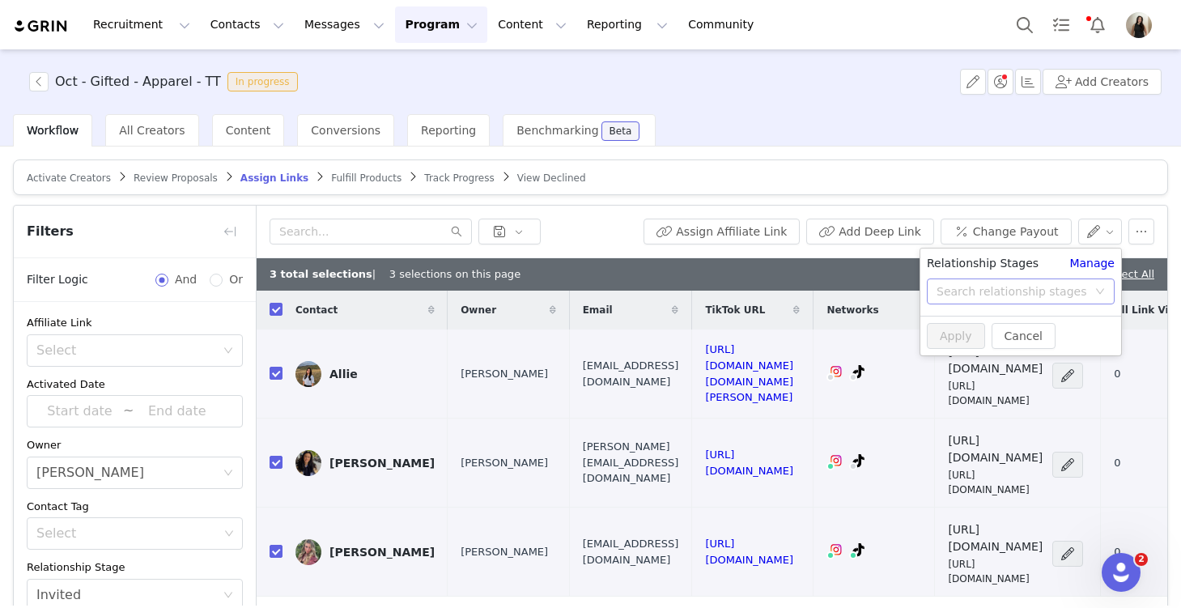
click at [961, 293] on div "Search relationship stages" at bounding box center [1012, 291] width 151 height 16
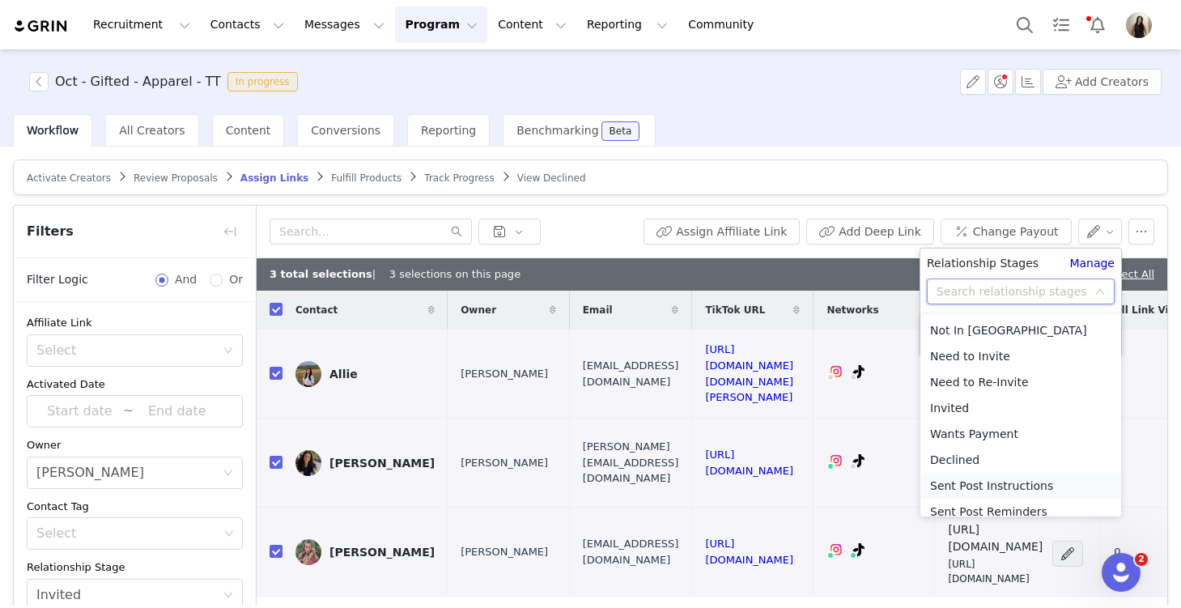
click at [982, 484] on li "Sent Post Instructions" at bounding box center [1020, 486] width 201 height 26
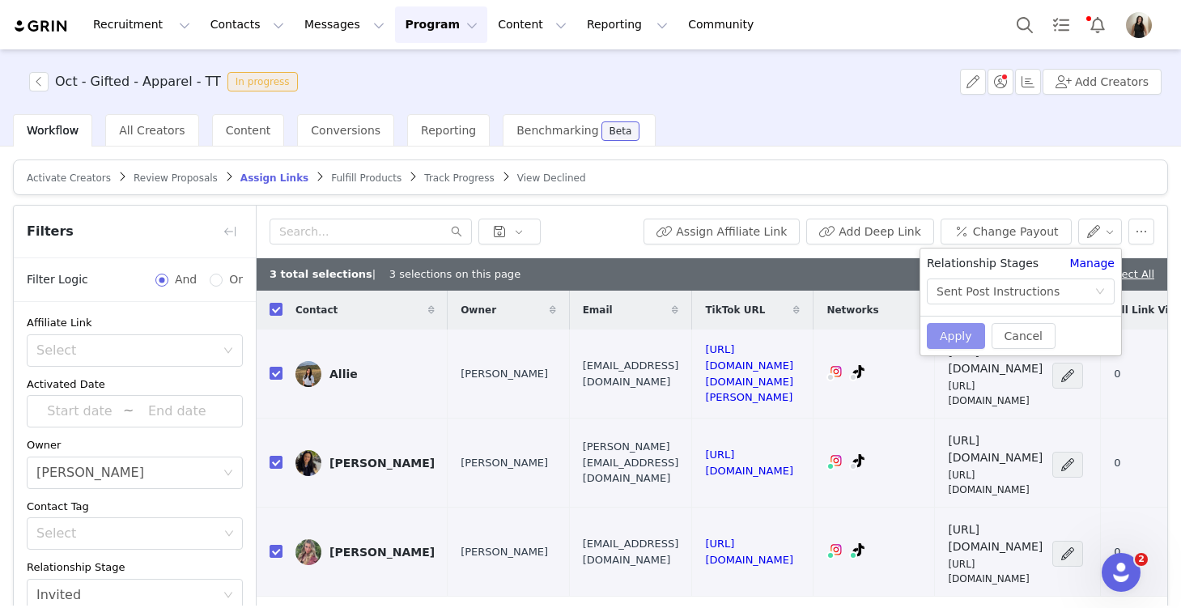
click at [956, 328] on button "Apply" at bounding box center [956, 336] width 58 height 26
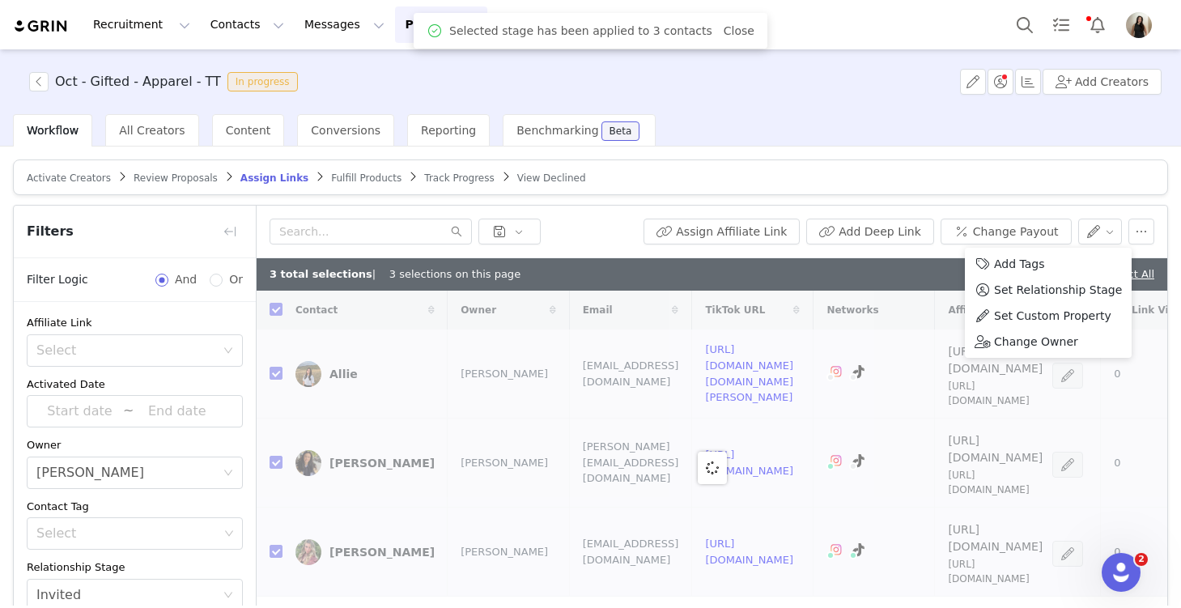
checkbox input "false"
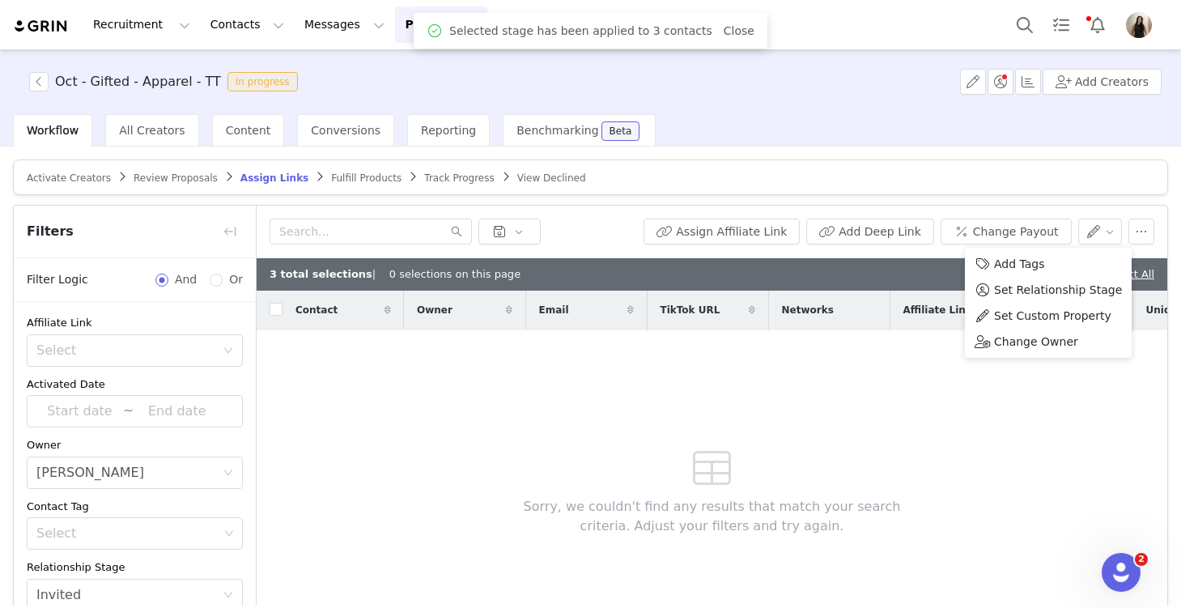
click at [838, 437] on div "Sorry, we couldn't find any results that match your search criteria. Adjust you…" at bounding box center [712, 487] width 466 height 314
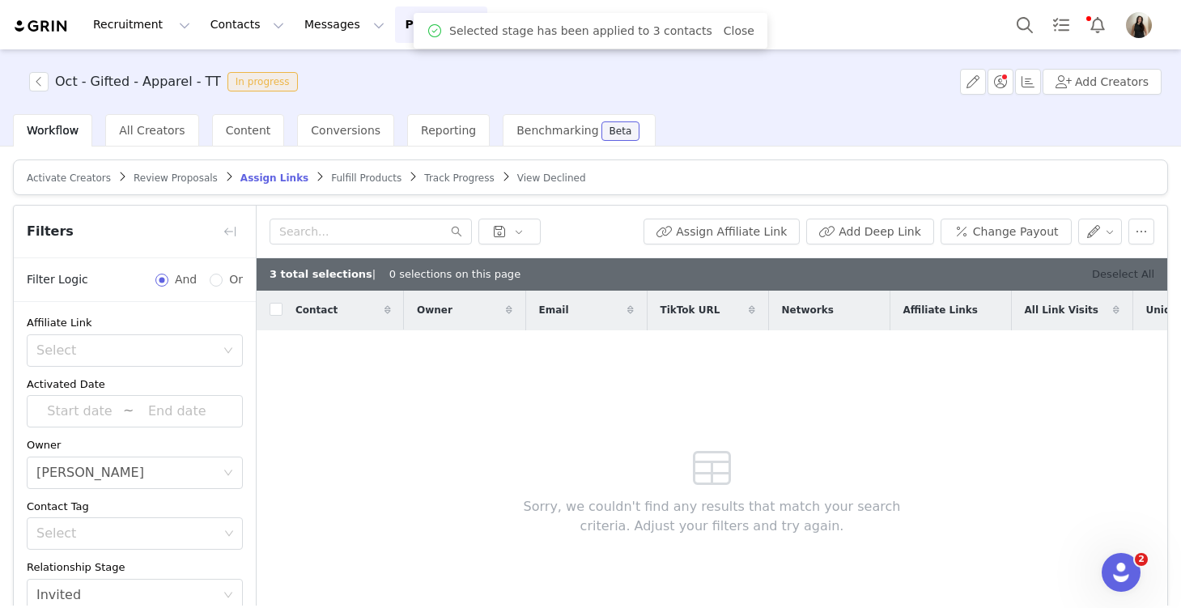
click at [1130, 274] on link "Deselect All" at bounding box center [1123, 274] width 62 height 12
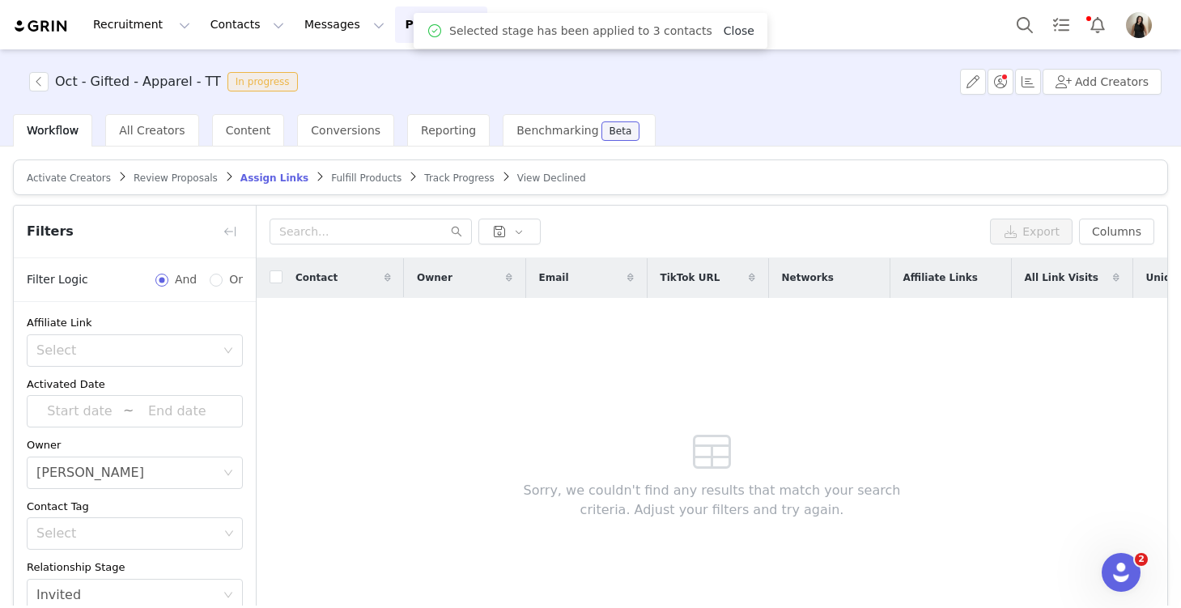
click at [728, 32] on link "Close" at bounding box center [739, 30] width 31 height 13
